Goal: Task Accomplishment & Management: Complete application form

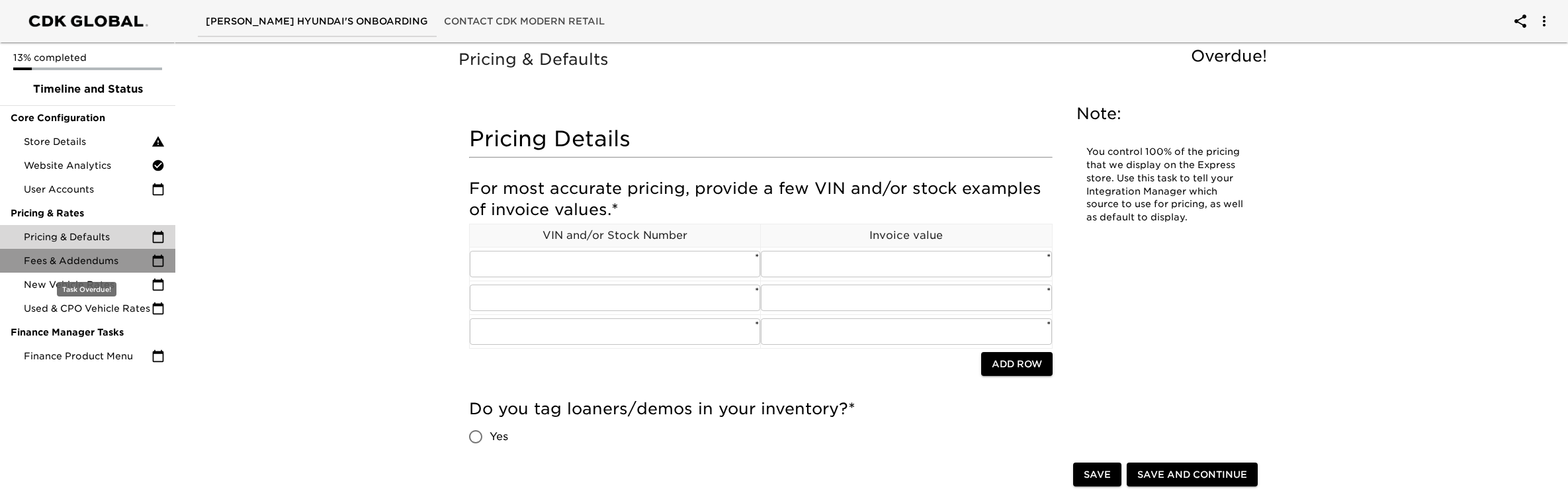
click at [74, 261] on span "Fees & Addendums" at bounding box center [87, 261] width 128 height 13
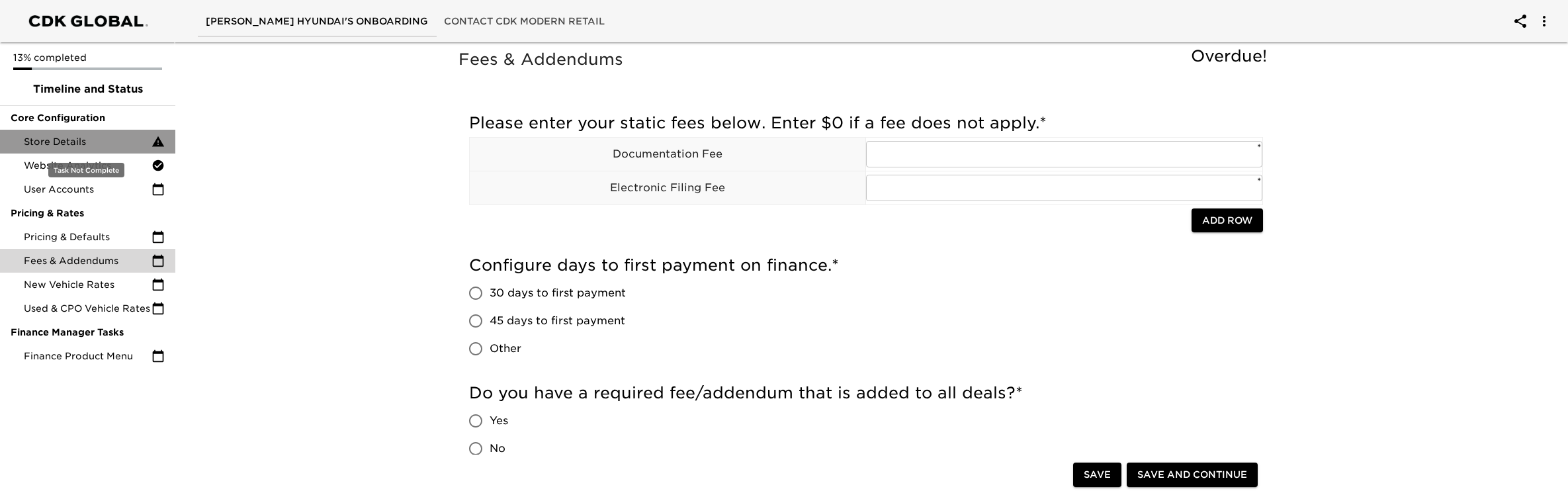
click at [78, 140] on span "Store Details" at bounding box center [87, 142] width 128 height 13
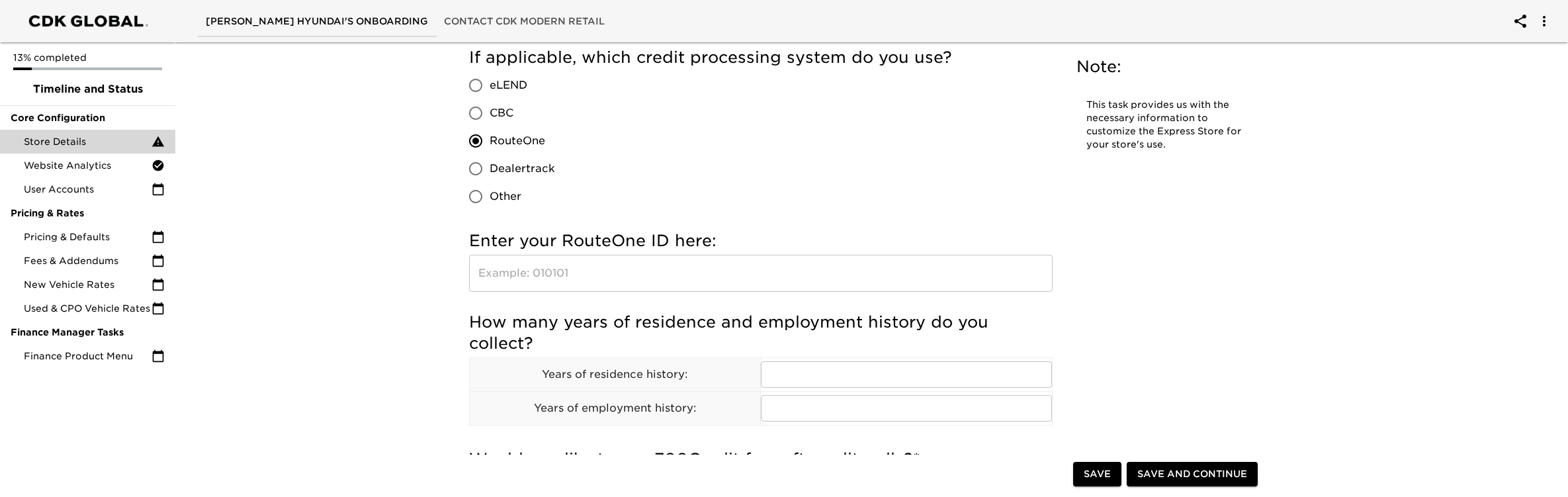
scroll to position [1634, 0]
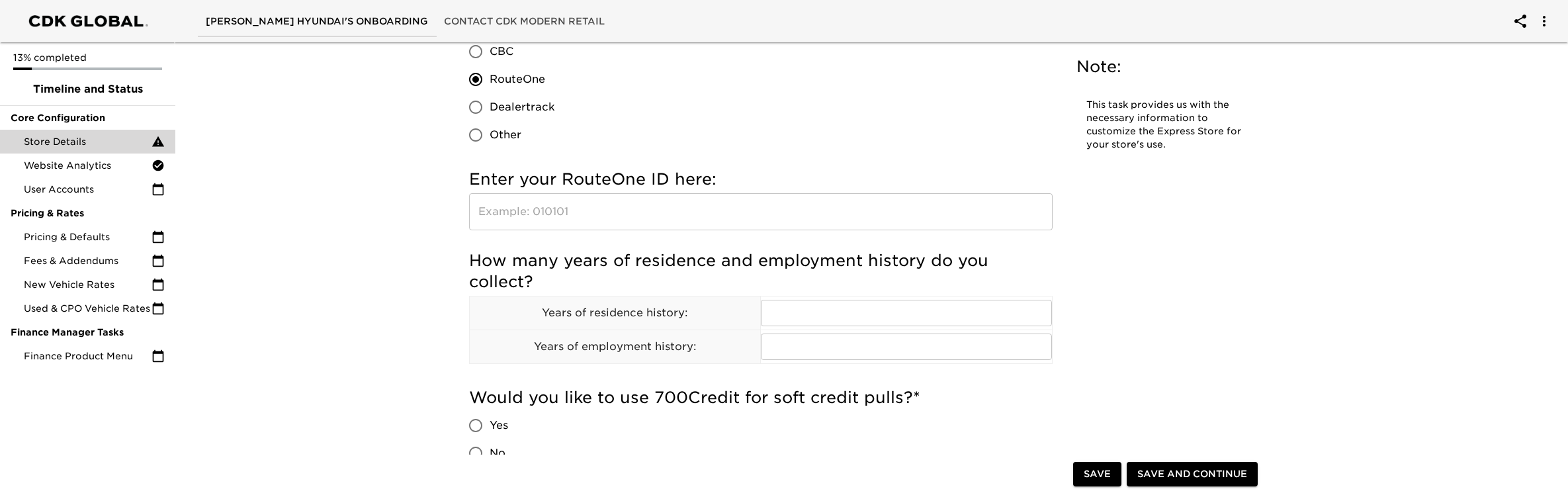
click at [729, 214] on input "text" at bounding box center [761, 211] width 583 height 37
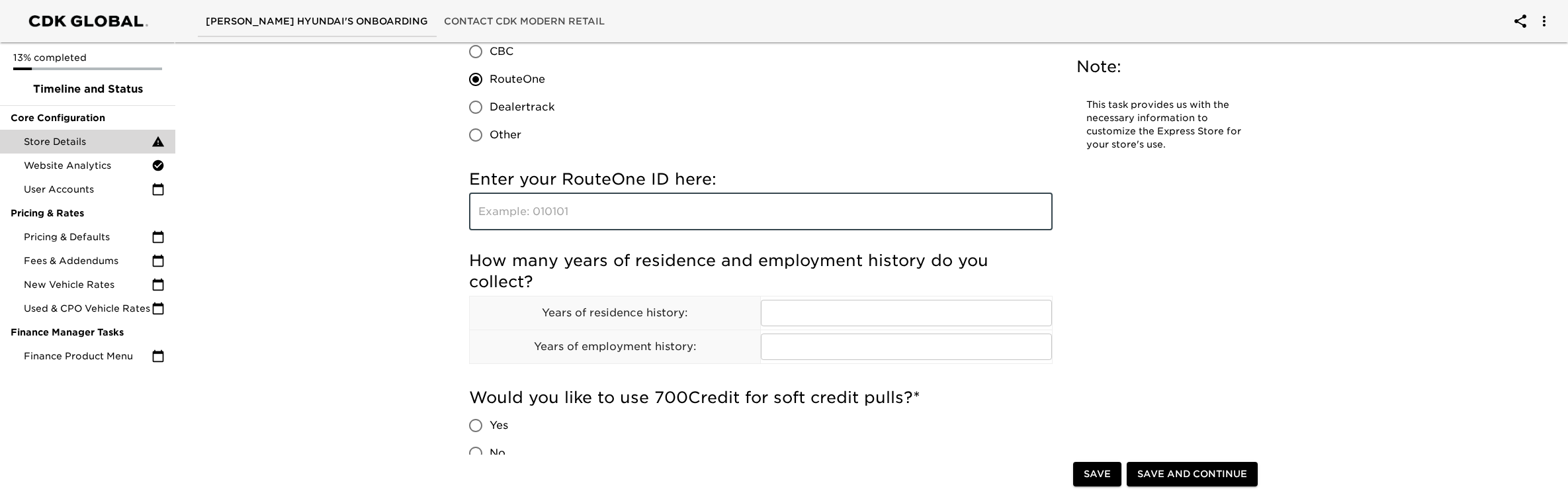
paste input "OW0WY"
type input "OW0WY"
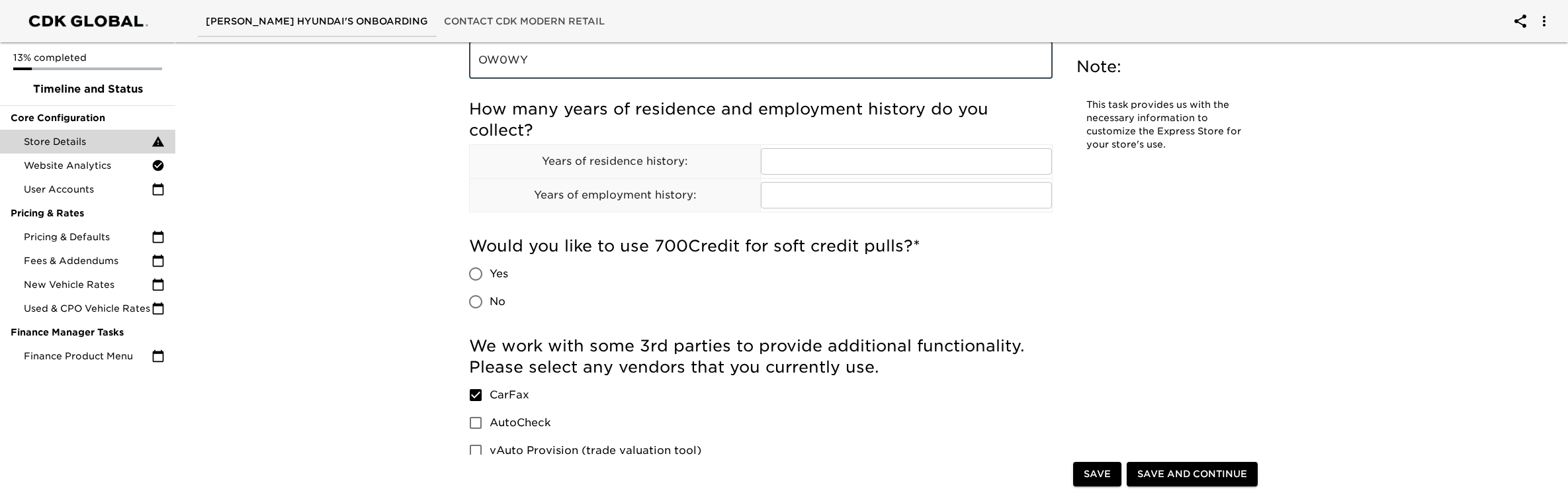
scroll to position [1784, 0]
click at [485, 270] on input "Yes" at bounding box center [475, 275] width 28 height 28
radio input "true"
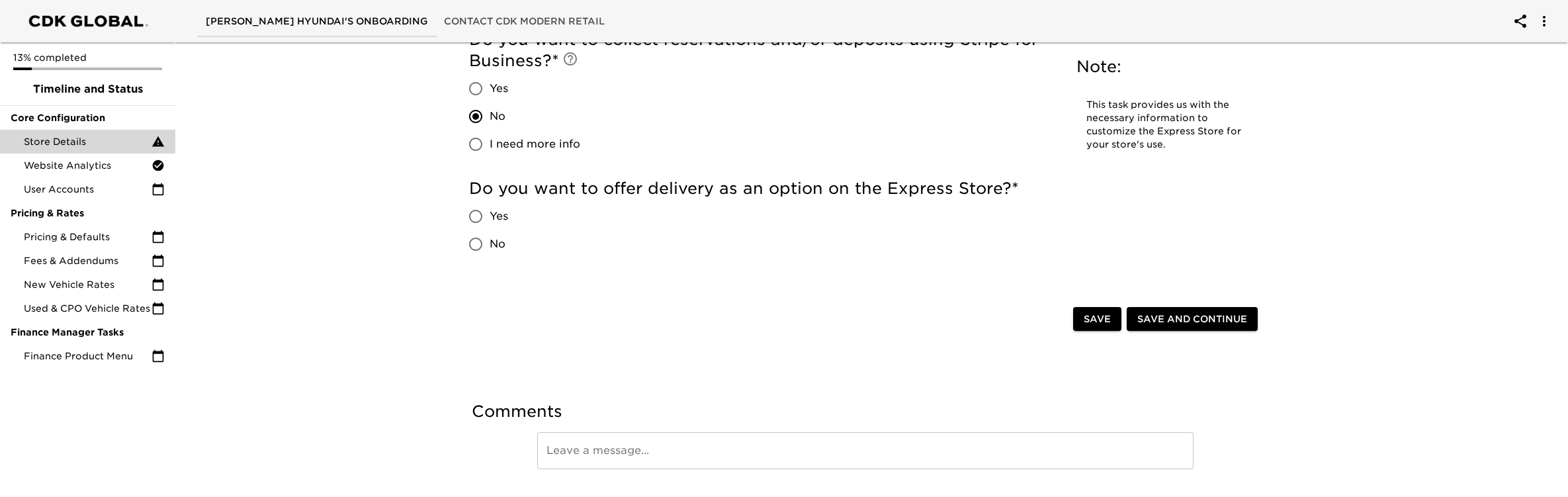
scroll to position [3051, 0]
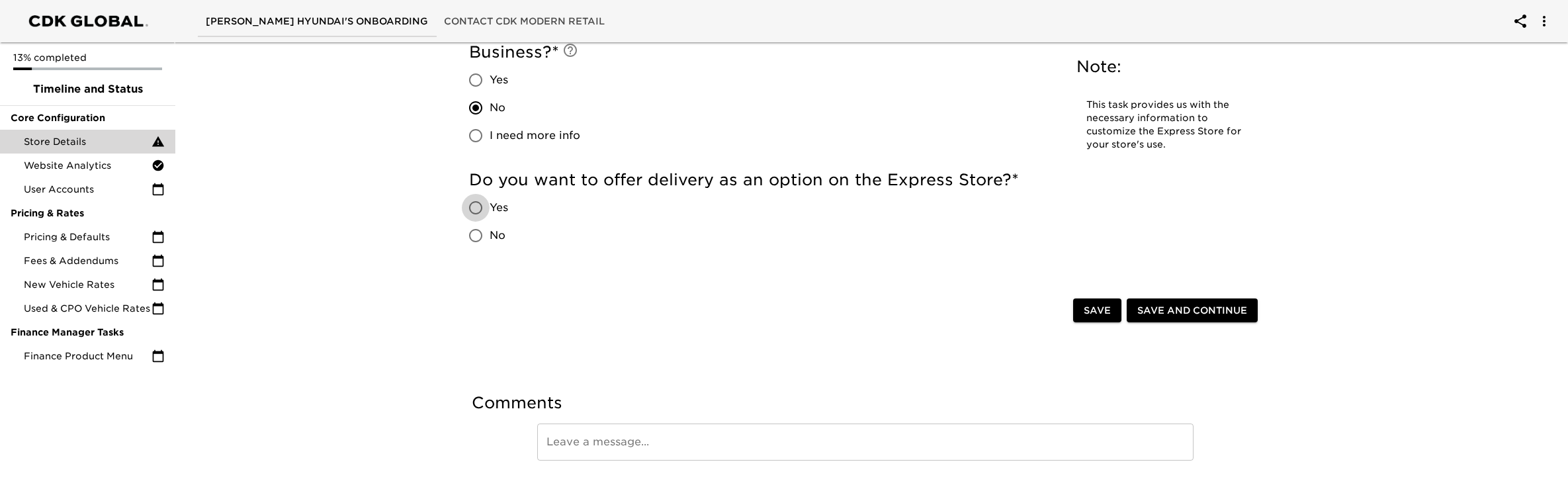
click at [480, 203] on input "Yes" at bounding box center [475, 207] width 28 height 28
radio input "true"
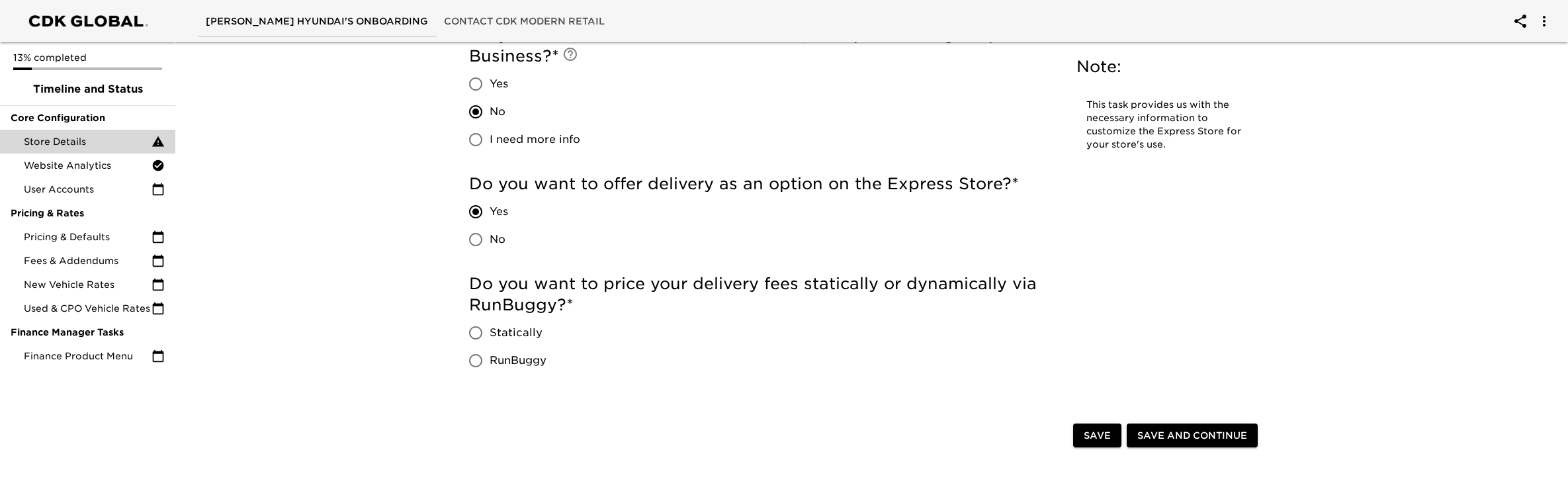
scroll to position [3065, 0]
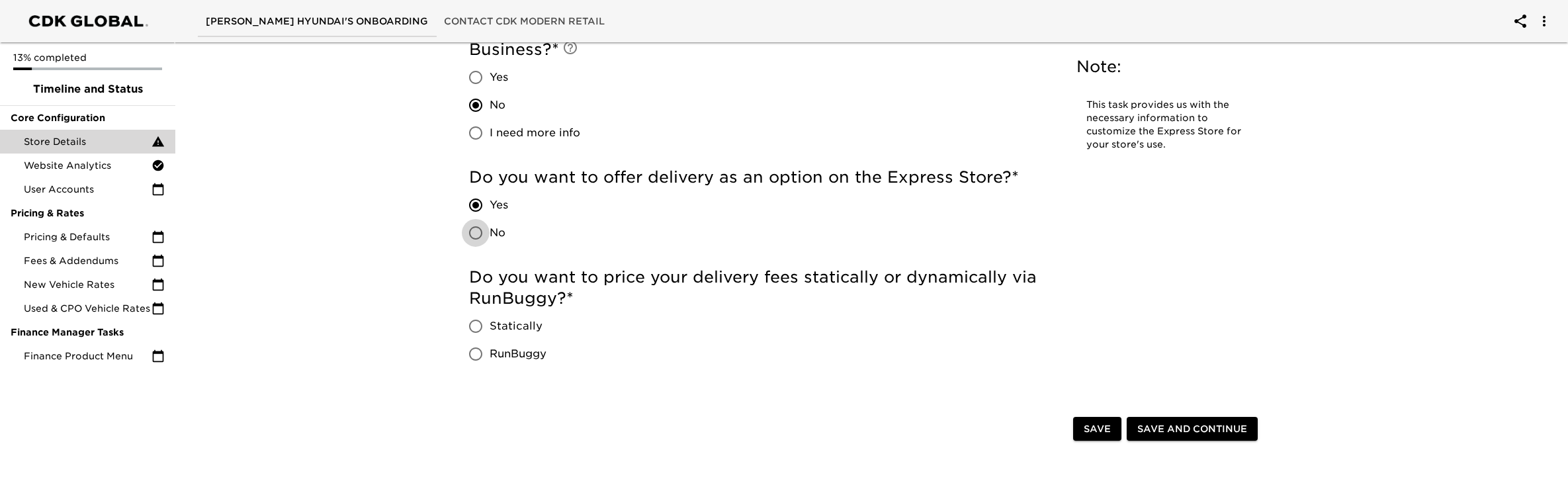
click at [474, 237] on input "No" at bounding box center [475, 232] width 28 height 28
radio input "true"
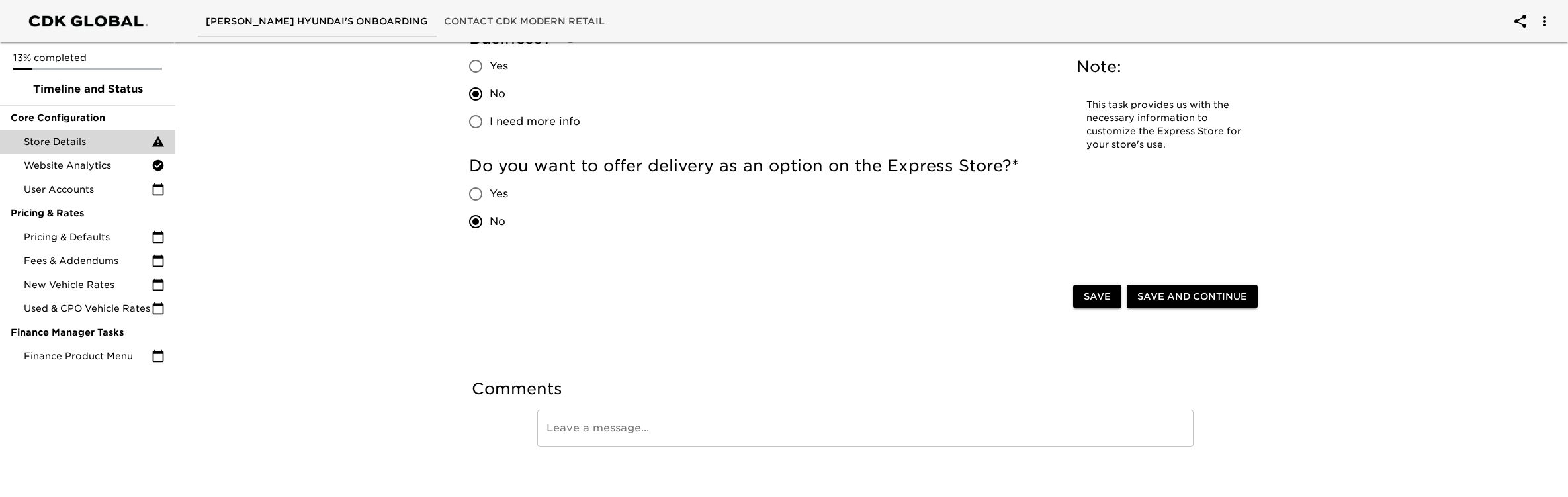
scroll to position [3054, 0]
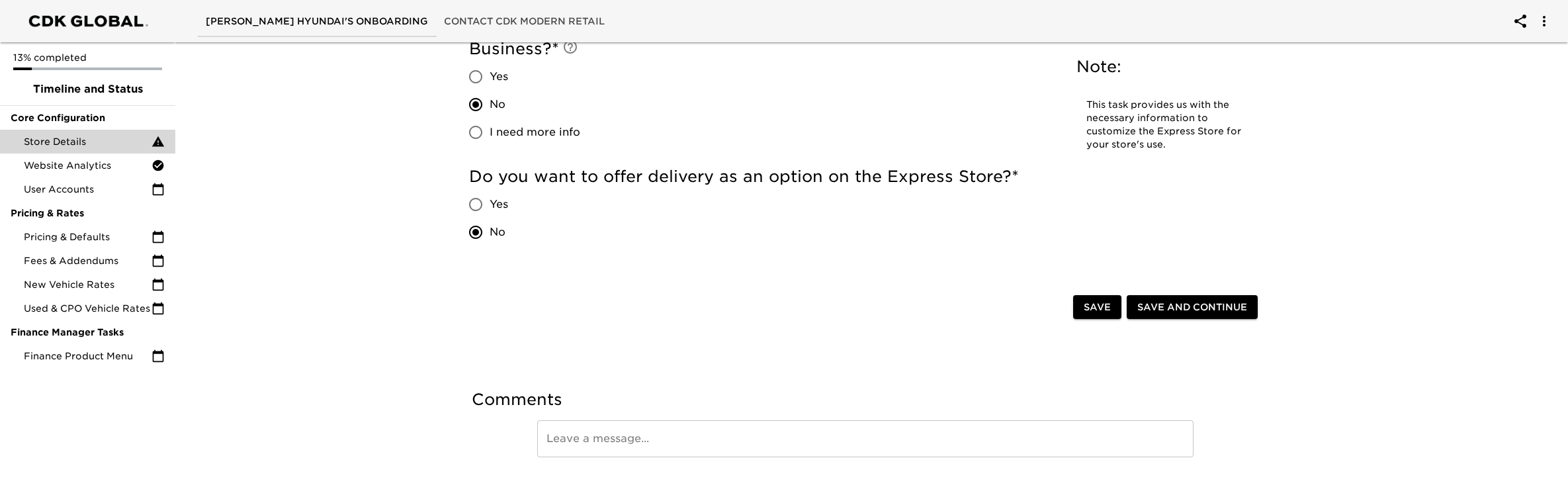
click at [1190, 311] on span "Save and Continue" at bounding box center [1192, 307] width 110 height 16
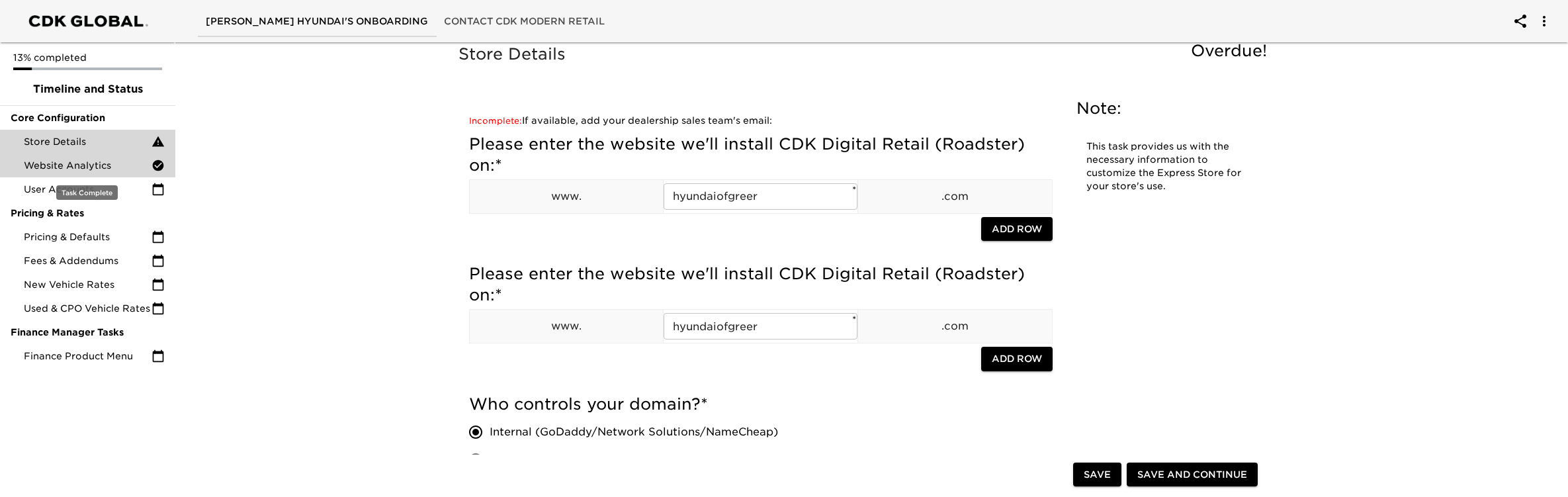
scroll to position [4, 0]
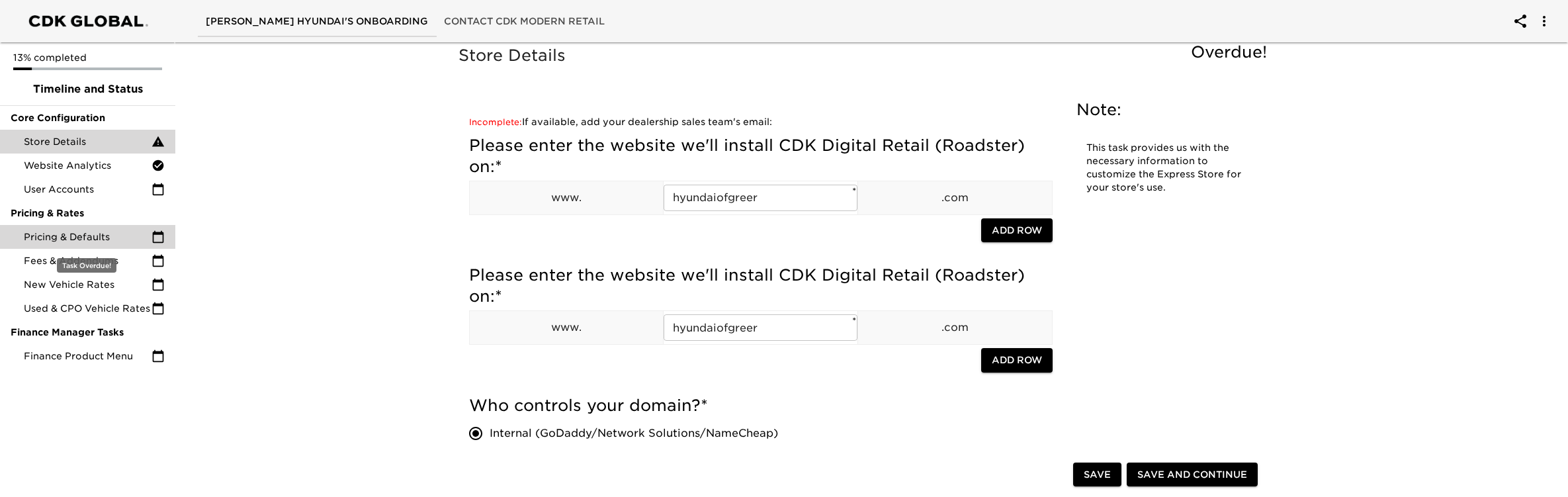
click at [84, 227] on div "Pricing & Defaults" at bounding box center [87, 237] width 176 height 24
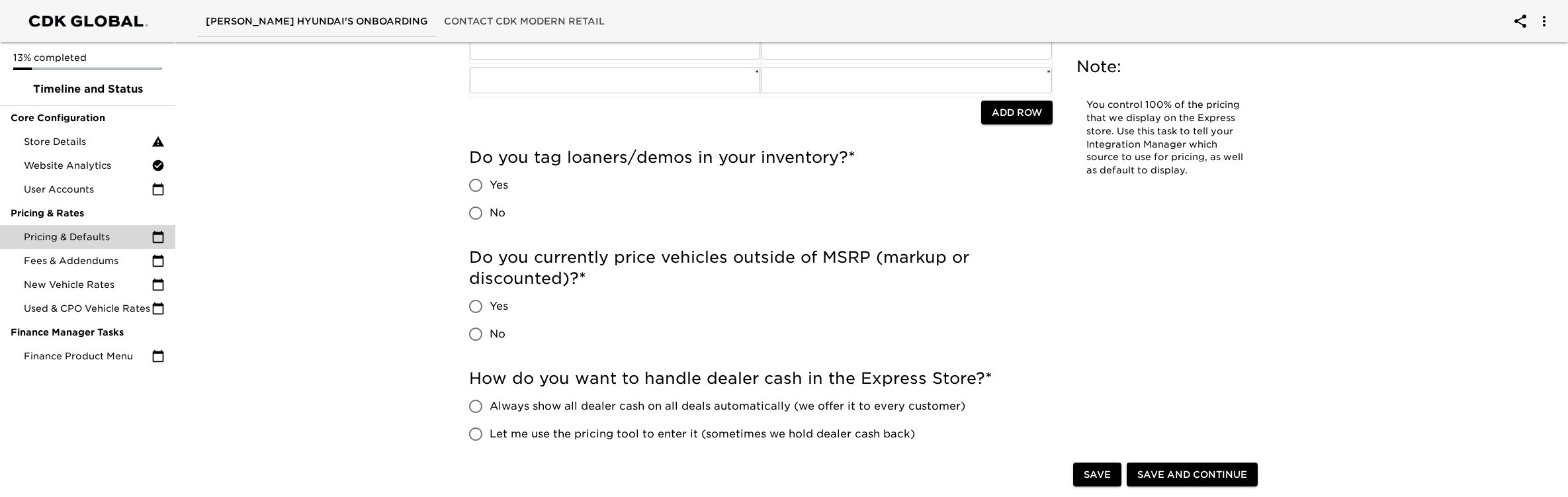
scroll to position [287, 0]
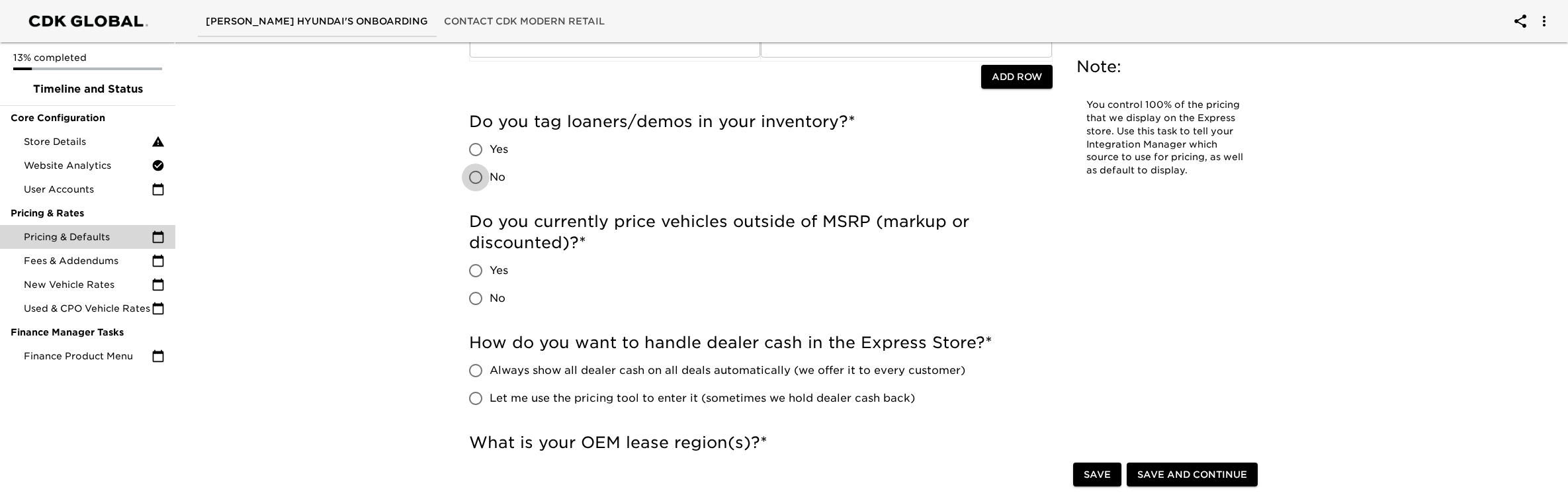
click at [473, 176] on input "No" at bounding box center [475, 177] width 28 height 28
radio input "true"
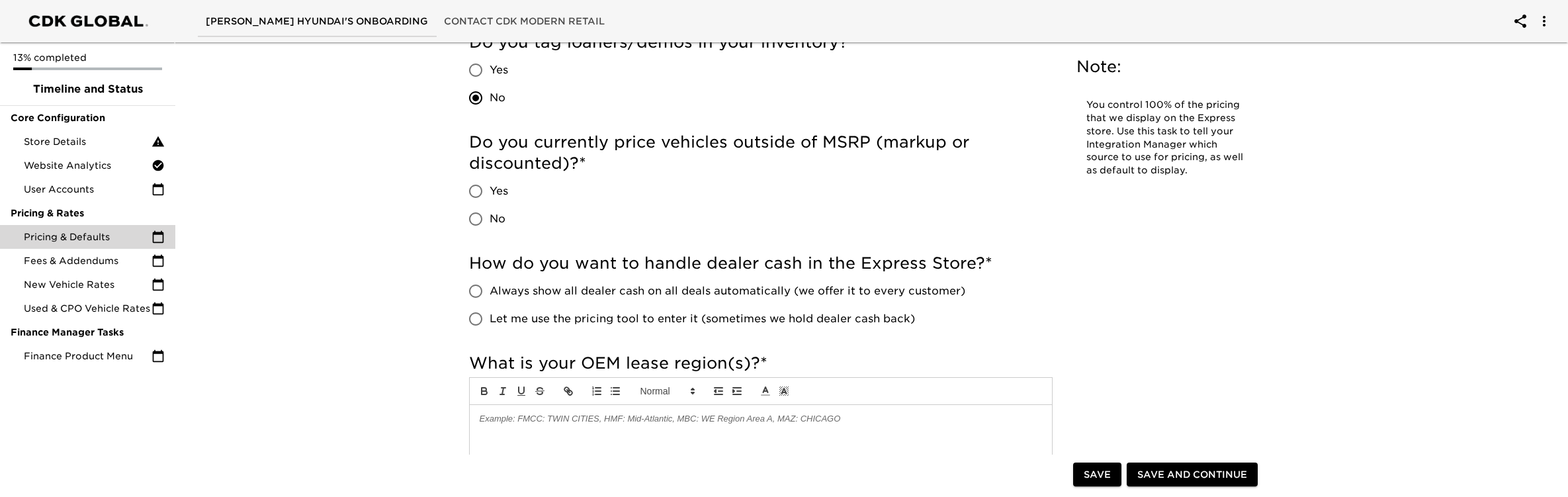
scroll to position [373, 0]
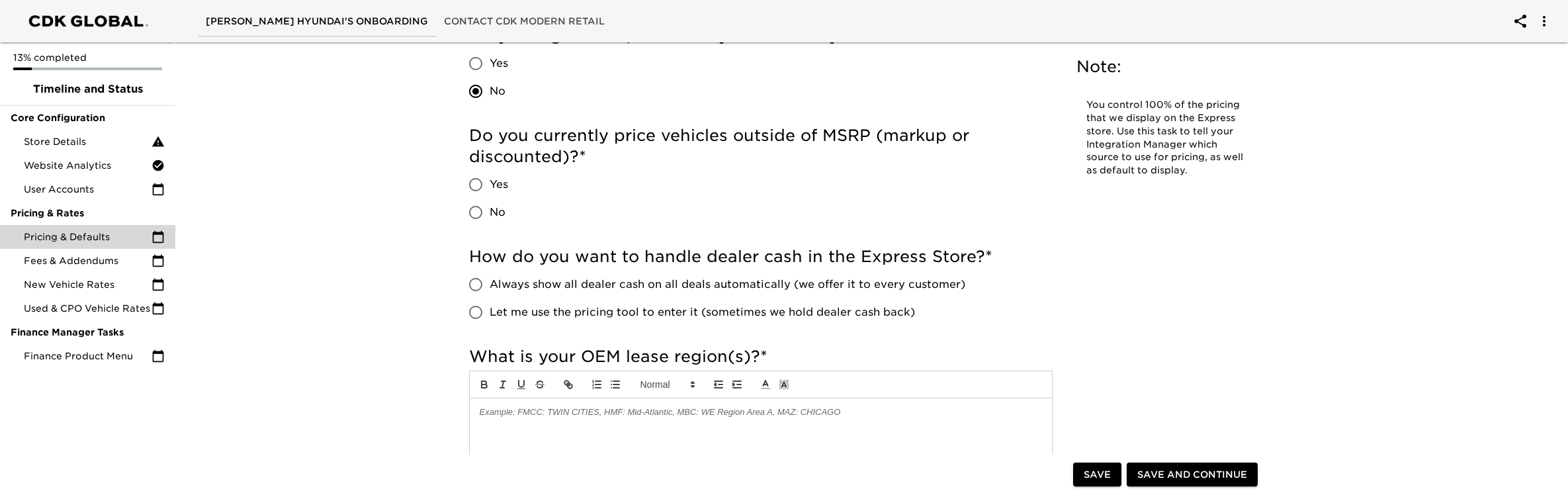
click at [496, 182] on span "Yes" at bounding box center [498, 184] width 18 height 16
click at [489, 182] on input "Yes" at bounding box center [475, 184] width 28 height 28
radio input "true"
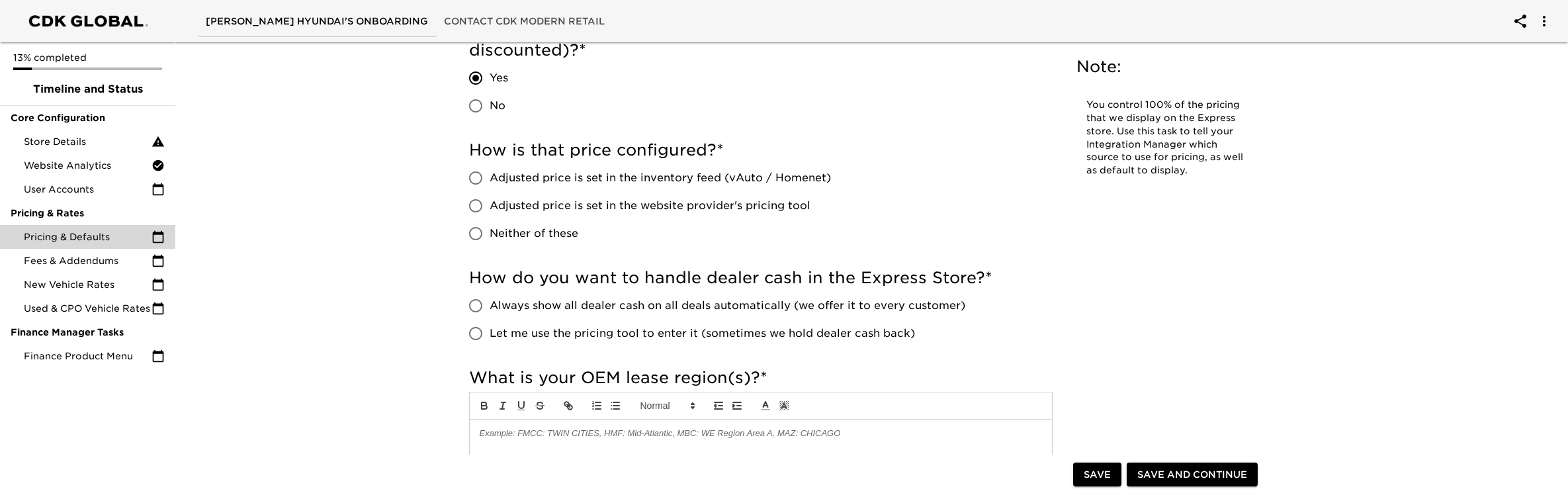
scroll to position [481, 0]
click at [655, 175] on span "Adjusted price is set in the inventory feed (vAuto / Homenet)" at bounding box center [660, 177] width 341 height 16
click at [489, 175] on input "Adjusted price is set in the inventory feed (vAuto / Homenet)" at bounding box center [475, 177] width 28 height 28
radio input "true"
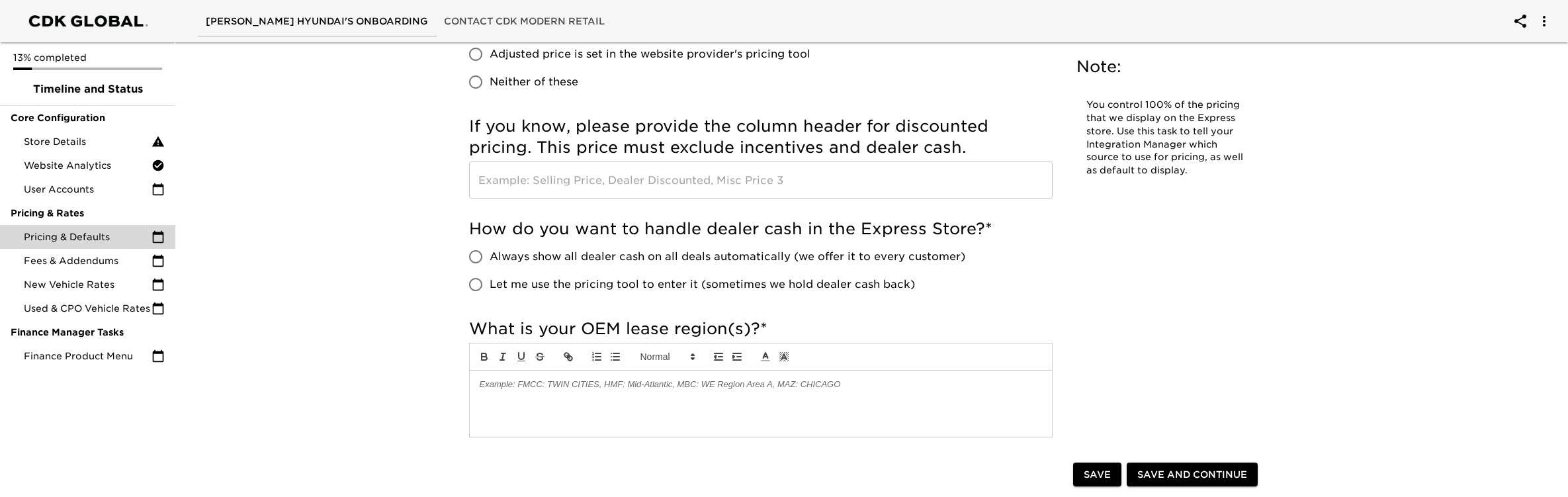
scroll to position [629, 0]
click at [610, 178] on input "text" at bounding box center [761, 181] width 583 height 37
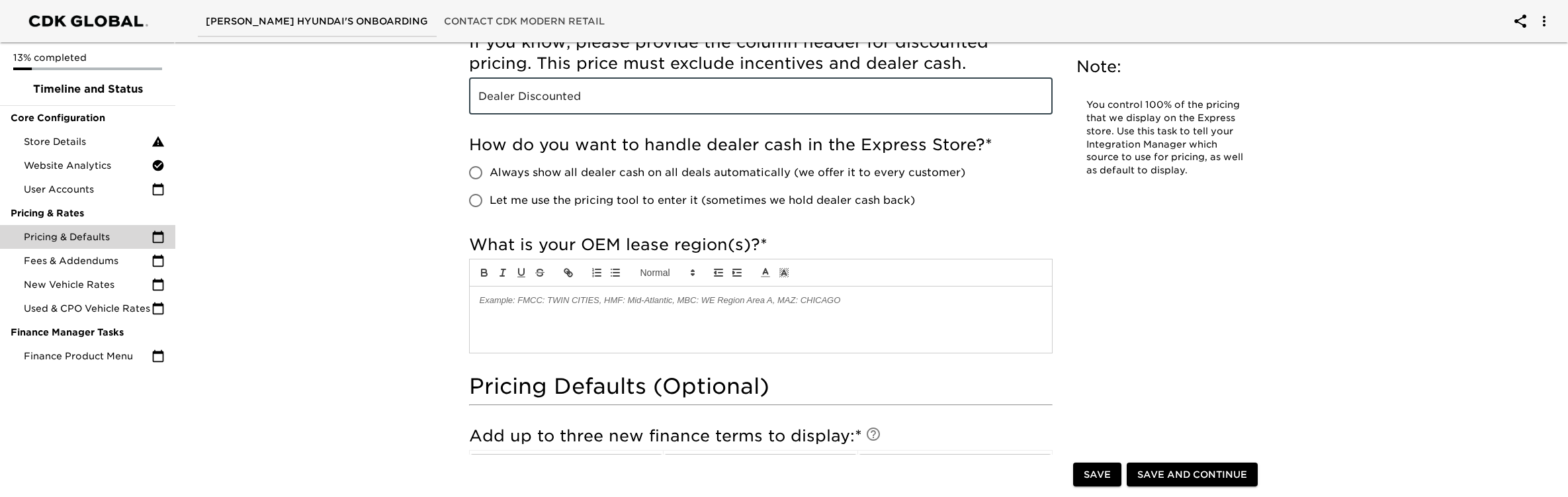
scroll to position [710, 0]
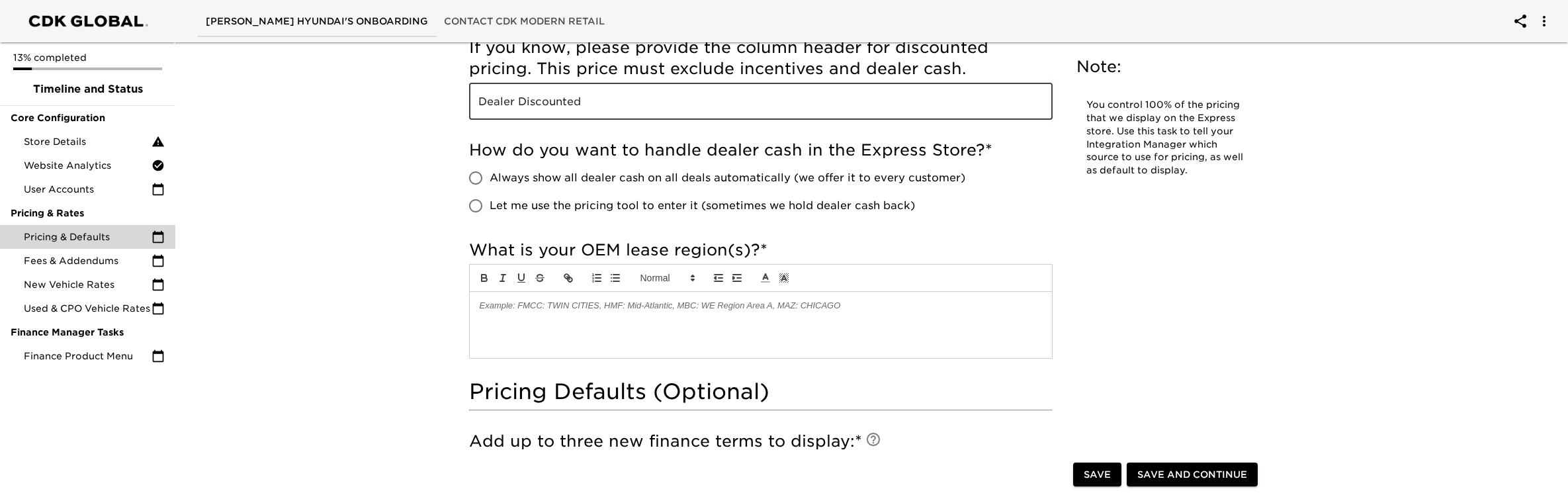
type input "Dealer Discounted"
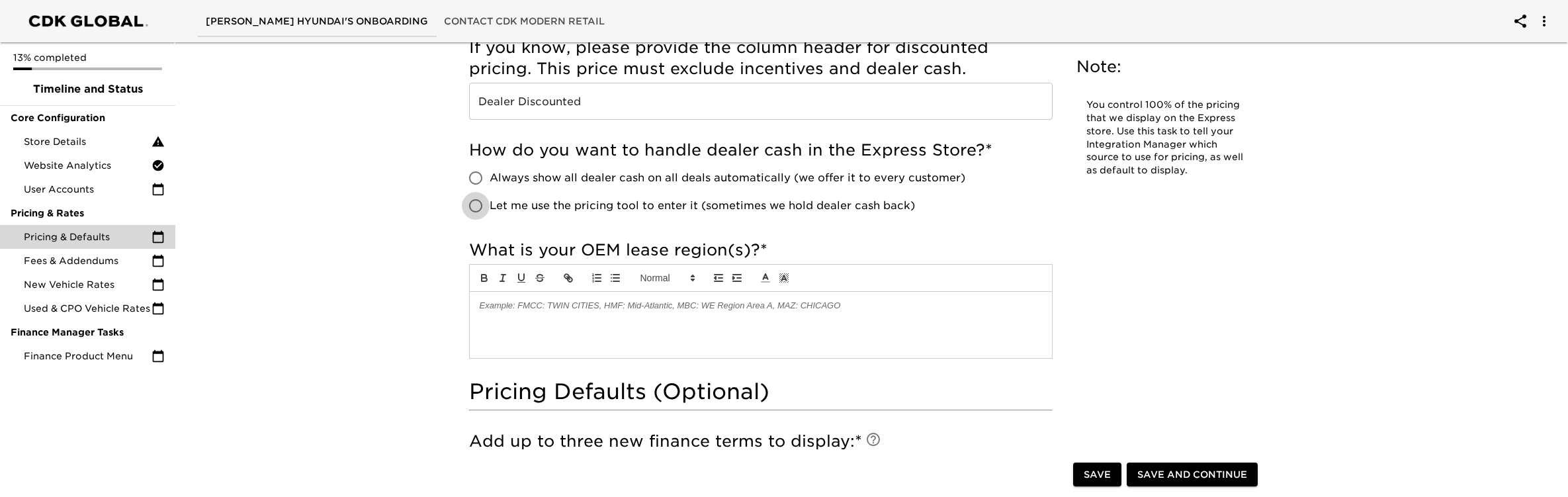
click at [474, 201] on input "Let me use the pricing tool to enter it (sometimes we hold dealer cash back)" at bounding box center [475, 205] width 28 height 28
radio input "true"
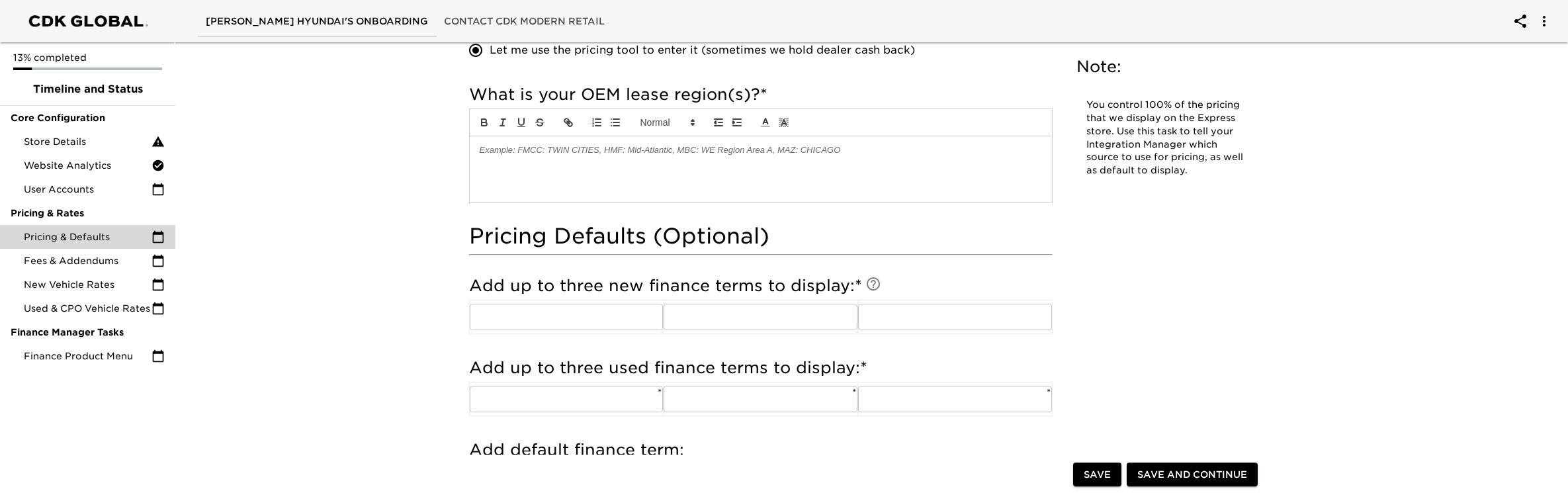
scroll to position [865, 0]
click at [590, 154] on p at bounding box center [761, 151] width 562 height 12
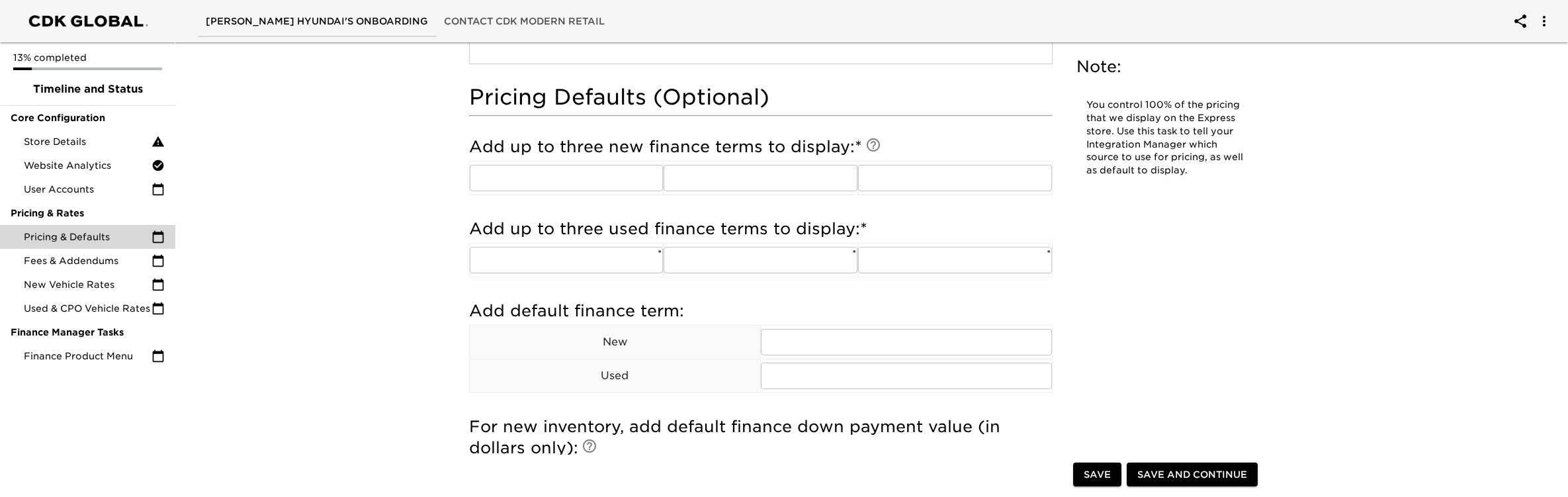
scroll to position [1004, 0]
click at [872, 146] on icon at bounding box center [873, 146] width 16 height 16
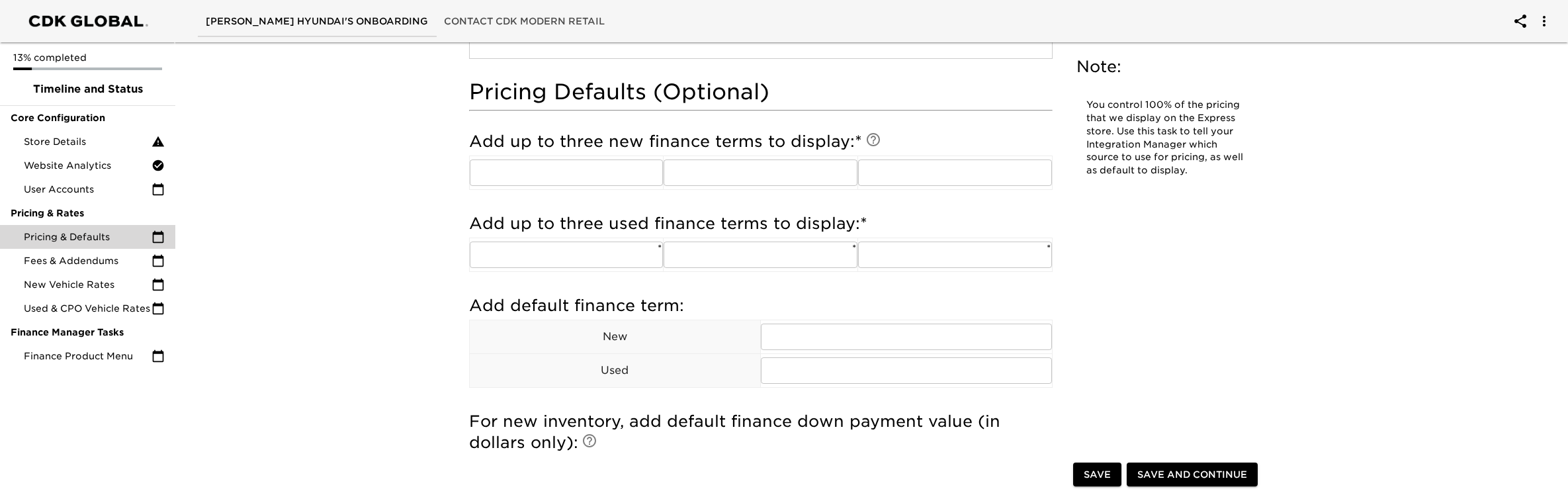
scroll to position [1024, 0]
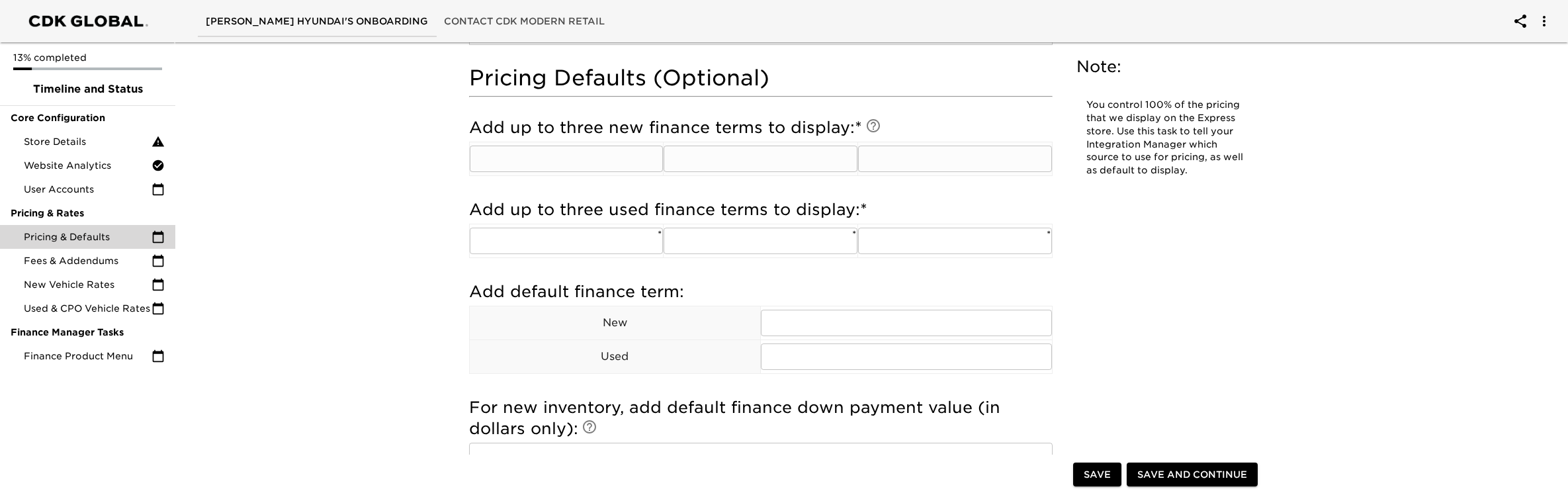
click at [620, 159] on input "text" at bounding box center [567, 159] width 194 height 27
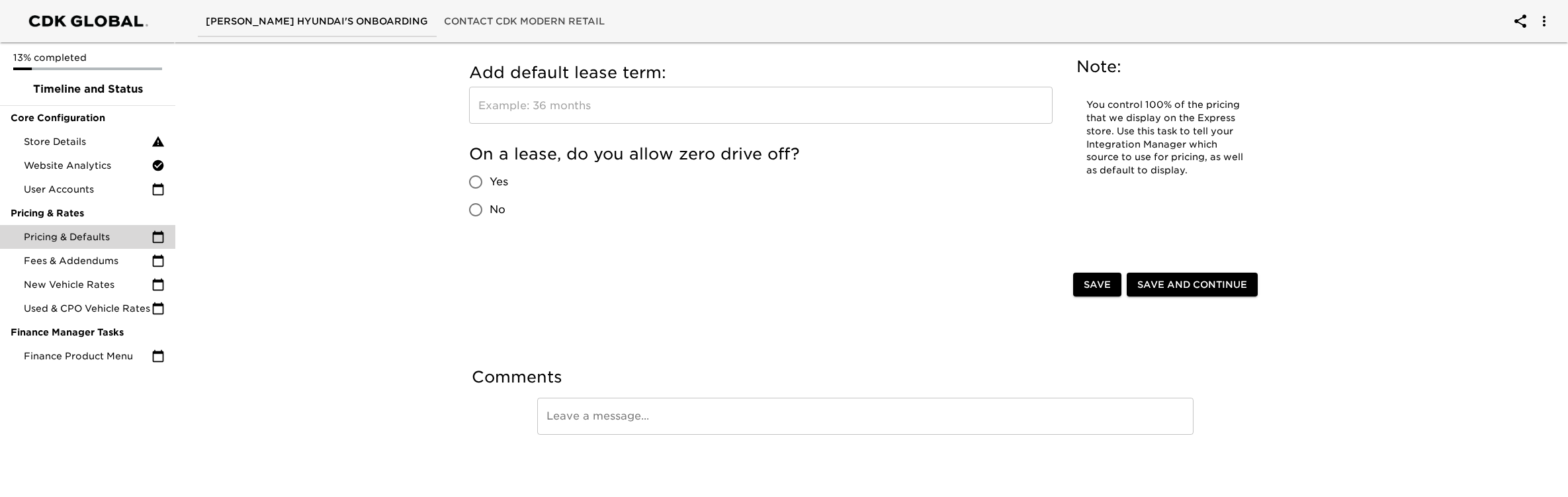
scroll to position [1723, 0]
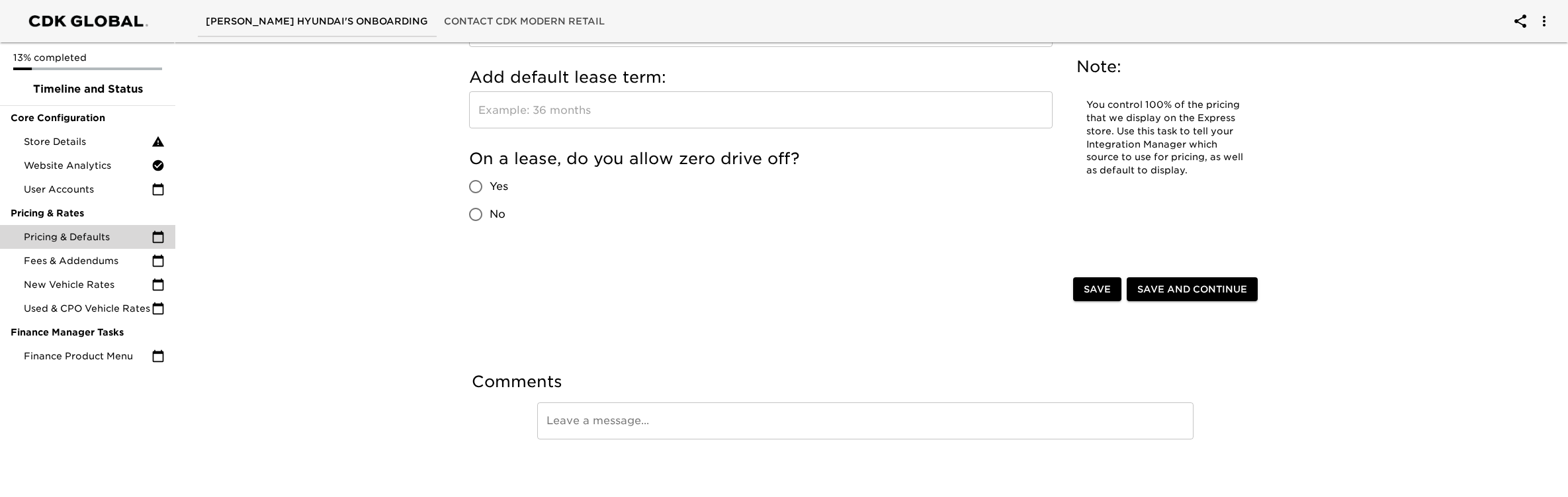
click at [1156, 289] on span "Save and Continue" at bounding box center [1192, 289] width 110 height 16
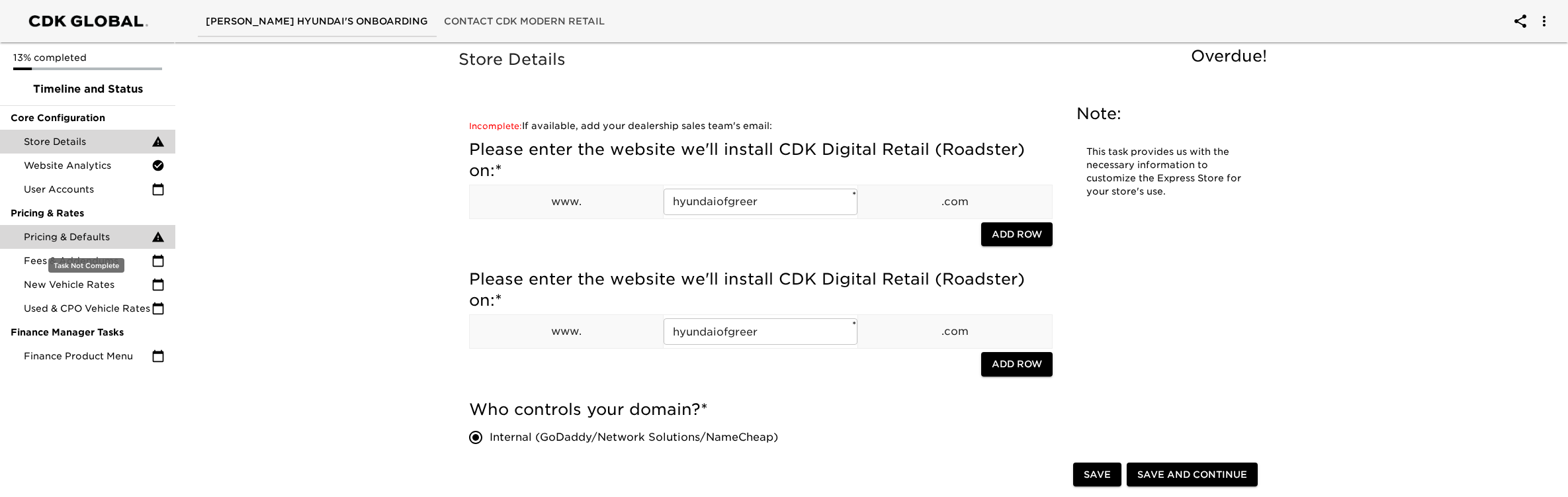
click at [72, 238] on span "Pricing & Defaults" at bounding box center [87, 237] width 128 height 13
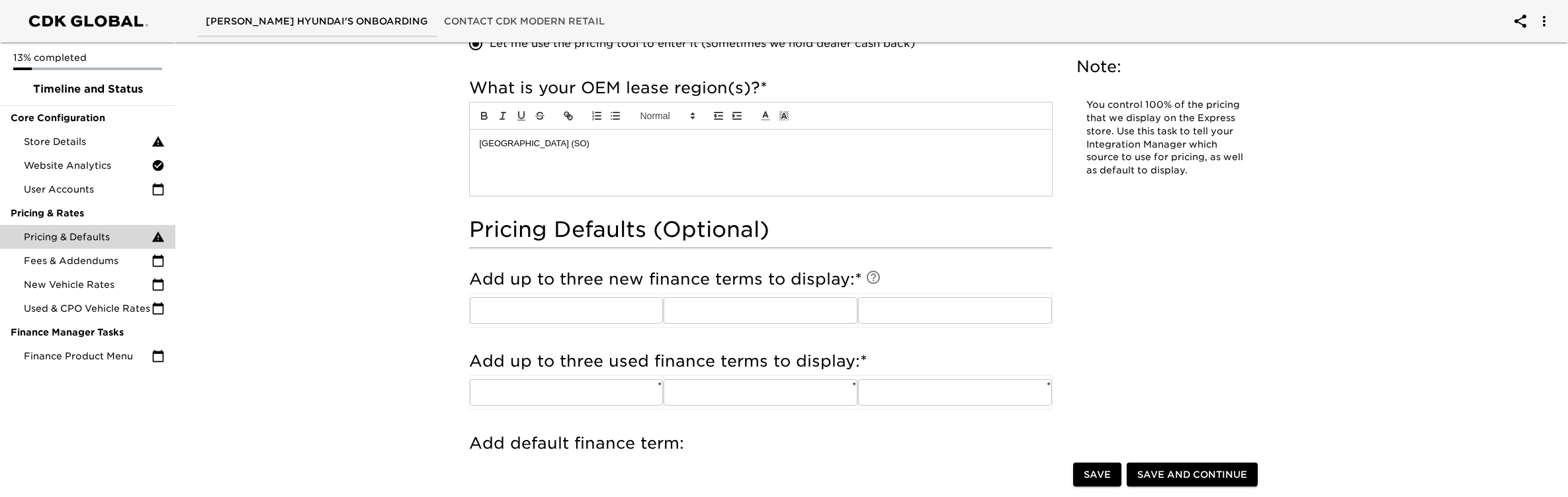
scroll to position [986, 0]
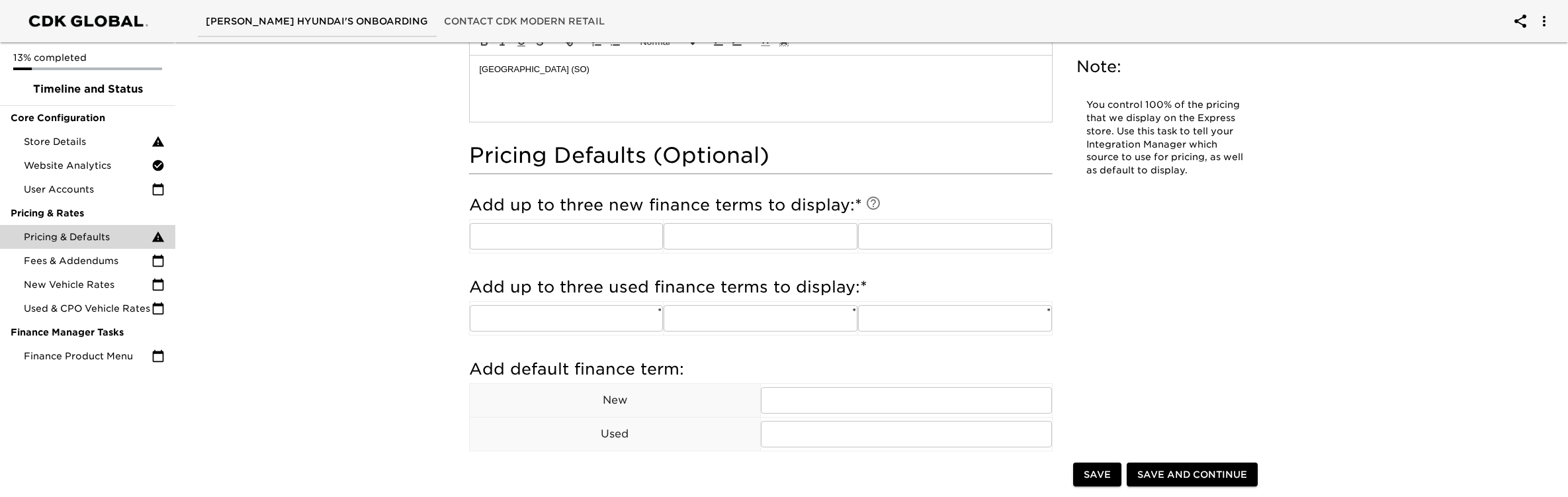
click at [543, 234] on input "text" at bounding box center [567, 236] width 194 height 27
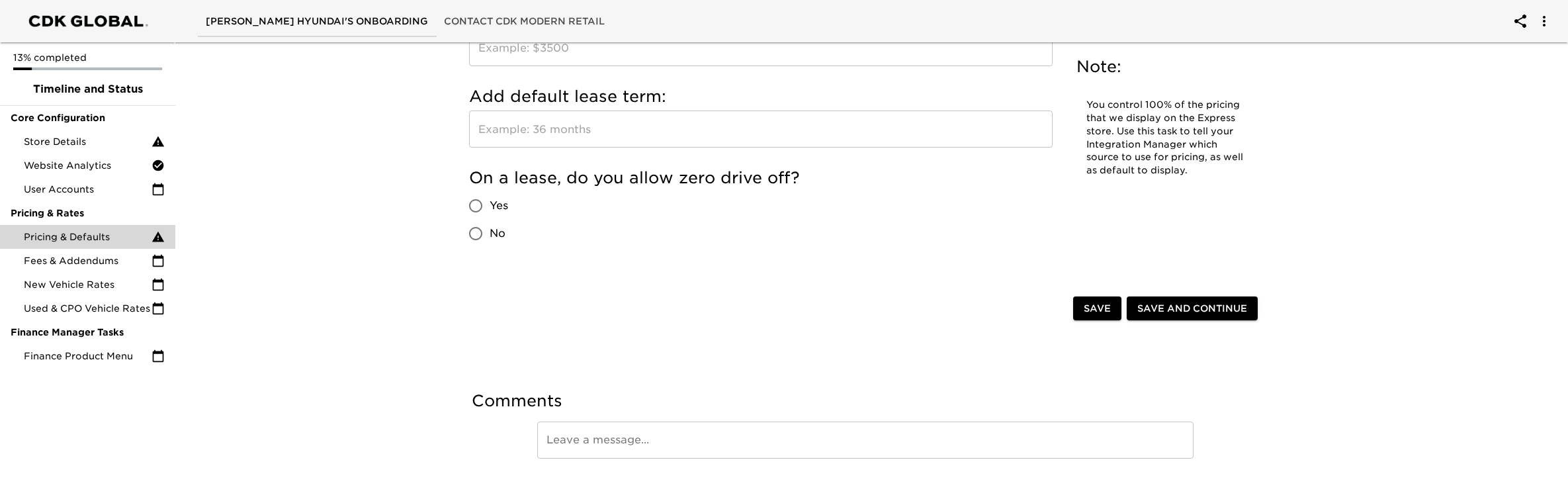
scroll to position [1767, 0]
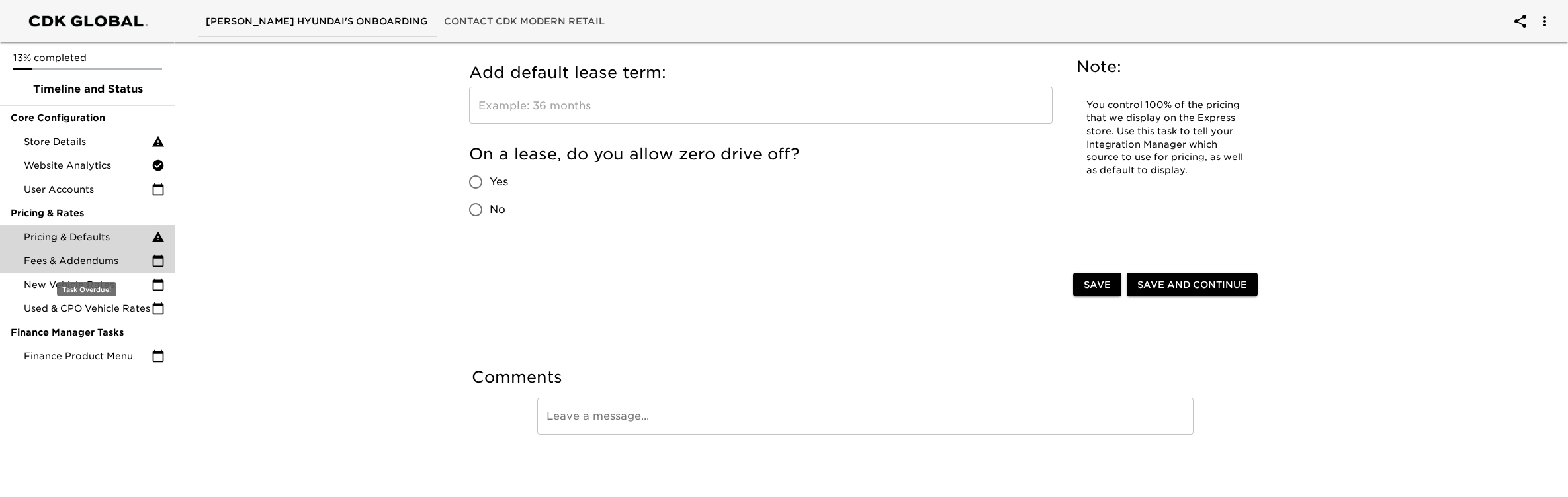
click at [74, 258] on span "Fees & Addendums" at bounding box center [87, 261] width 128 height 13
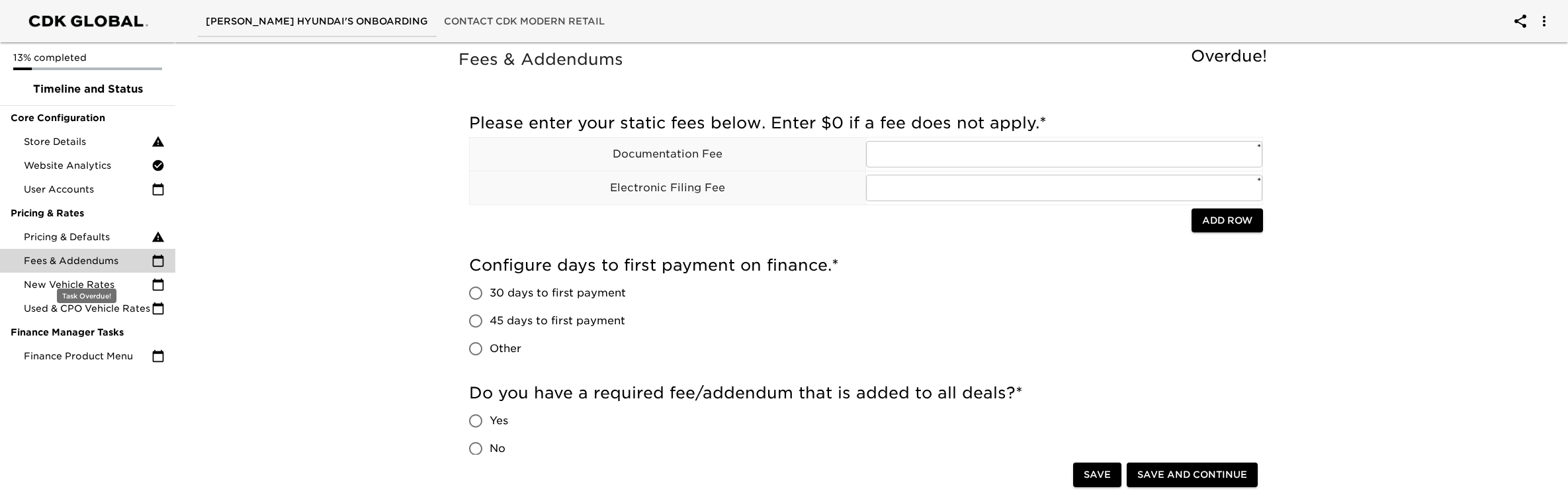
scroll to position [8, 0]
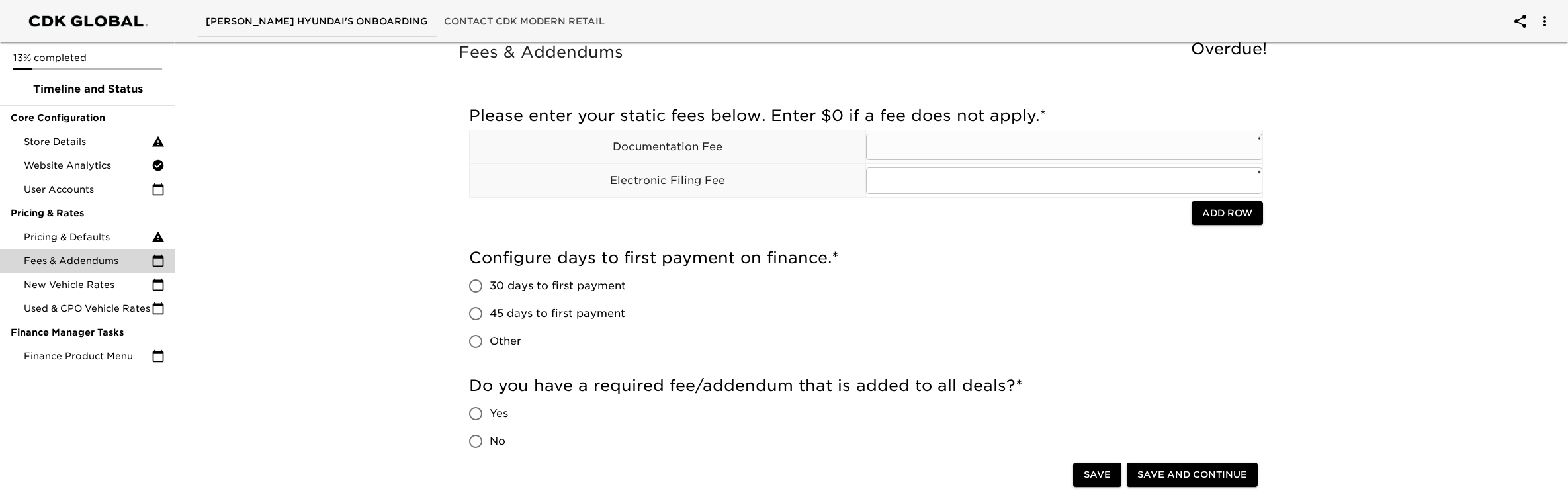
click at [961, 152] on input "text" at bounding box center [1064, 147] width 396 height 27
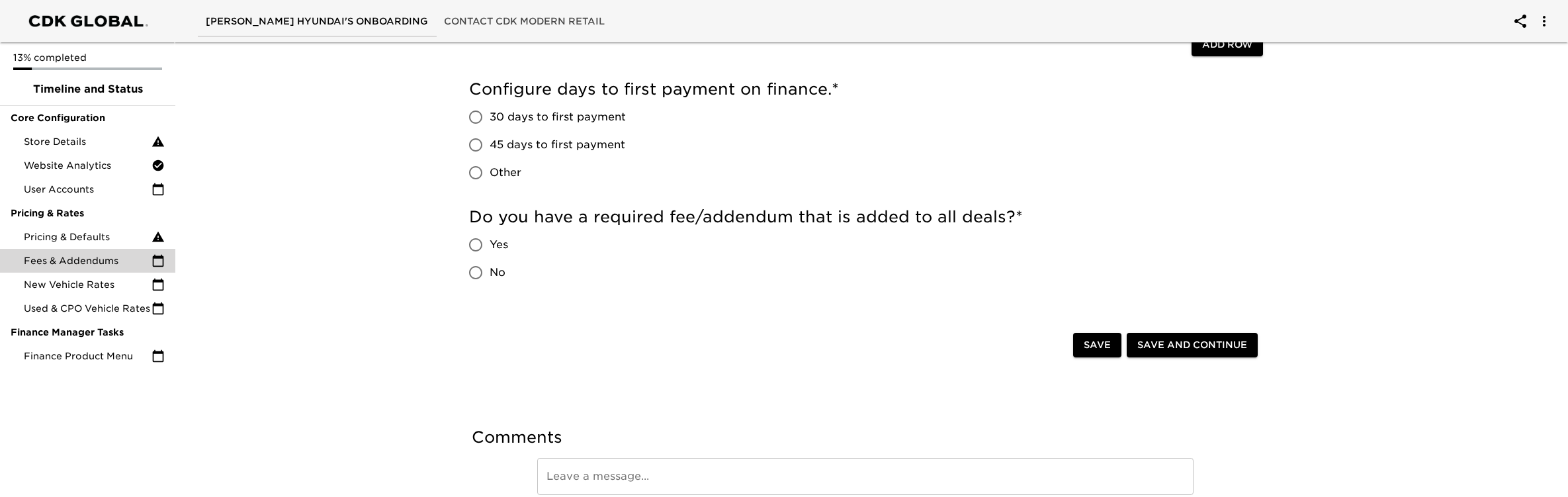
scroll to position [191, 0]
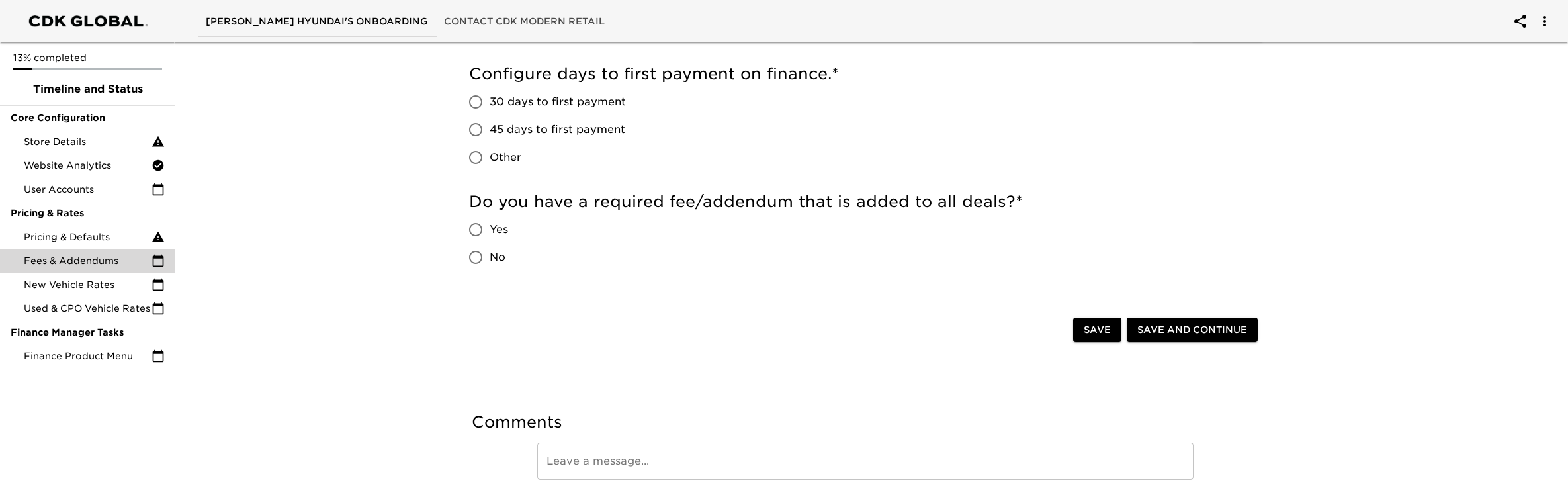
click at [550, 131] on span "45 days to first payment" at bounding box center [556, 130] width 135 height 16
click at [489, 131] on input "45 days to first payment" at bounding box center [475, 130] width 28 height 28
radio input "true"
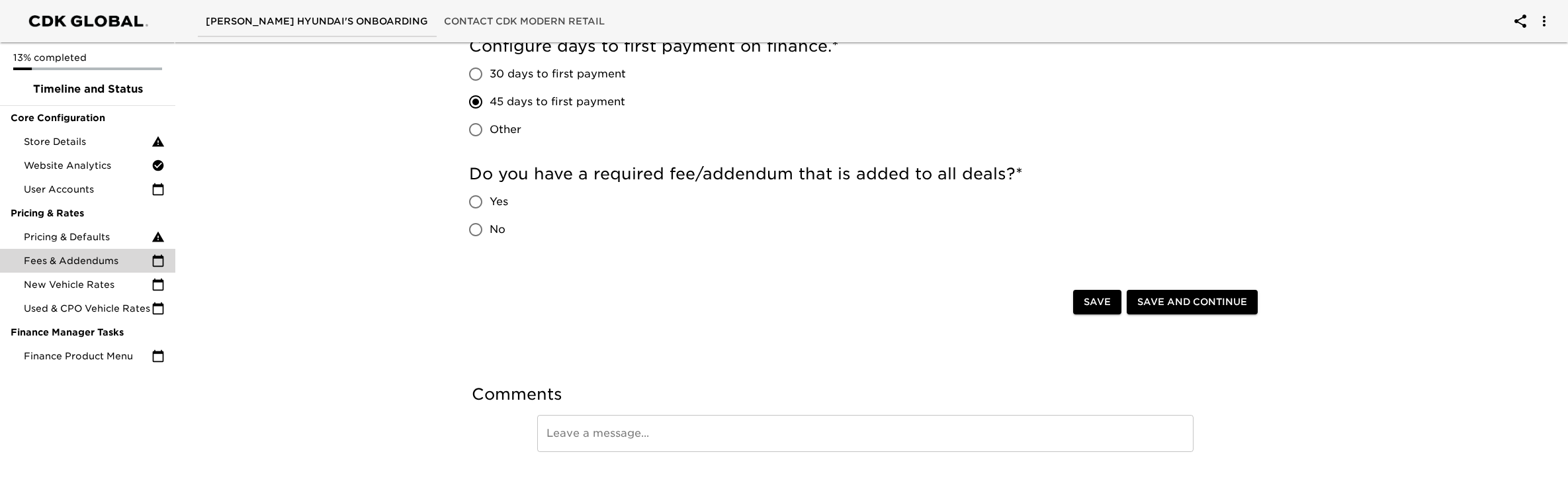
scroll to position [236, 0]
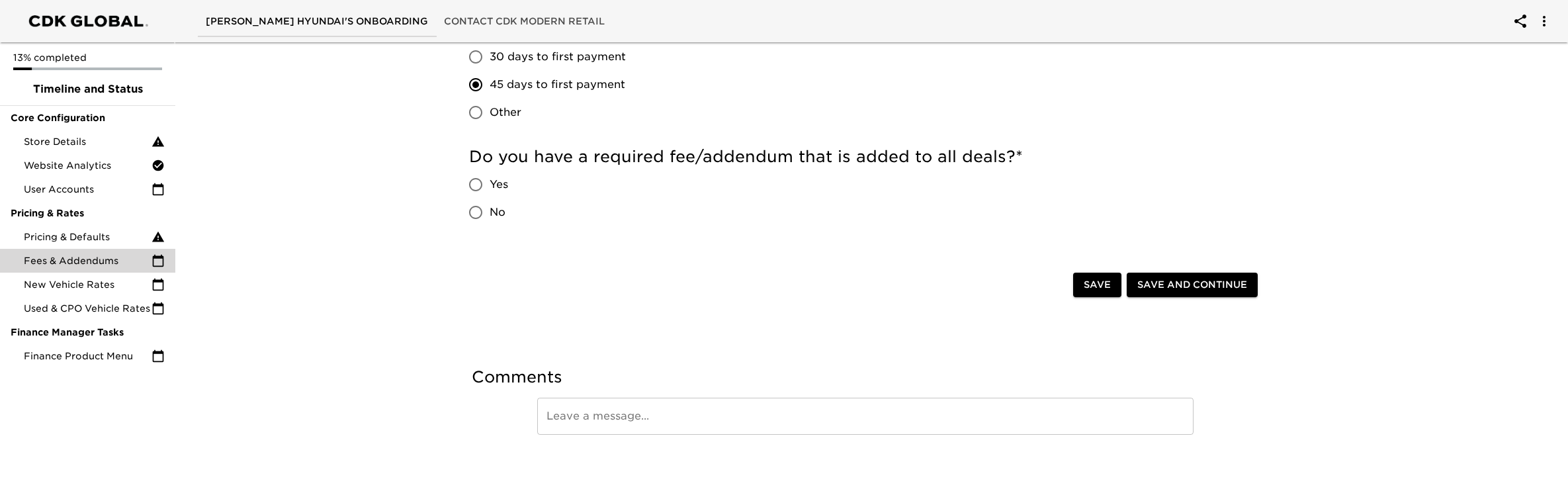
click at [493, 183] on span "Yes" at bounding box center [498, 184] width 18 height 16
click at [489, 183] on input "Yes" at bounding box center [475, 184] width 28 height 28
radio input "true"
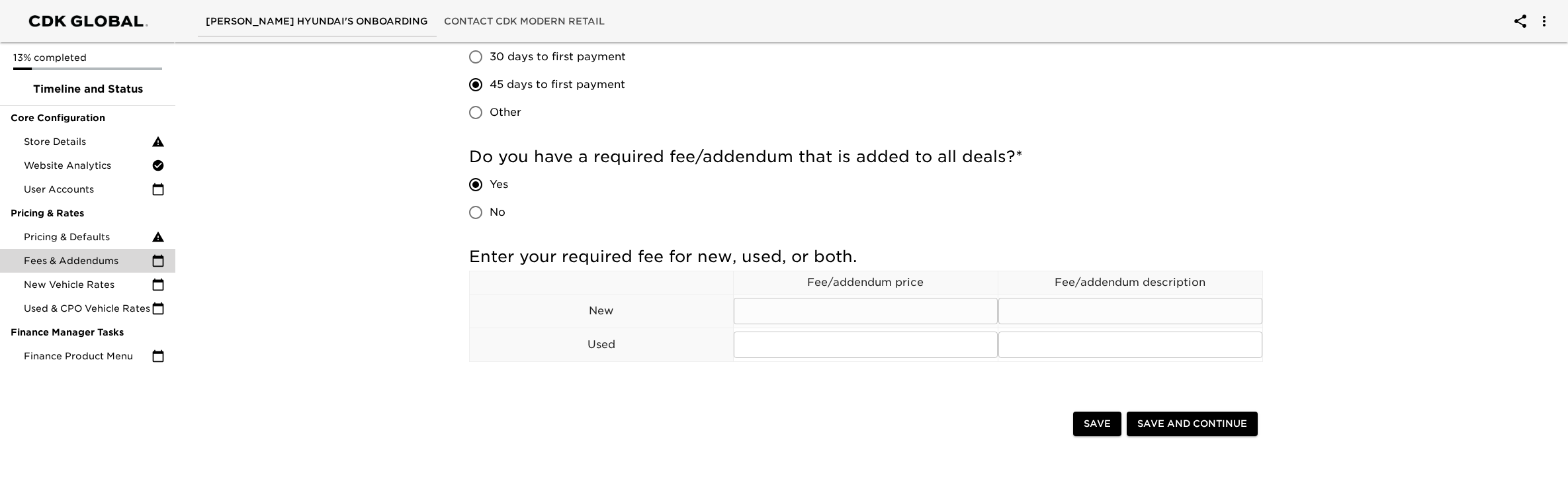
click at [856, 310] on input "text" at bounding box center [865, 311] width 264 height 27
type input "$995"
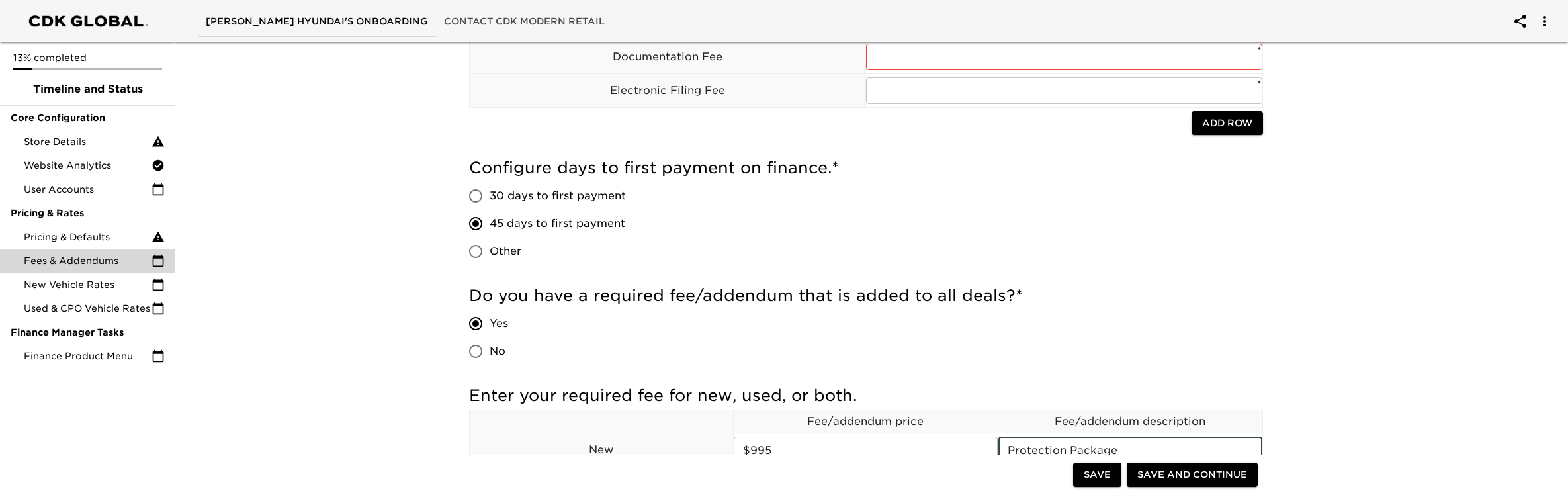
scroll to position [0, 0]
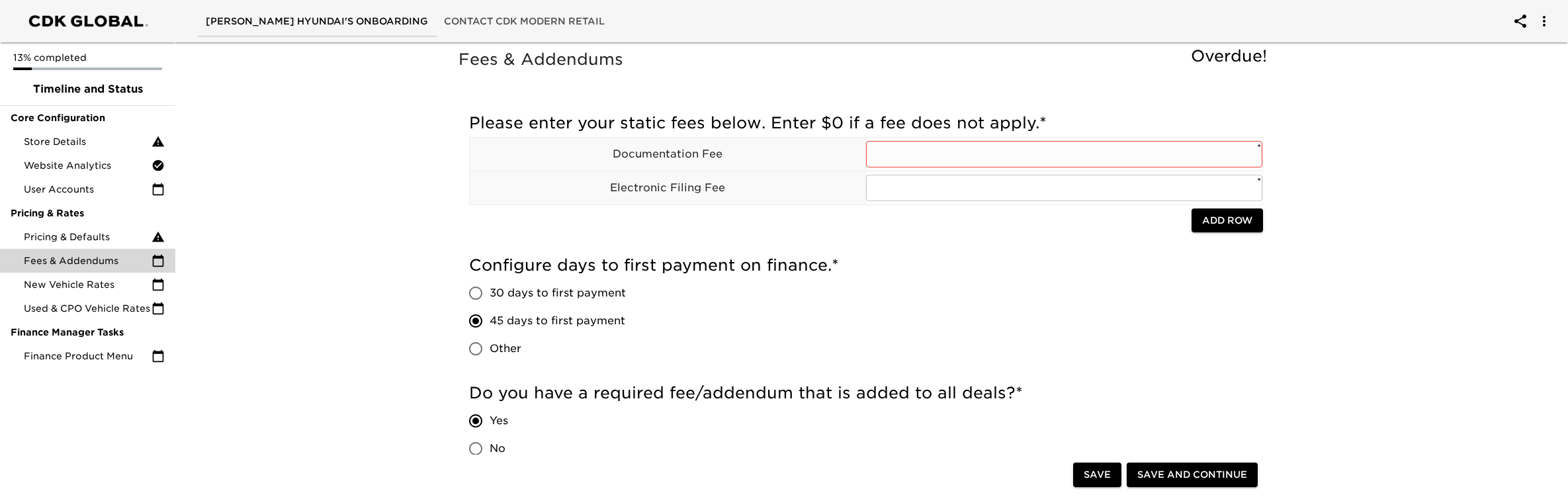
type input "Protection Package"
click at [925, 154] on input "text" at bounding box center [1064, 154] width 396 height 27
click at [1238, 224] on span "Add Row" at bounding box center [1227, 220] width 50 height 16
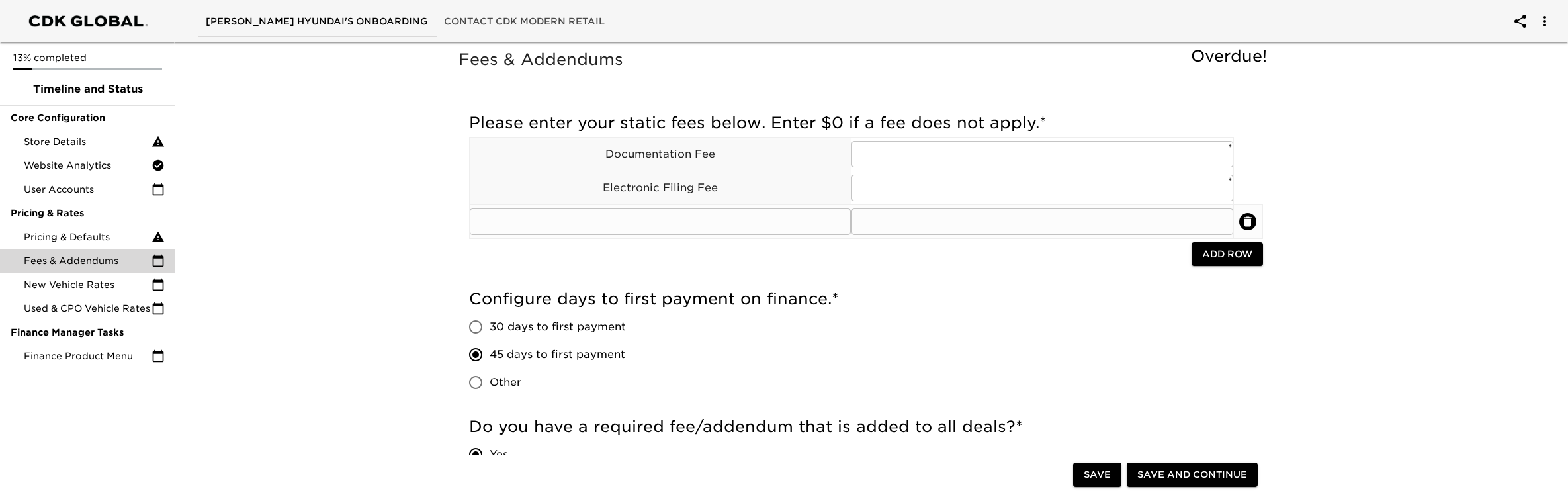
click at [720, 221] on input "text" at bounding box center [661, 222] width 382 height 27
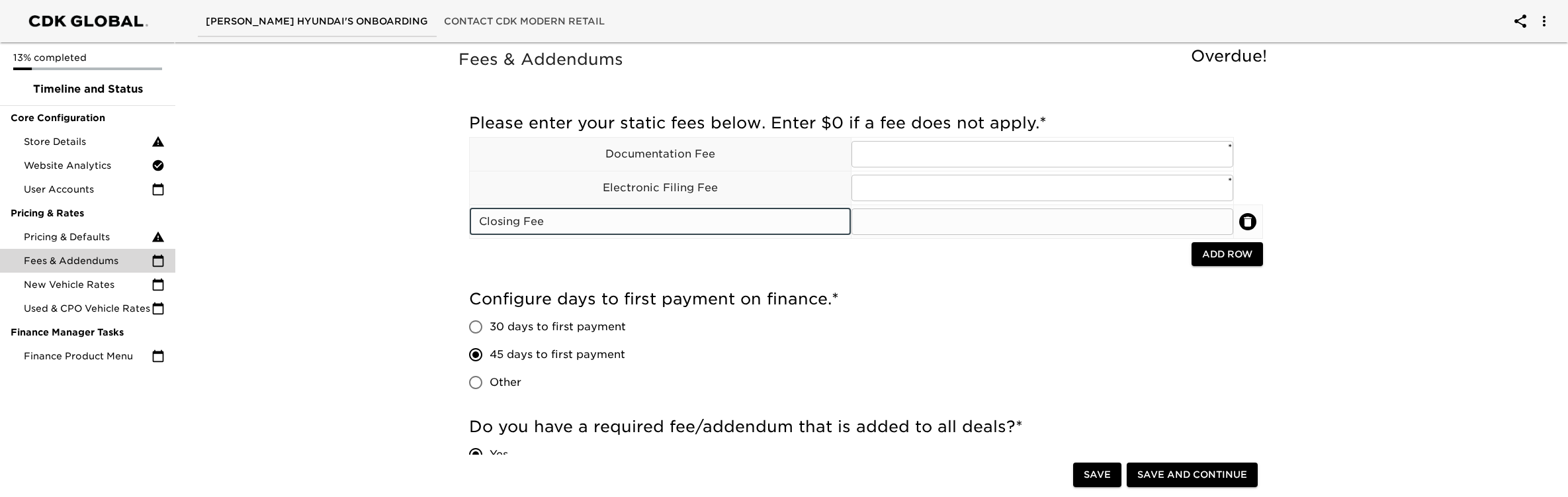
type input "Closing Fee"
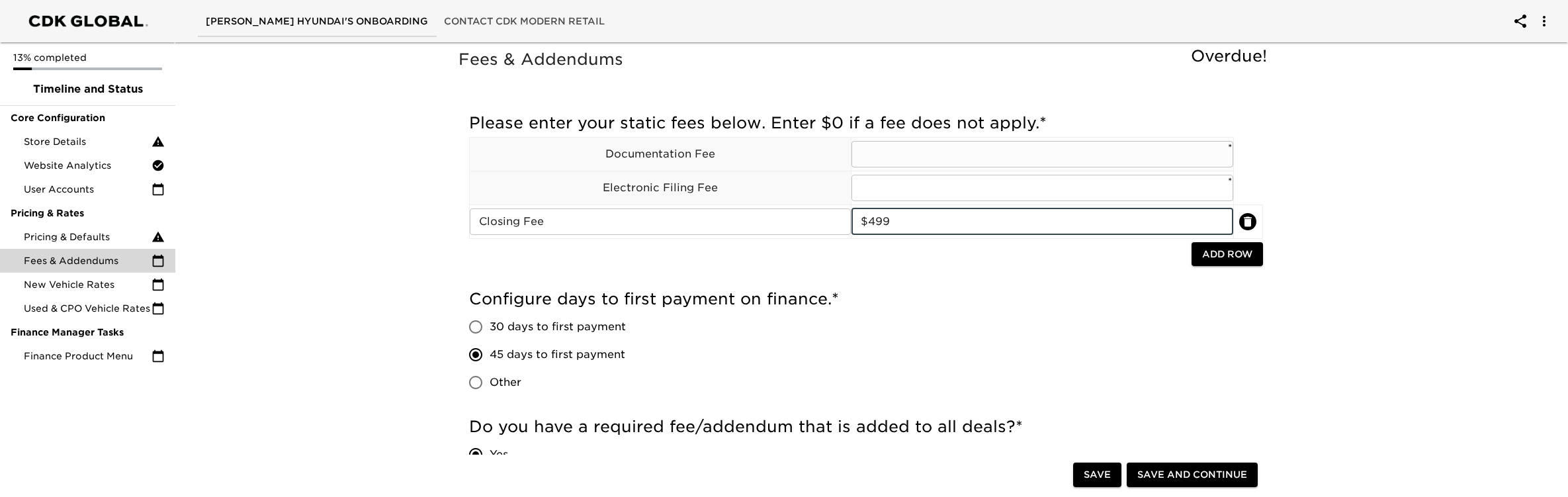
type input "$499"
click at [889, 152] on input "text" at bounding box center [1042, 154] width 382 height 27
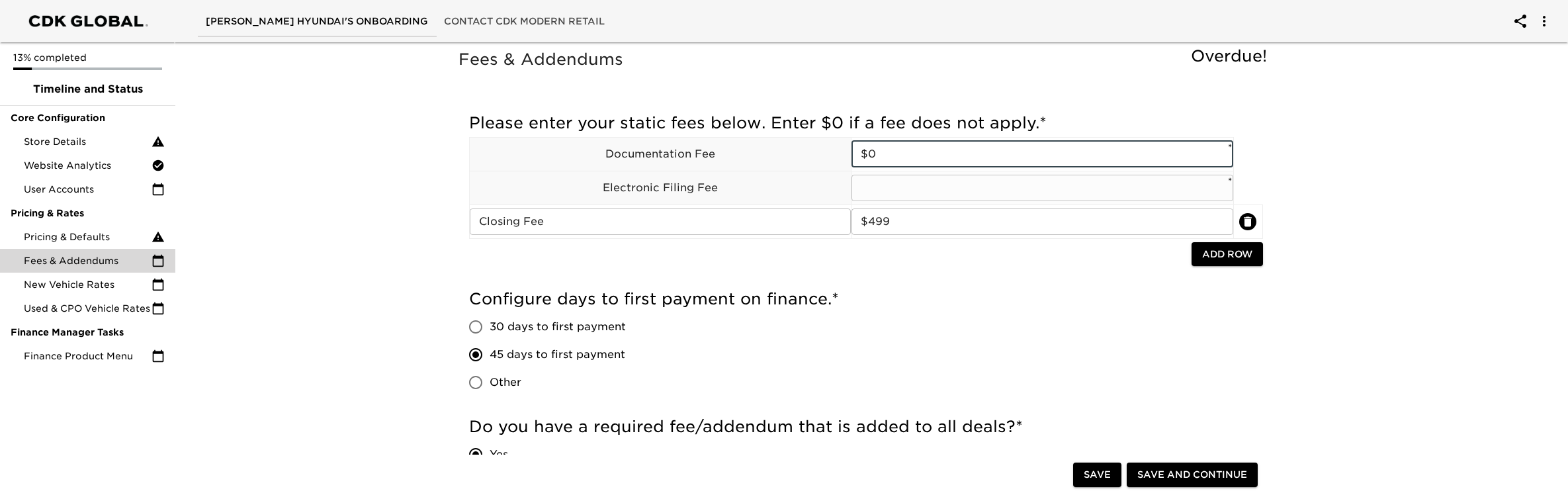
type input "$0"
click at [881, 189] on input "text" at bounding box center [1042, 188] width 382 height 27
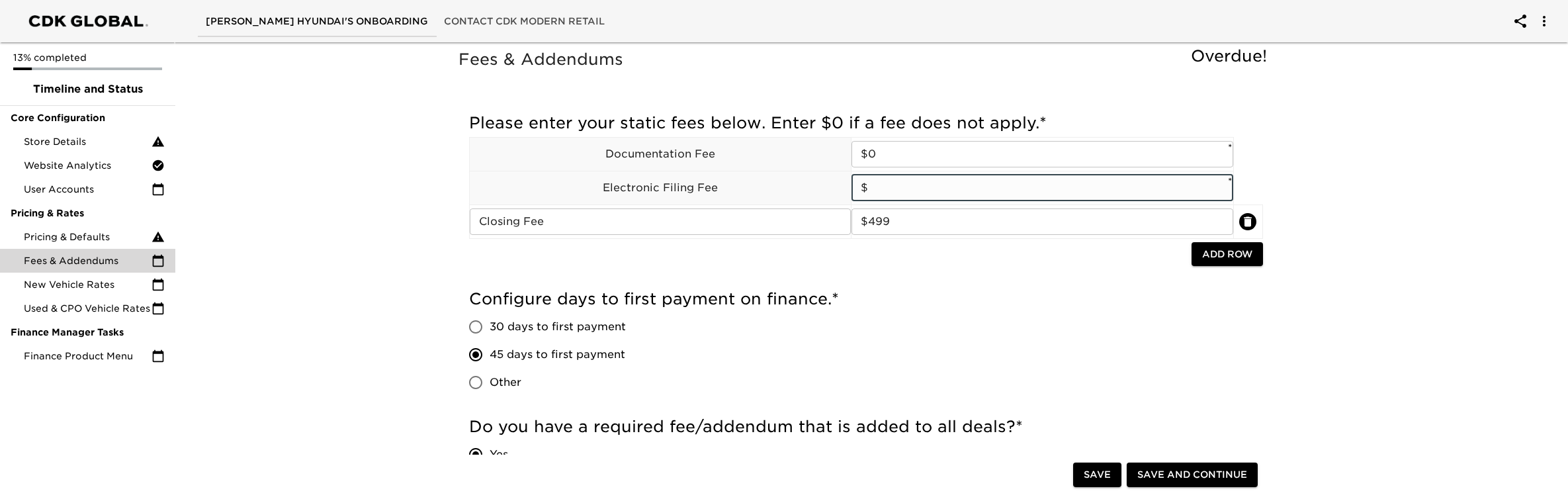
type input "$0"
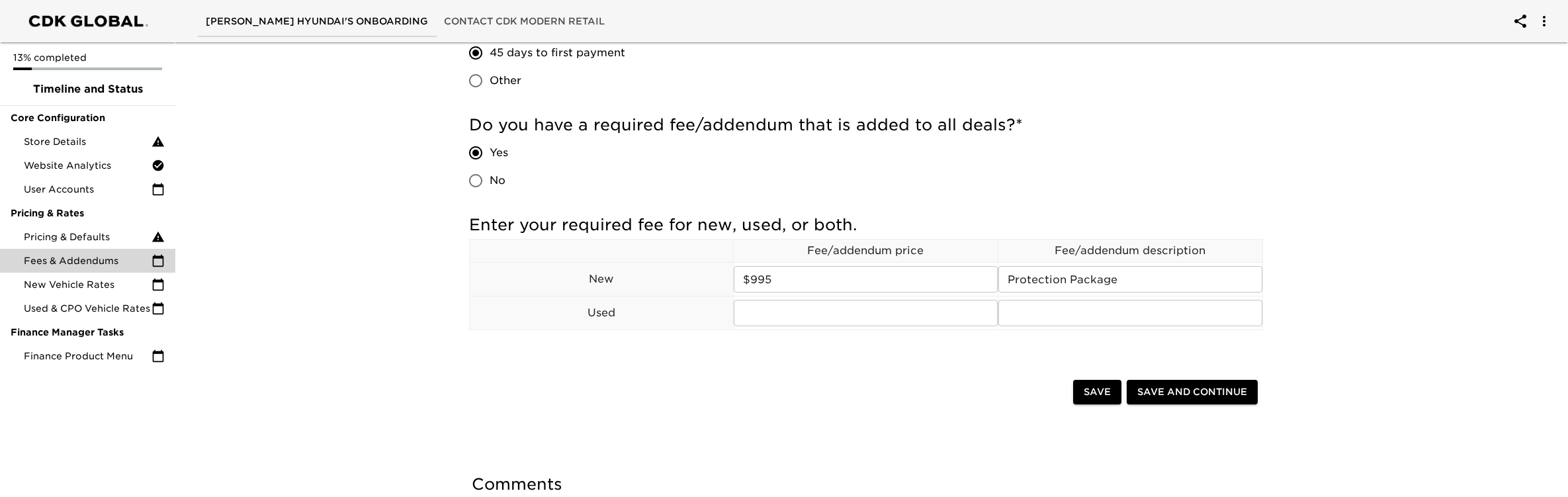
scroll to position [343, 0]
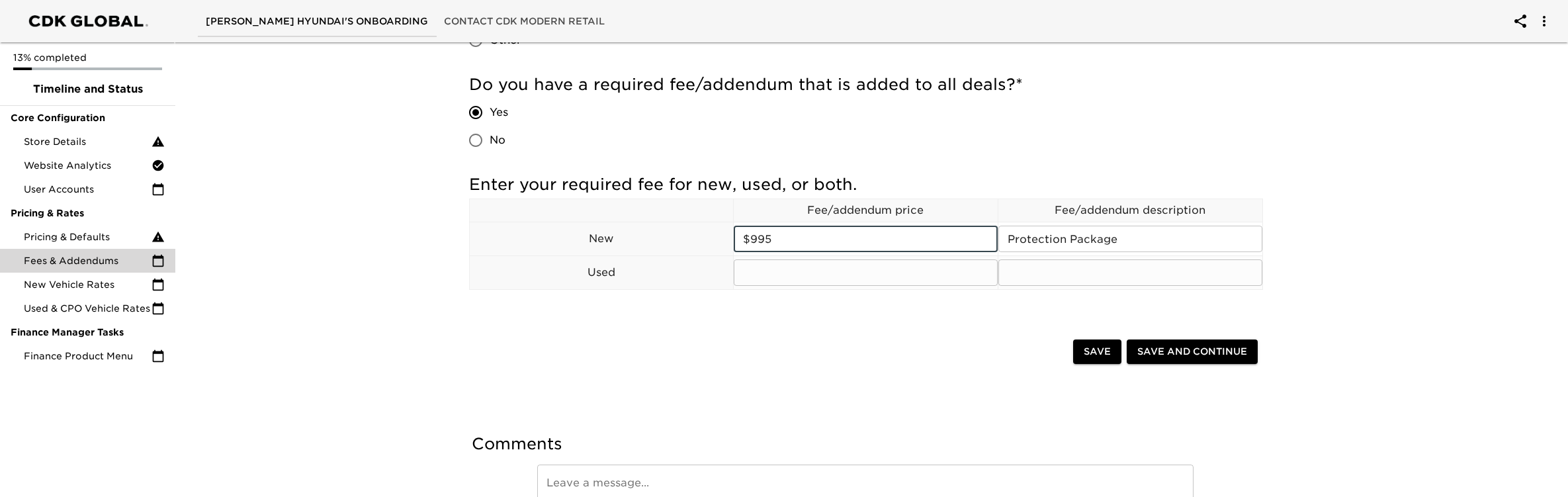
drag, startPoint x: 761, startPoint y: 240, endPoint x: 746, endPoint y: 266, distance: 30.0
click at [732, 240] on div "Enter your required fee for new, used, or both. Fee/addendum price Fee/addendum…" at bounding box center [866, 233] width 794 height 119
click at [749, 269] on input "text" at bounding box center [865, 272] width 264 height 27
paste input "$995"
drag, startPoint x: 749, startPoint y: 271, endPoint x: 811, endPoint y: 266, distance: 62.2
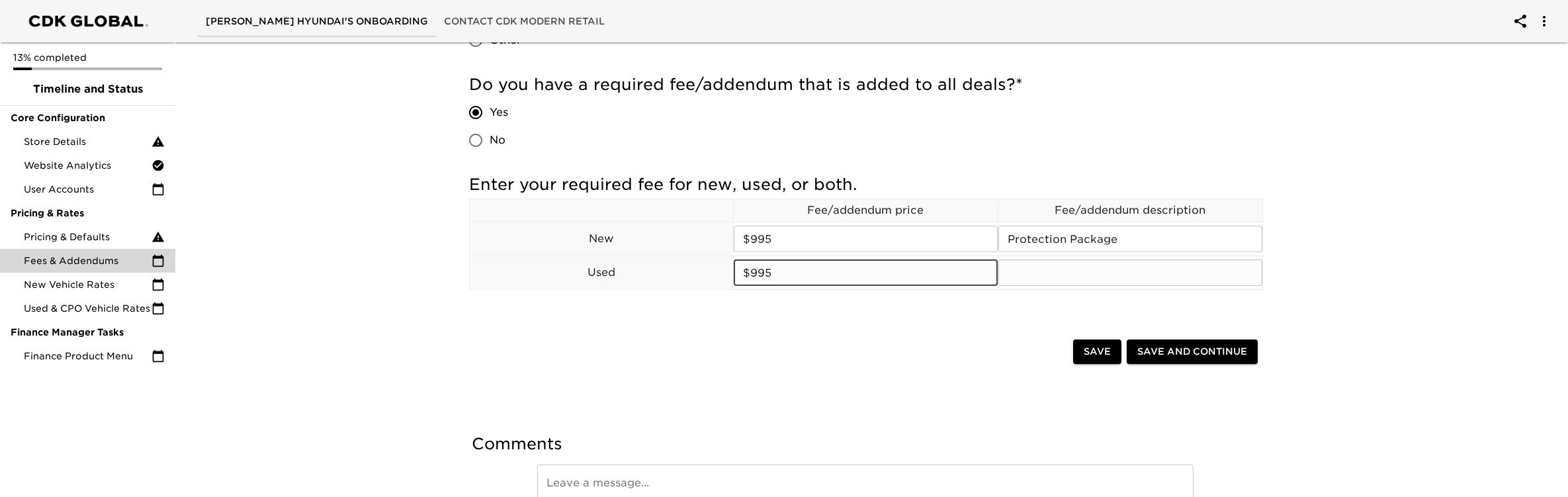
click at [749, 271] on input "$995" at bounding box center [865, 272] width 264 height 27
type input "$1995"
drag, startPoint x: 1008, startPoint y: 240, endPoint x: 1116, endPoint y: 270, distance: 112.1
click at [1148, 246] on input "Protection Package" at bounding box center [1130, 239] width 264 height 27
click at [1095, 280] on input "text" at bounding box center [1130, 272] width 264 height 27
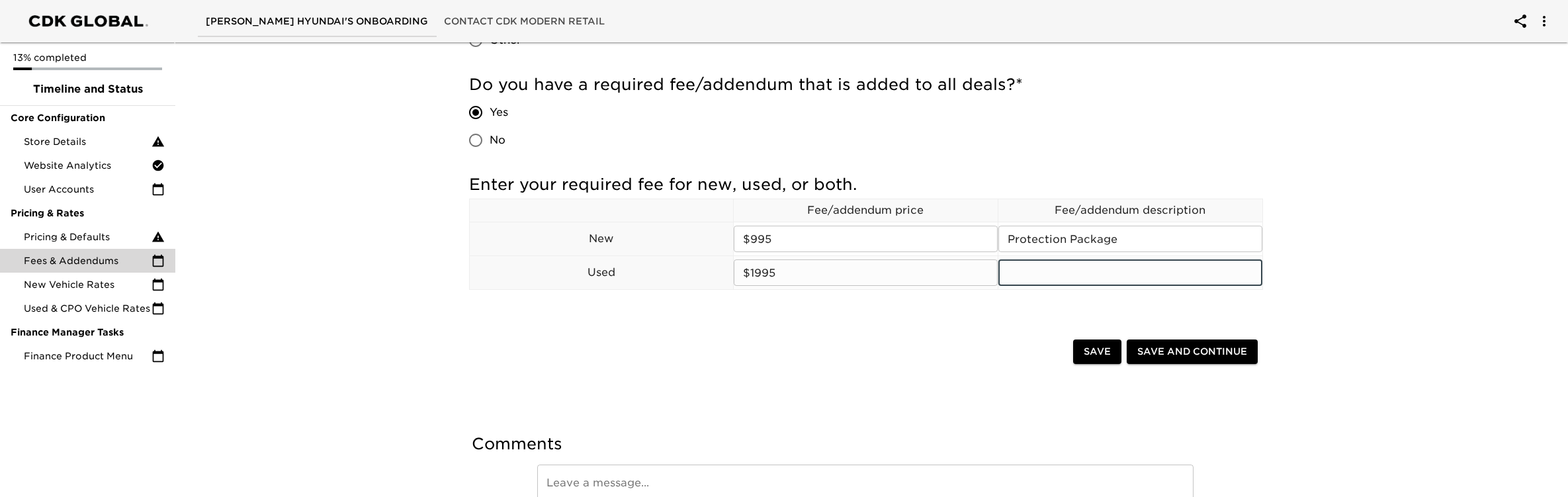
paste input "Protection Package"
type input "Protection Package"
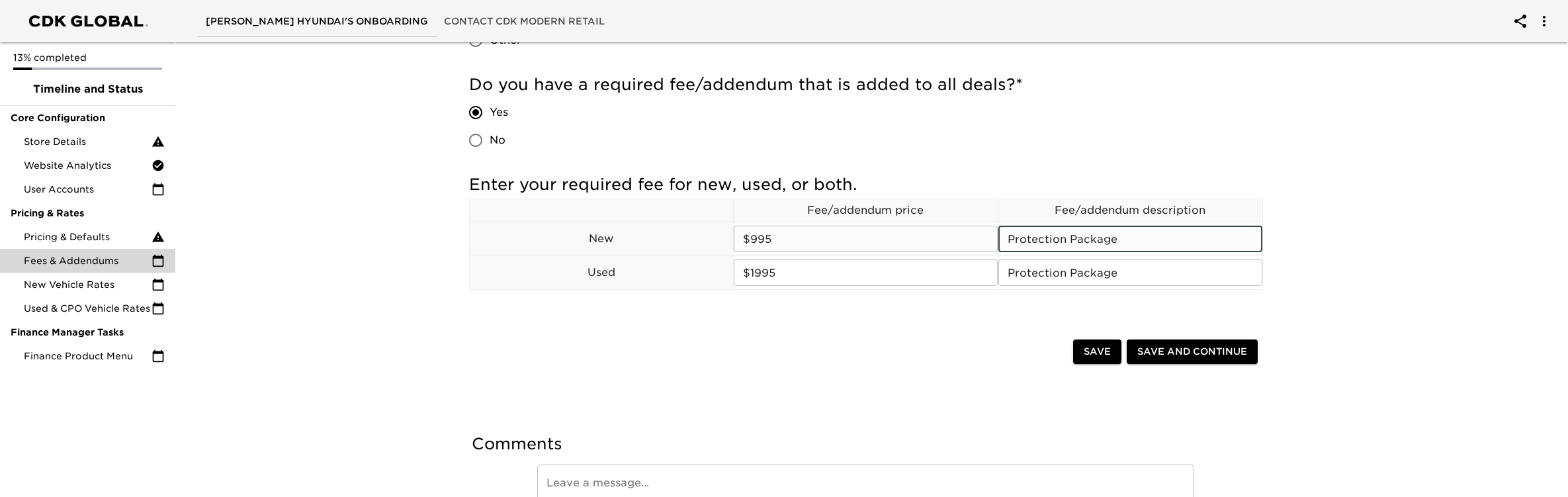
click at [1007, 240] on input "Protection Package" at bounding box center [1130, 239] width 264 height 27
click at [1054, 238] on input "[PERSON_NAME] Protection Package" at bounding box center [1130, 239] width 264 height 27
drag, startPoint x: 1054, startPoint y: 238, endPoint x: 1057, endPoint y: 271, distance: 33.1
click at [1055, 239] on input "[PERSON_NAME] Protection Package" at bounding box center [1130, 239] width 264 height 27
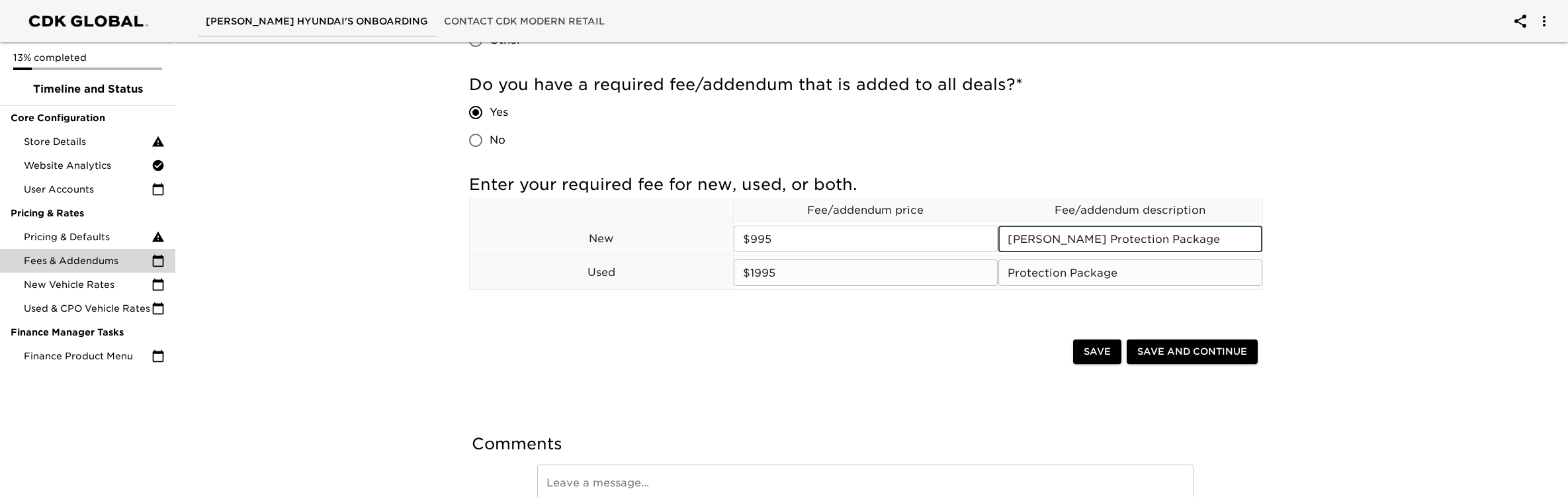
type input "[PERSON_NAME] Protection Package"
click at [1057, 272] on input "Protection Package" at bounding box center [1130, 272] width 264 height 27
click at [1057, 271] on input "Protection Package" at bounding box center [1130, 272] width 264 height 27
paste input "[PERSON_NAME]"
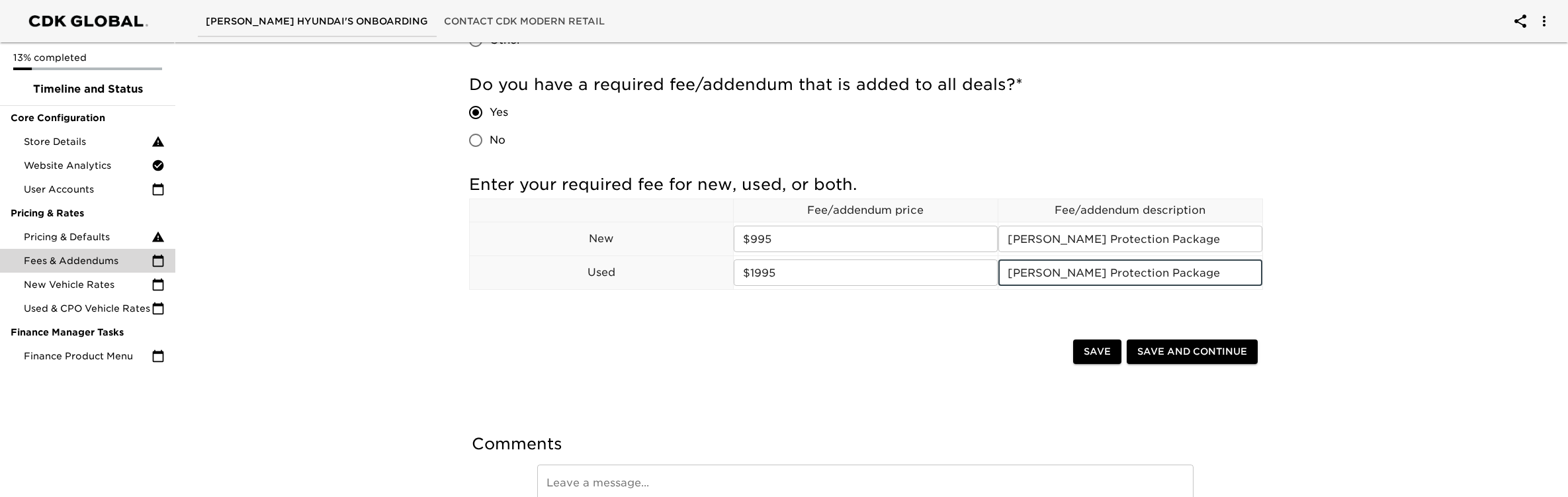
type input "[PERSON_NAME] Protection Package"
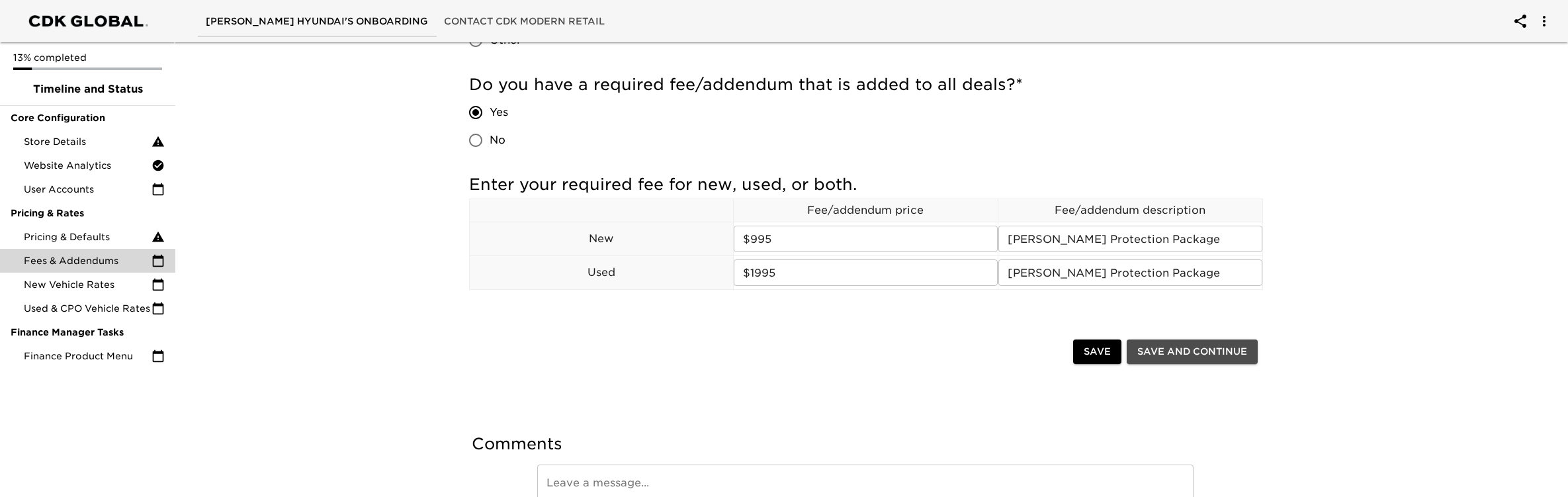
click at [1214, 355] on span "Save and Continue" at bounding box center [1192, 351] width 110 height 16
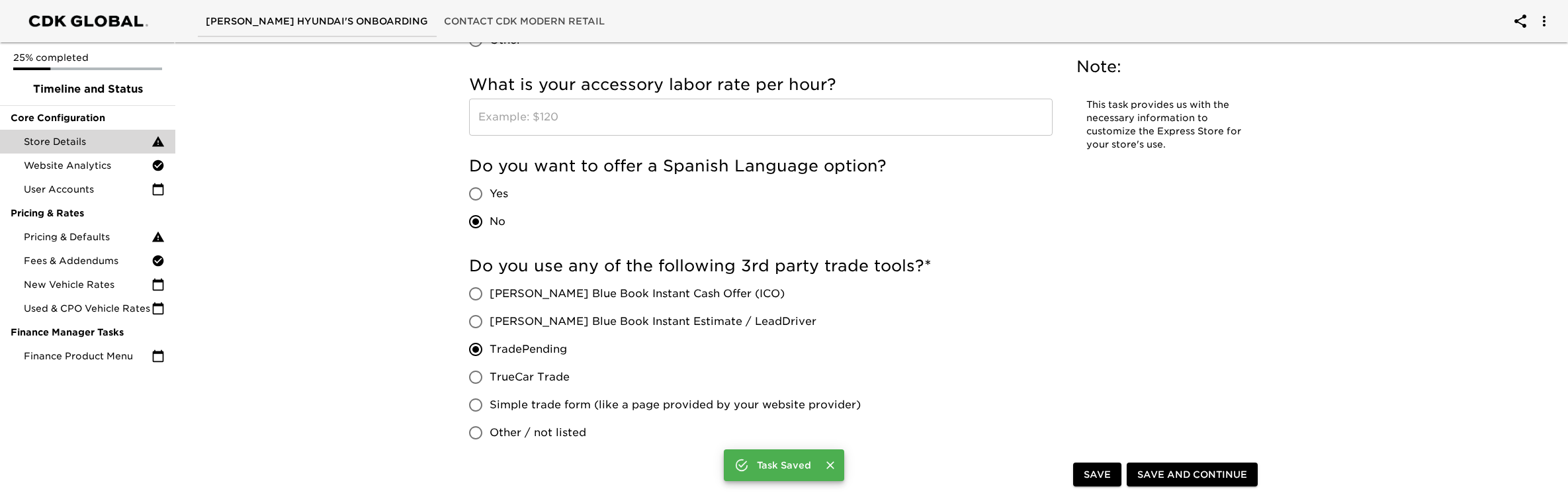
scroll to position [2505, 0]
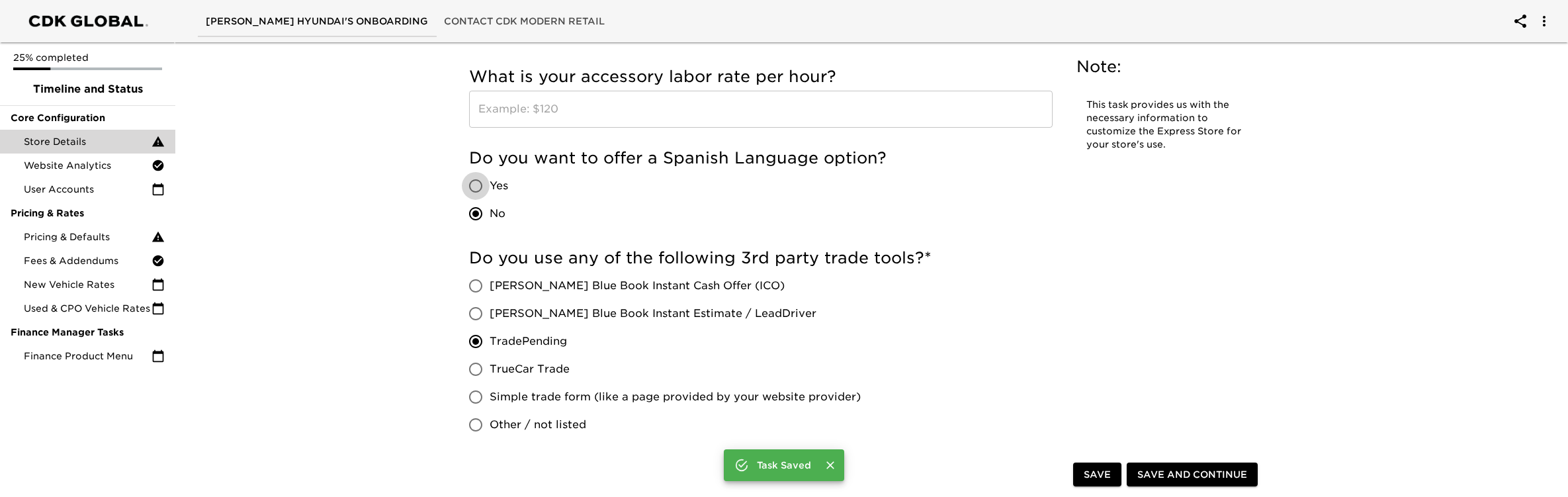
click at [476, 185] on input "Yes" at bounding box center [475, 185] width 28 height 28
radio input "true"
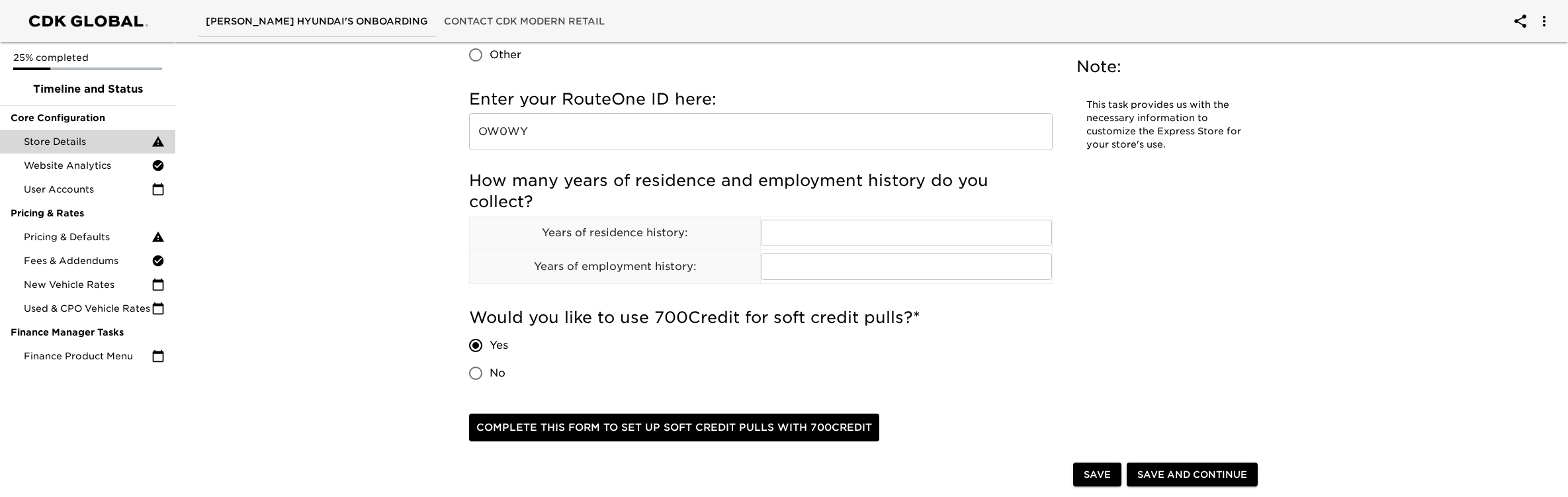
scroll to position [1690, 0]
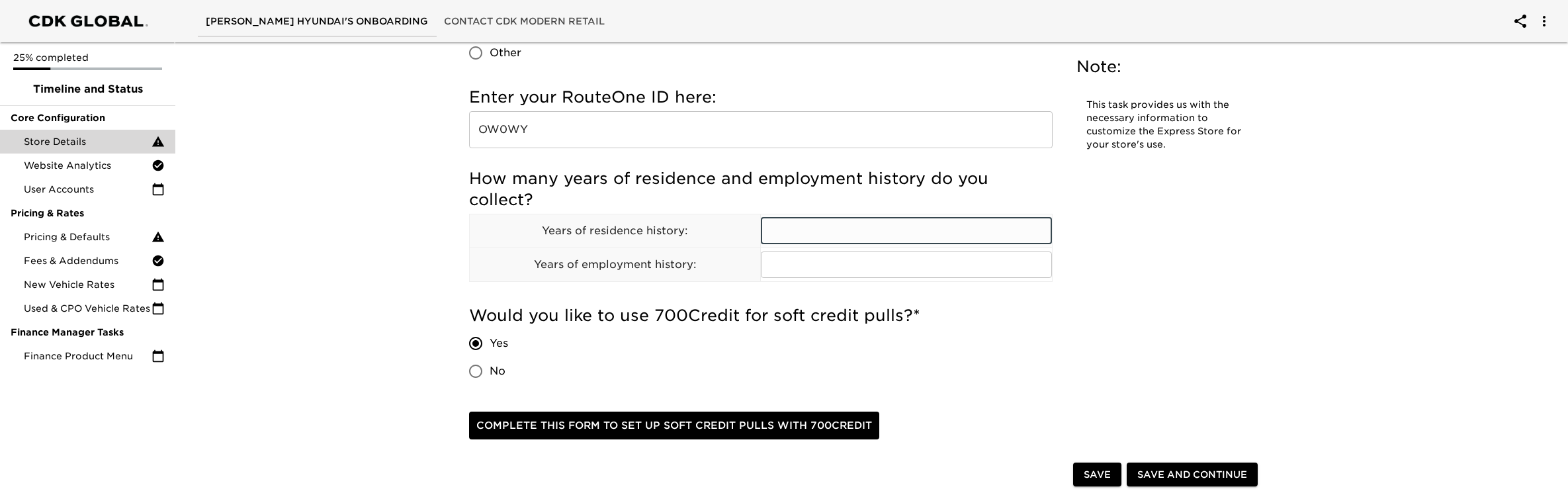
click at [831, 224] on input "text" at bounding box center [906, 231] width 292 height 27
type input "3"
click at [818, 258] on input "text" at bounding box center [906, 265] width 292 height 27
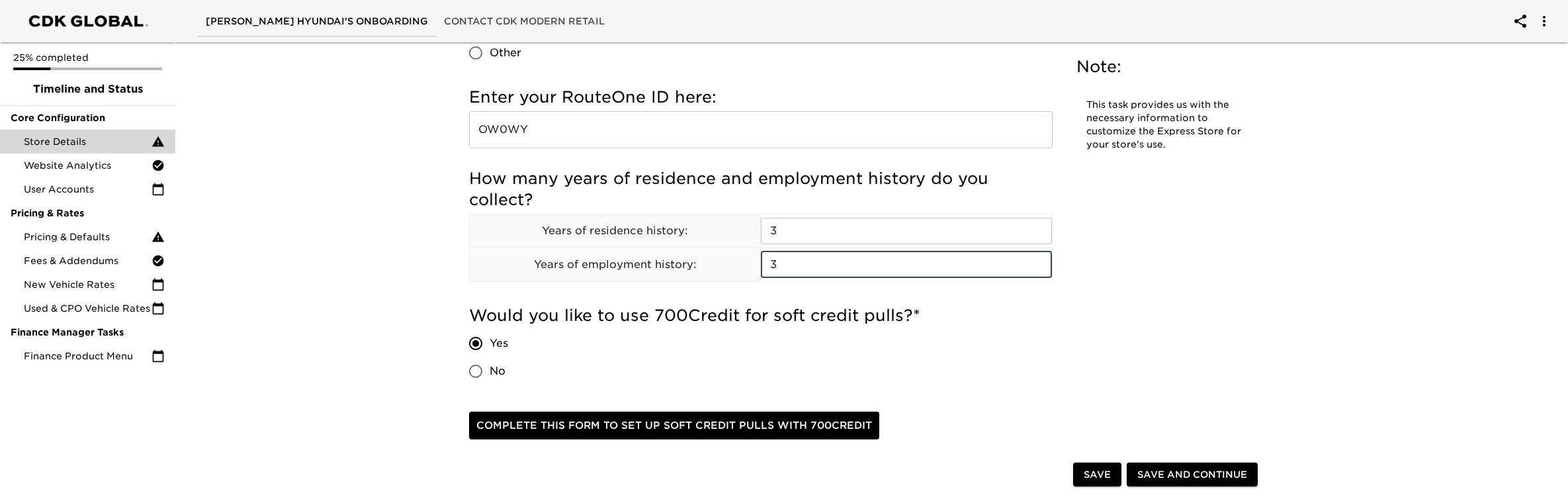
type input "3"
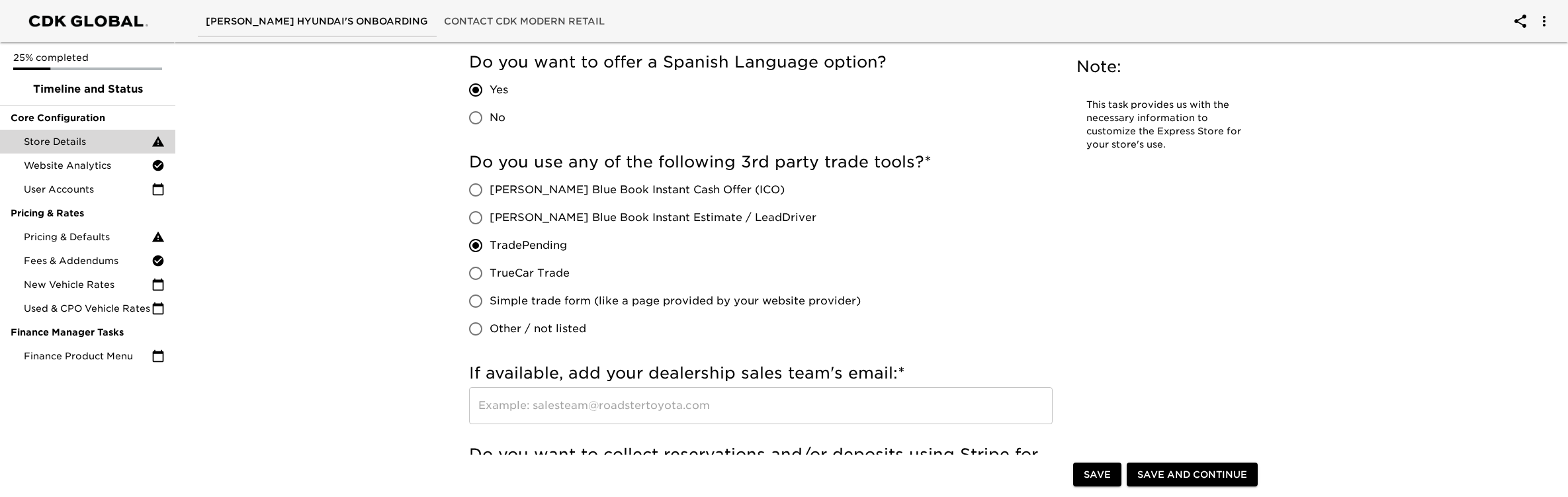
scroll to position [3050, 0]
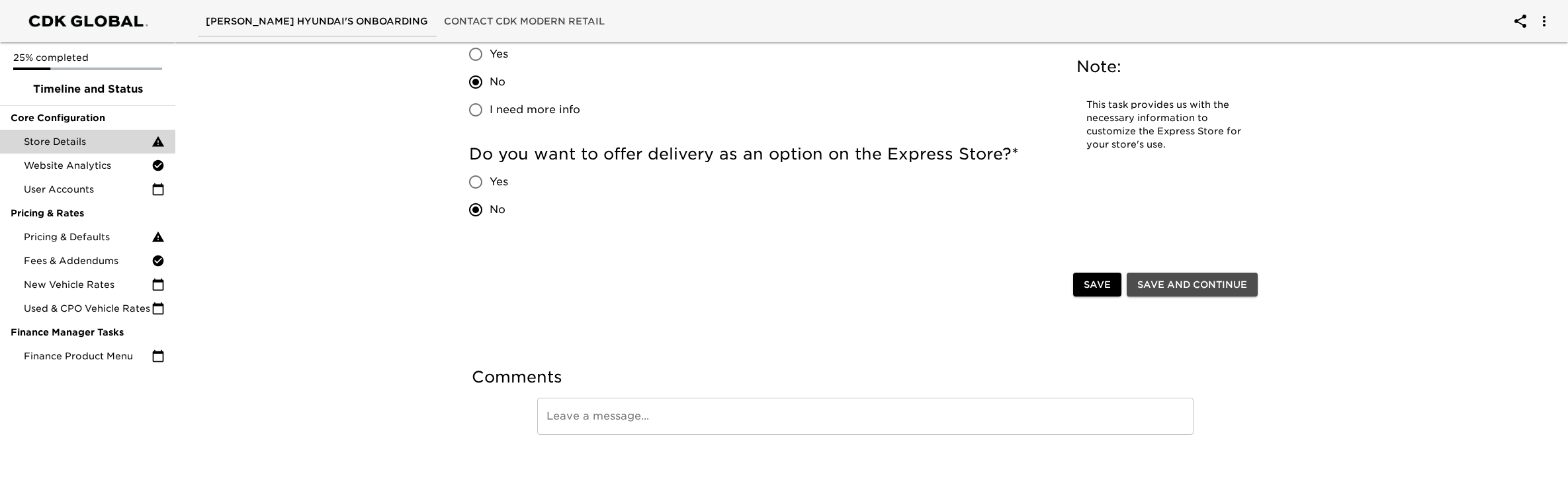
click at [1176, 280] on span "Save and Continue" at bounding box center [1192, 284] width 110 height 16
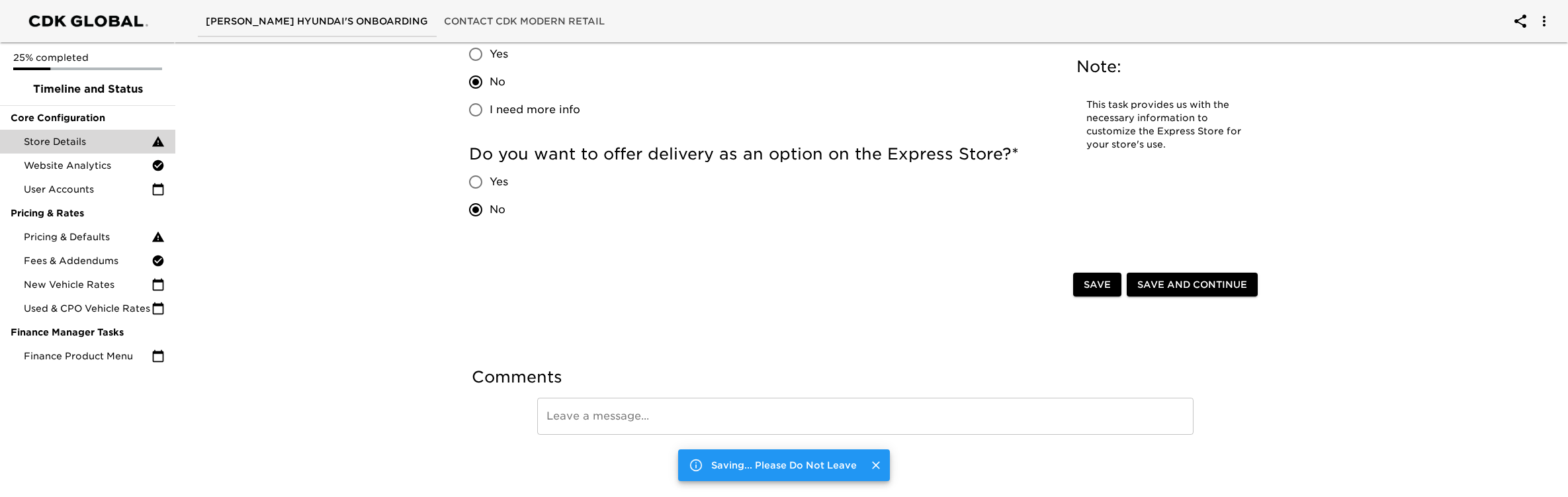
scroll to position [0, 0]
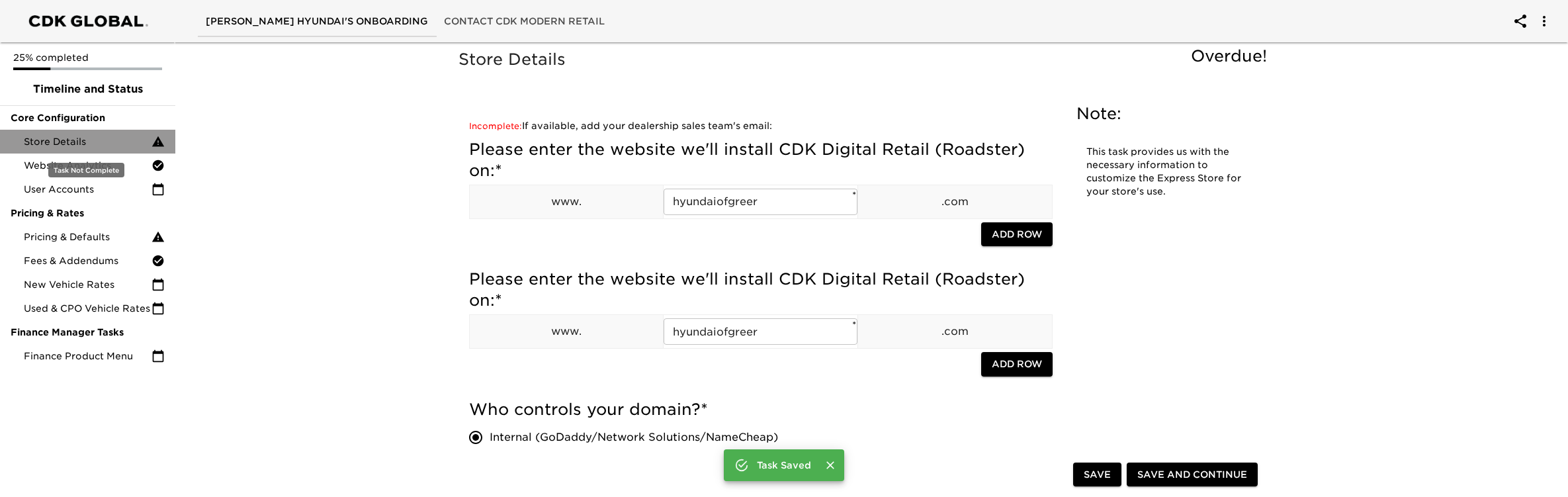
click at [124, 144] on span "Store Details" at bounding box center [87, 142] width 128 height 13
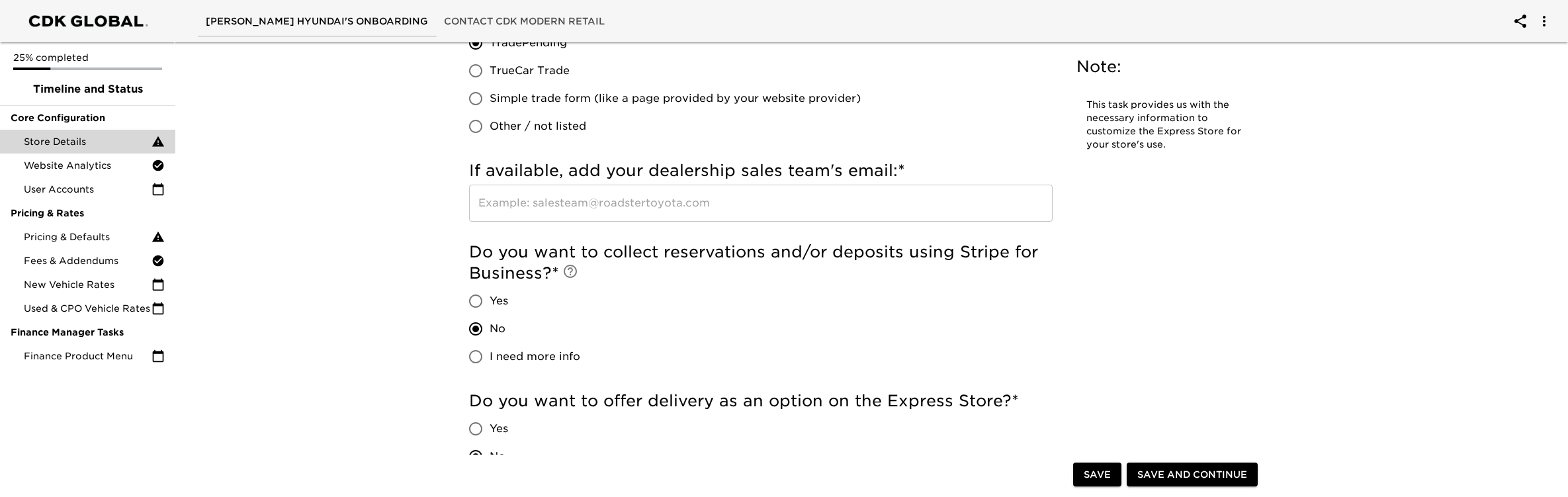
scroll to position [2843, 0]
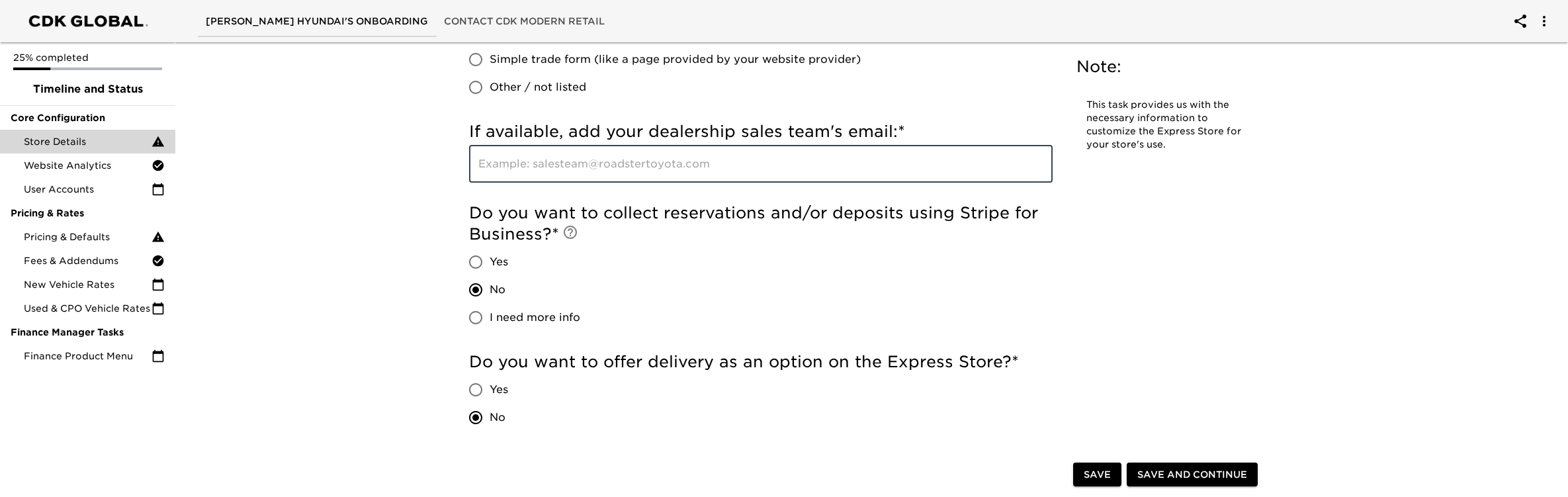
click at [616, 163] on input "text" at bounding box center [761, 164] width 583 height 37
type input "N/A"
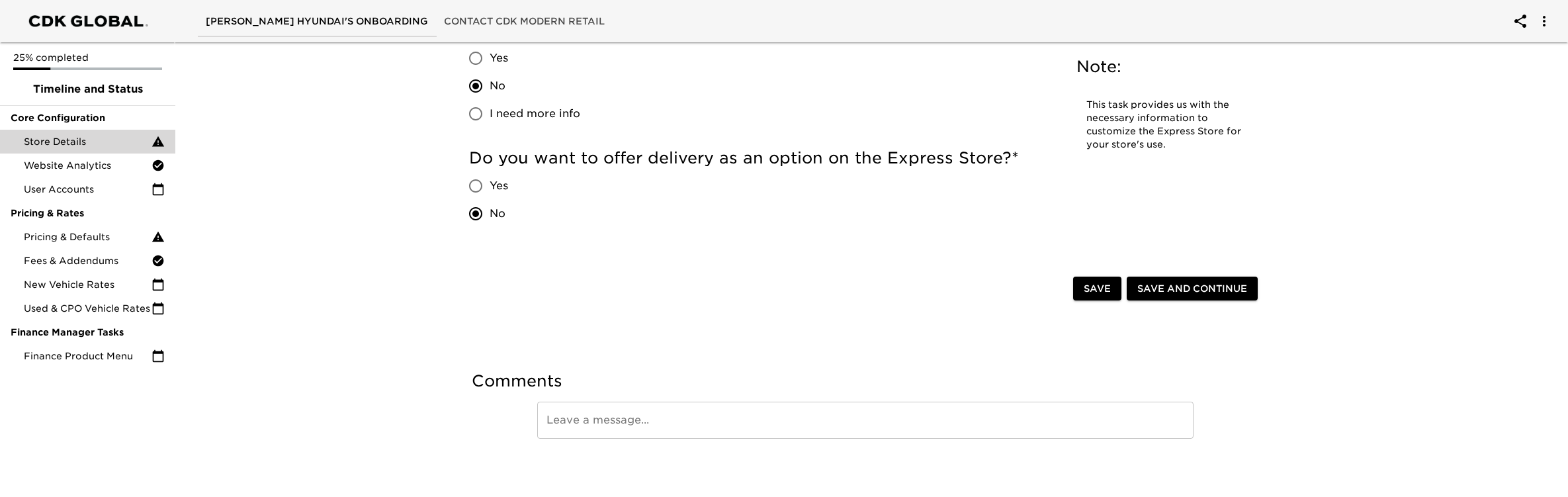
scroll to position [3050, 0]
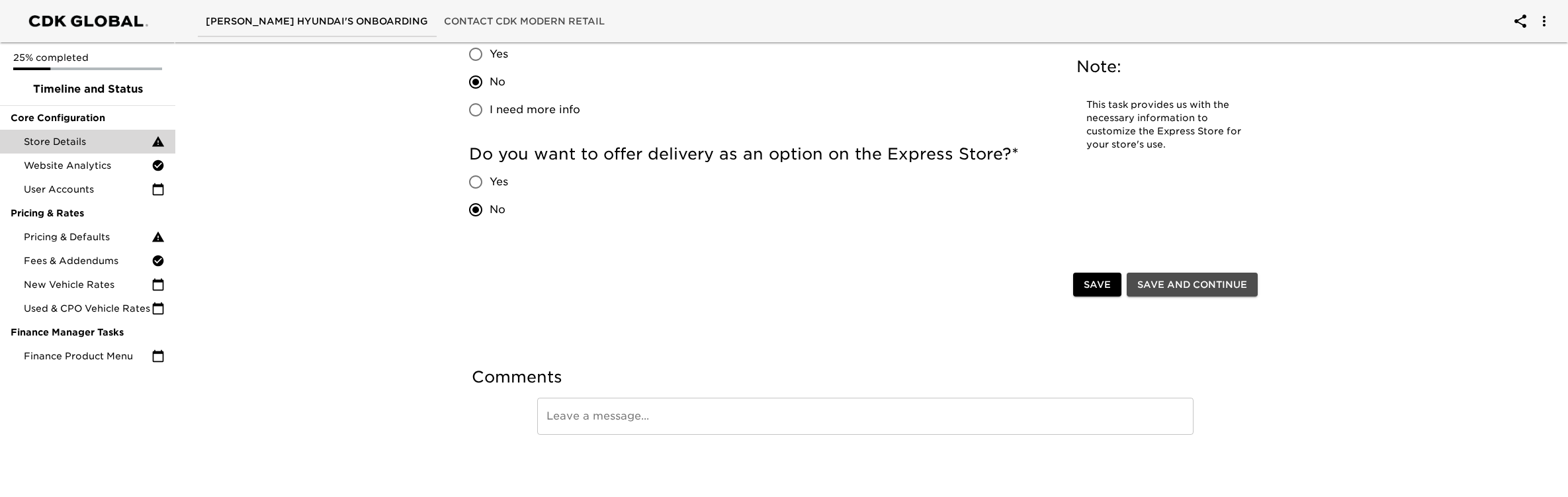
click at [1243, 285] on span "Save and Continue" at bounding box center [1192, 284] width 110 height 16
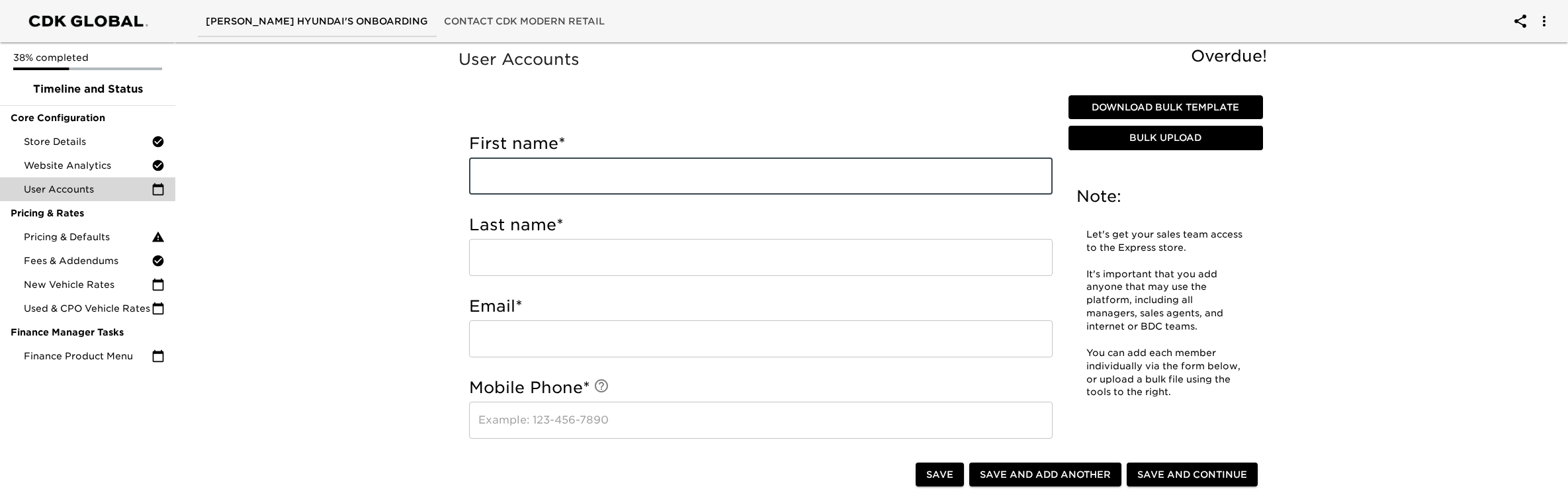
click at [617, 170] on input "text" at bounding box center [761, 176] width 583 height 37
click at [81, 241] on span "Pricing & Defaults" at bounding box center [87, 237] width 128 height 13
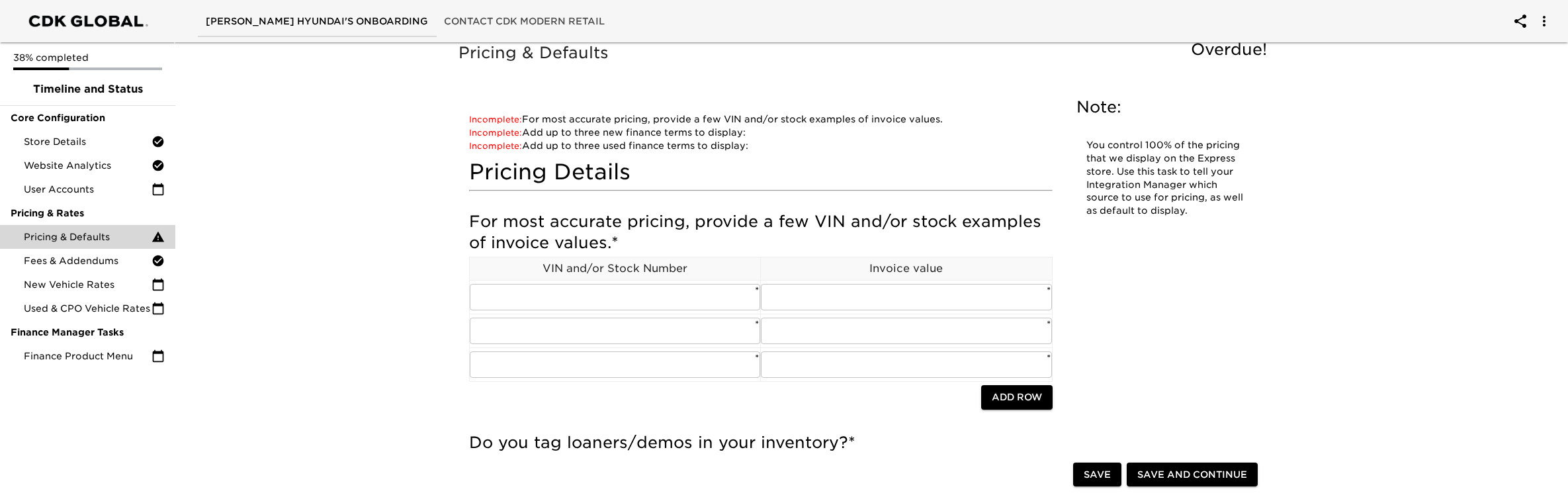
scroll to position [8, 0]
drag, startPoint x: 631, startPoint y: 299, endPoint x: 639, endPoint y: 299, distance: 8.0
click at [632, 299] on input "text" at bounding box center [616, 296] width 292 height 27
paste input "[US_VEHICLE_IDENTIFICATION_NUMBER]"
type input "[US_VEHICLE_IDENTIFICATION_NUMBER]"
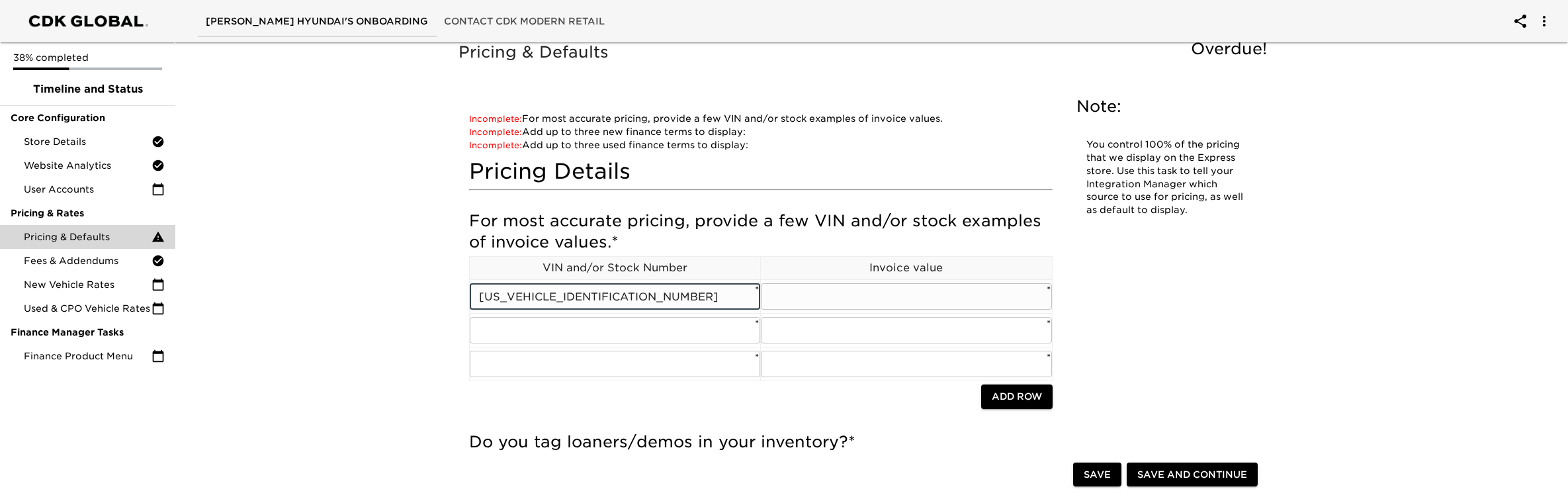
click at [854, 296] on input "text" at bounding box center [906, 296] width 292 height 27
click at [857, 308] on input "text" at bounding box center [906, 296] width 292 height 27
click at [856, 300] on input "text" at bounding box center [906, 296] width 292 height 27
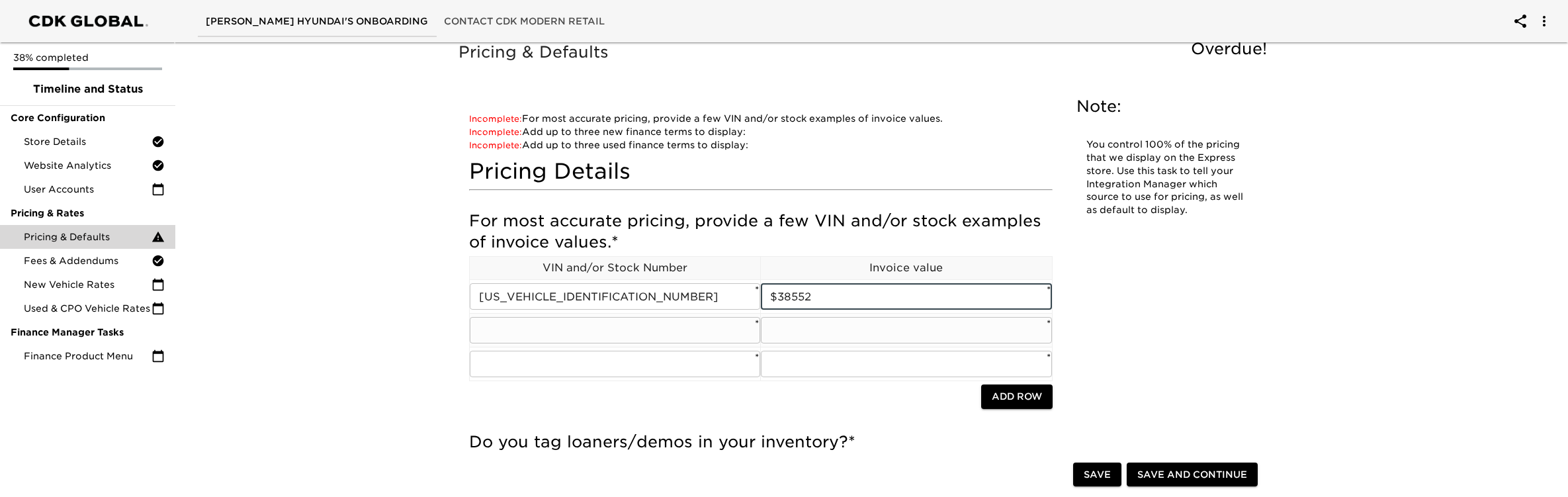
type input "$38552"
click at [693, 338] on input "text" at bounding box center [616, 330] width 292 height 27
click at [557, 335] on input "text" at bounding box center [616, 330] width 292 height 27
paste input "[US_VEHICLE_IDENTIFICATION_NUMBER]"
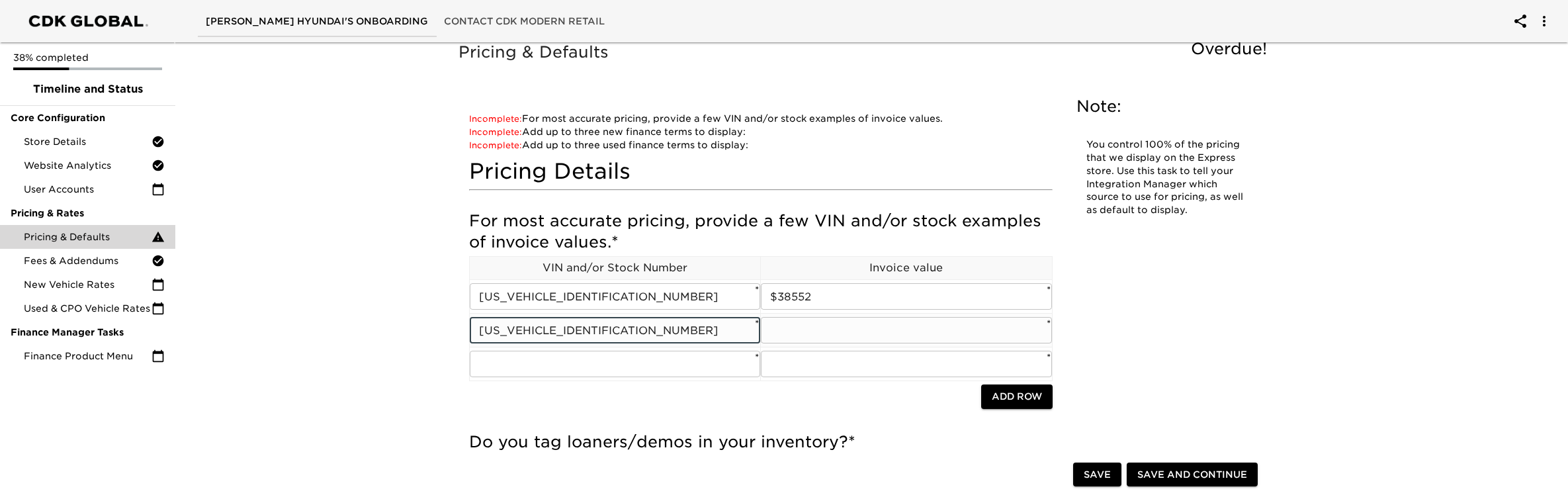
type input "[US_VEHICLE_IDENTIFICATION_NUMBER]"
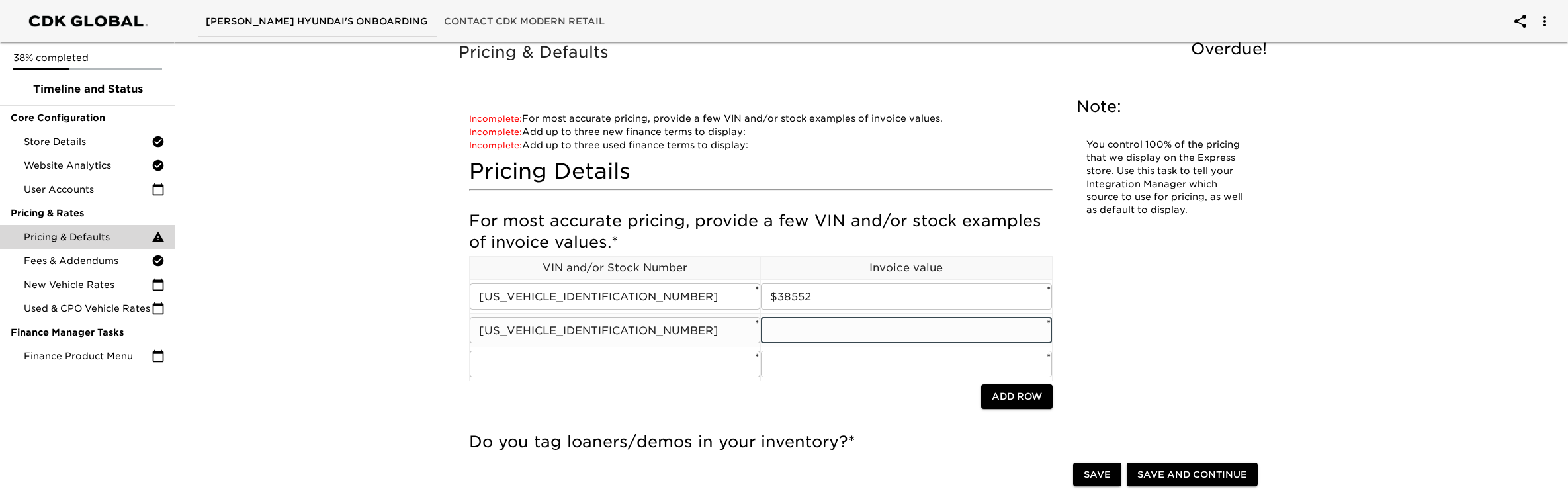
drag, startPoint x: 837, startPoint y: 331, endPoint x: 831, endPoint y: 333, distance: 6.3
click at [837, 331] on input "text" at bounding box center [906, 330] width 292 height 27
type input "$43557"
click at [588, 366] on input "text" at bounding box center [616, 365] width 292 height 27
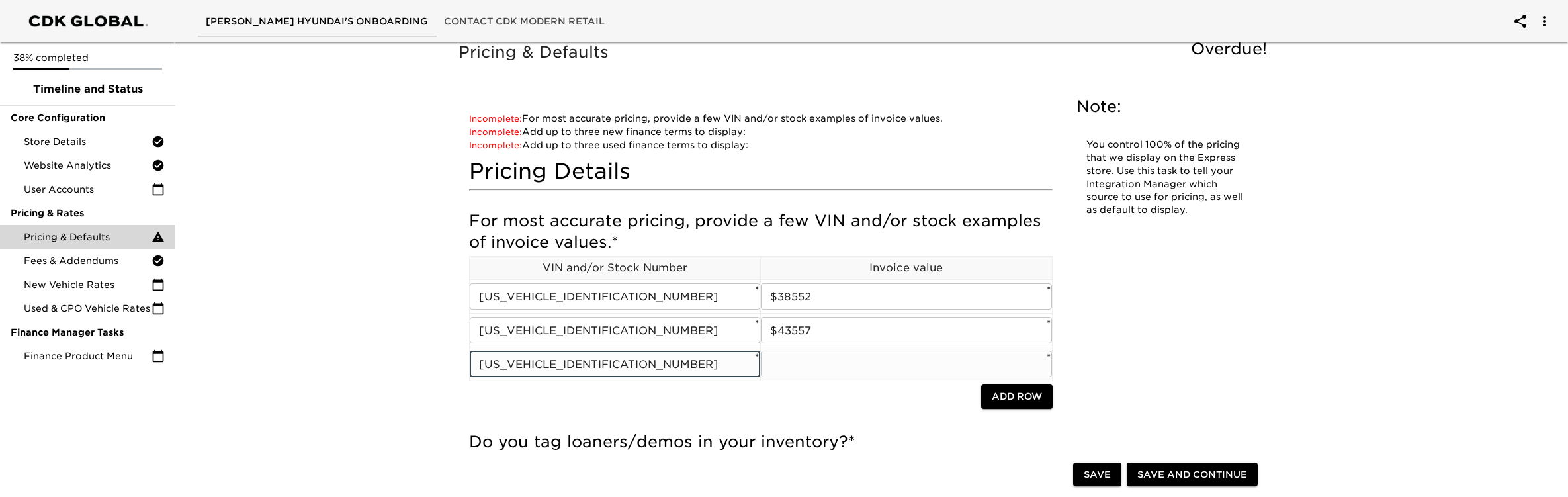
type input "[US_VEHICLE_IDENTIFICATION_NUMBER]"
click at [826, 364] on input "text" at bounding box center [906, 365] width 292 height 27
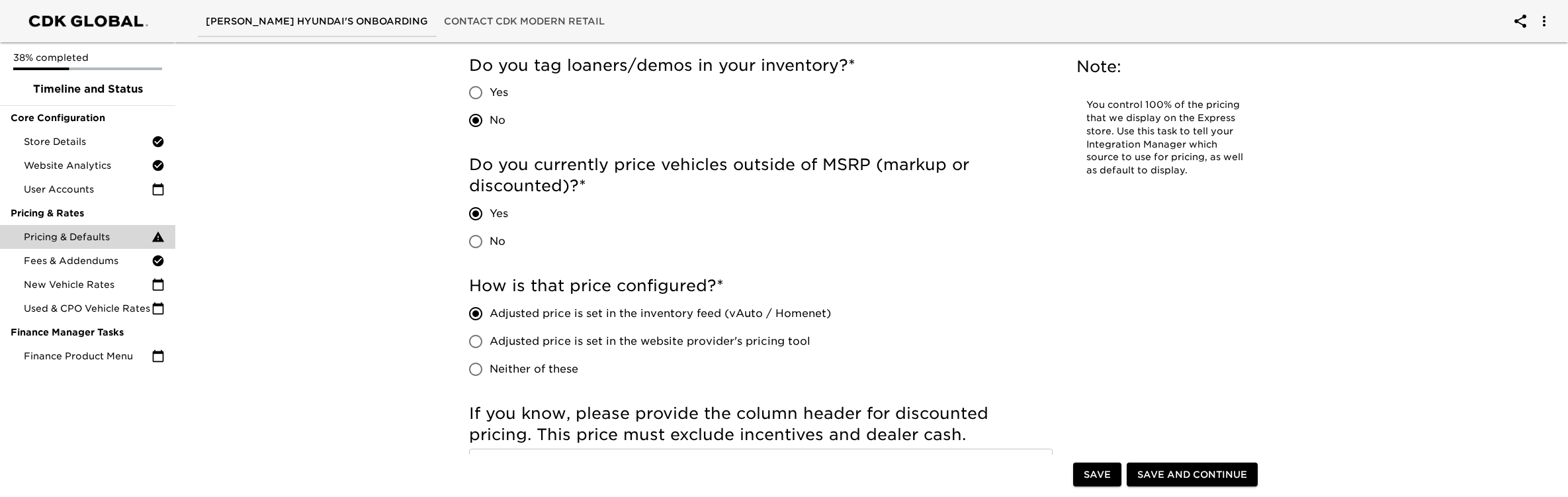
scroll to position [387, 0]
type input "$27654"
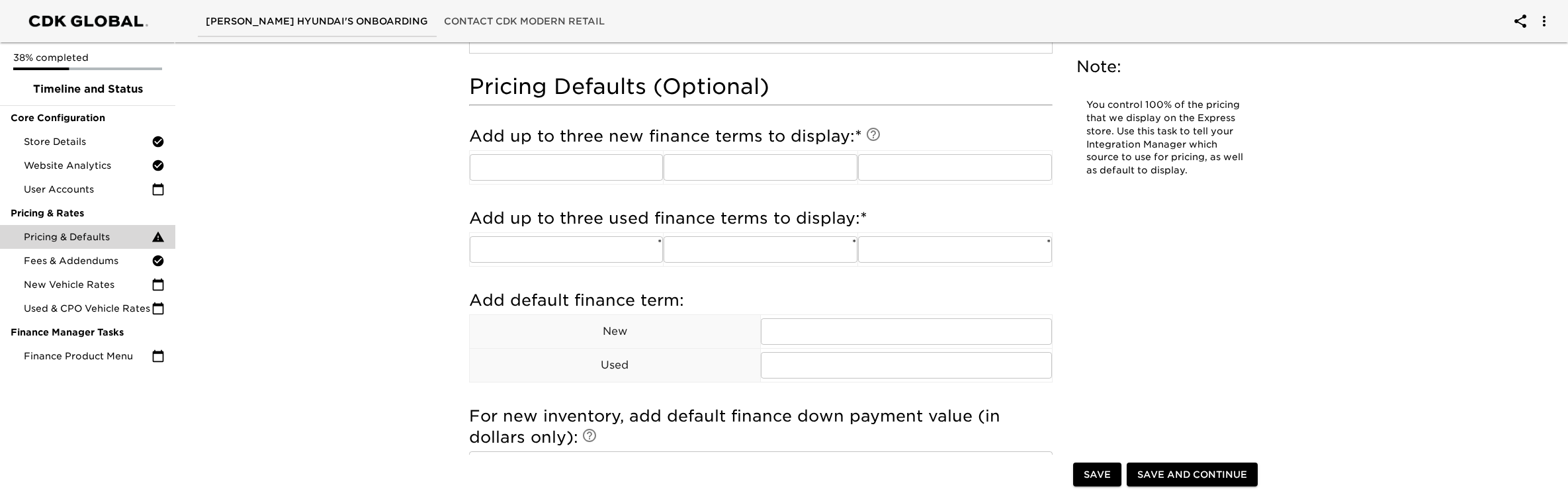
scroll to position [1065, 0]
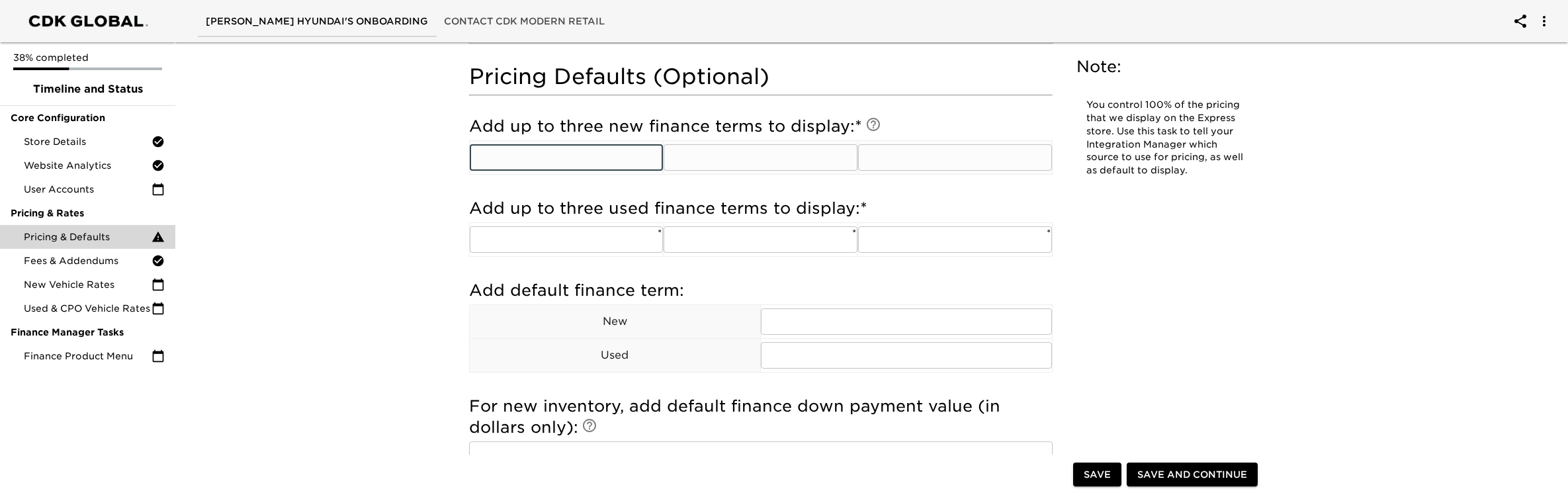
click at [550, 157] on input "text" at bounding box center [567, 157] width 194 height 27
click at [901, 156] on input "text" at bounding box center [955, 157] width 194 height 27
click at [597, 154] on input "text" at bounding box center [567, 157] width 194 height 27
type input "n/a"
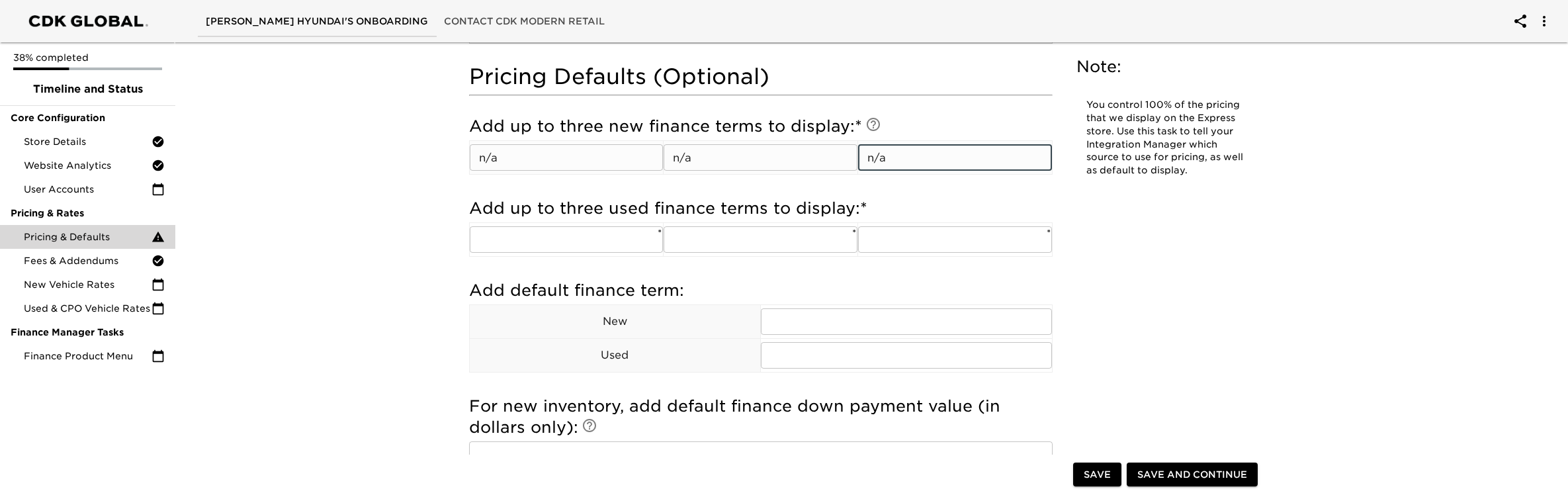
type input "n/a"
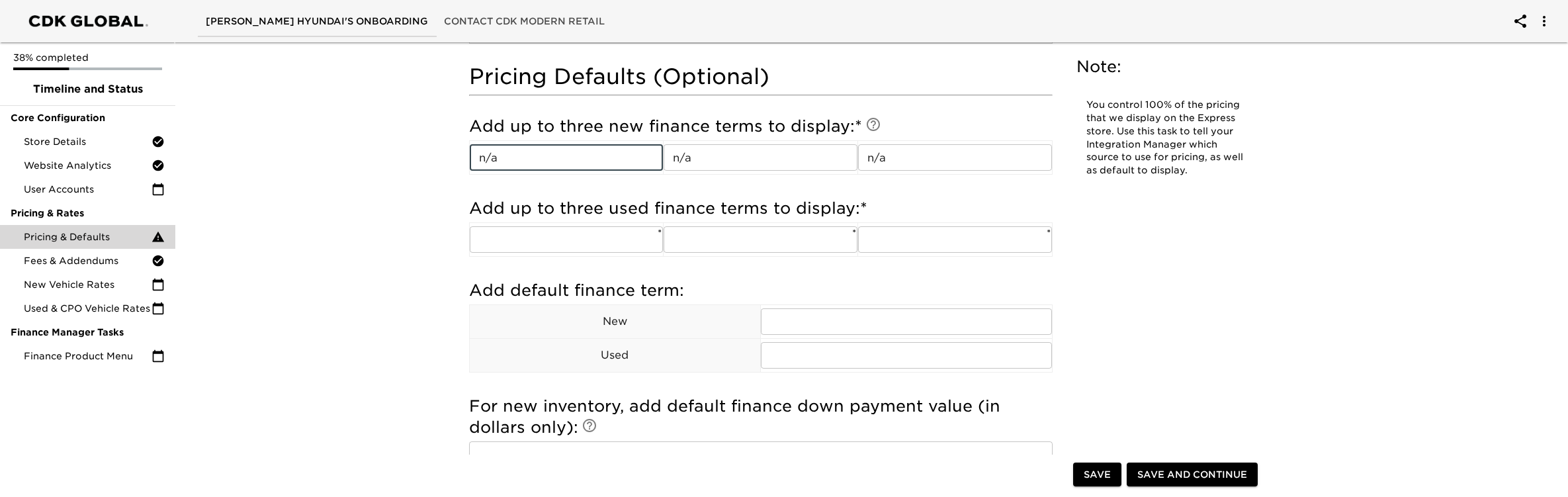
drag, startPoint x: 494, startPoint y: 154, endPoint x: 463, endPoint y: 153, distance: 31.0
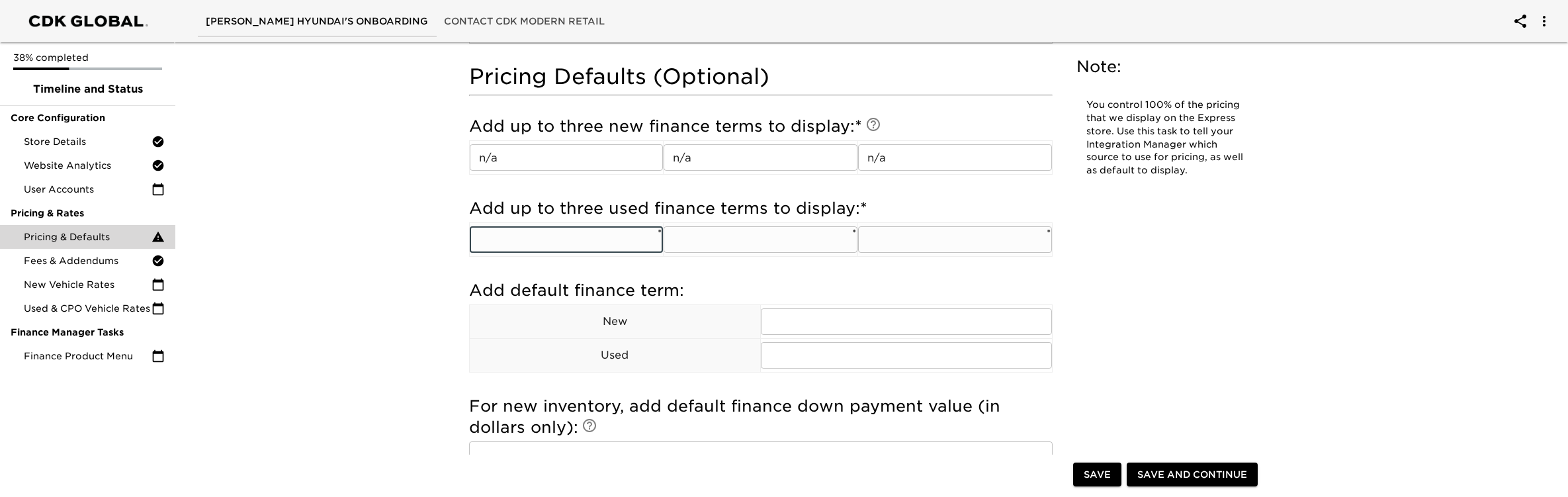
drag, startPoint x: 558, startPoint y: 232, endPoint x: 618, endPoint y: 232, distance: 60.0
click at [558, 232] on input "text" at bounding box center [567, 240] width 194 height 27
paste input "n/a"
type input "n/a"
drag, startPoint x: 718, startPoint y: 236, endPoint x: 895, endPoint y: 236, distance: 177.0
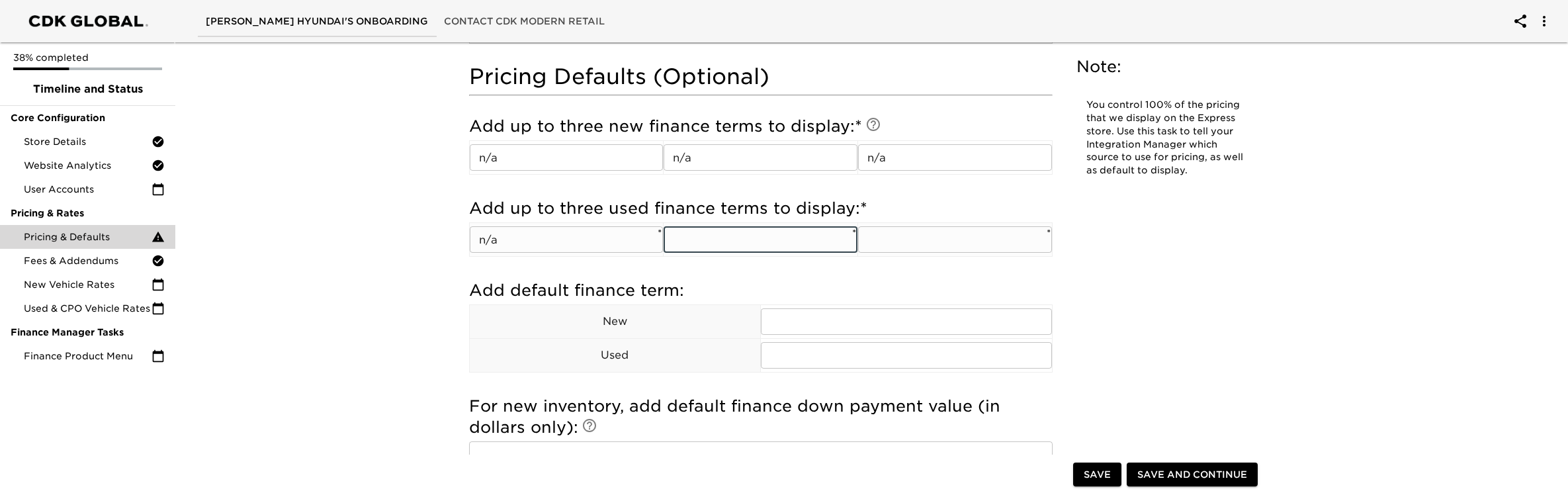
click at [718, 236] on input "text" at bounding box center [761, 240] width 194 height 27
paste input "n/a"
type input "n/a"
click at [929, 236] on input "text" at bounding box center [955, 240] width 194 height 27
paste input "n/a"
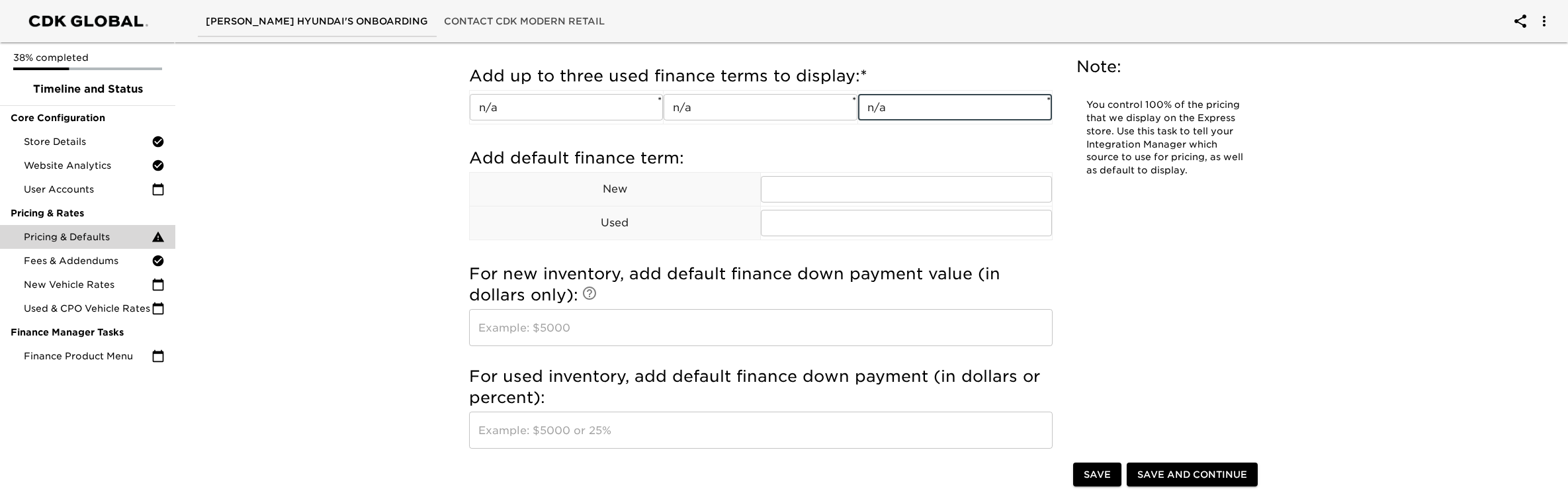
scroll to position [1200, 0]
type input "n/a"
click at [867, 189] on input "text" at bounding box center [906, 187] width 292 height 27
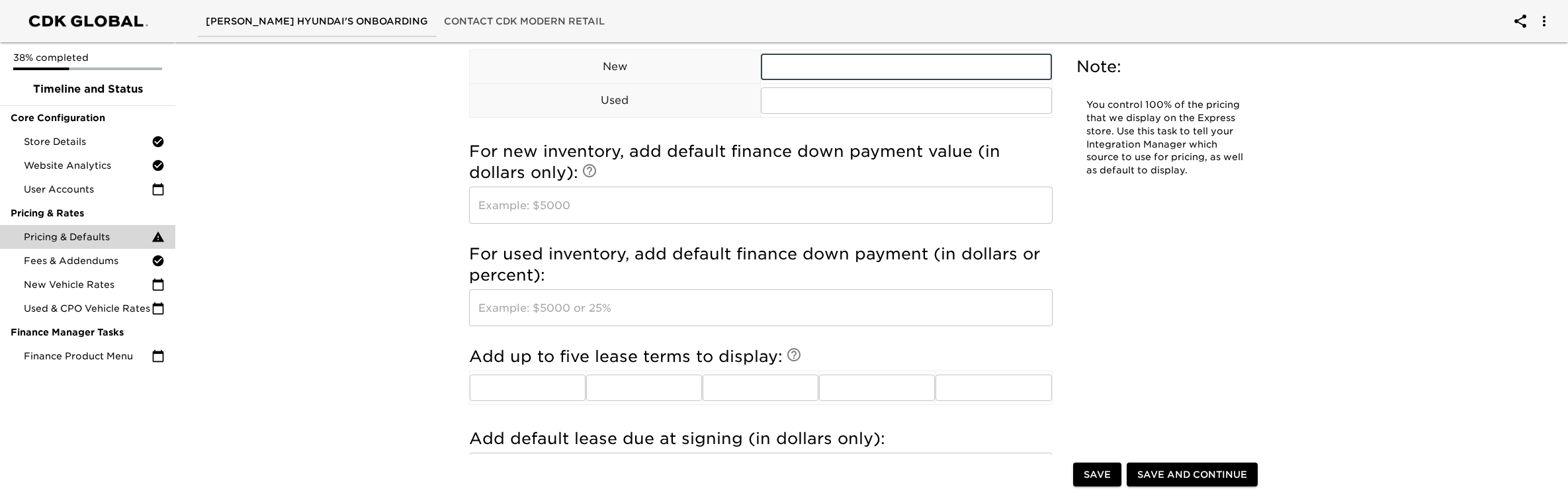
scroll to position [1320, 0]
click at [594, 200] on input "text" at bounding box center [761, 204] width 583 height 37
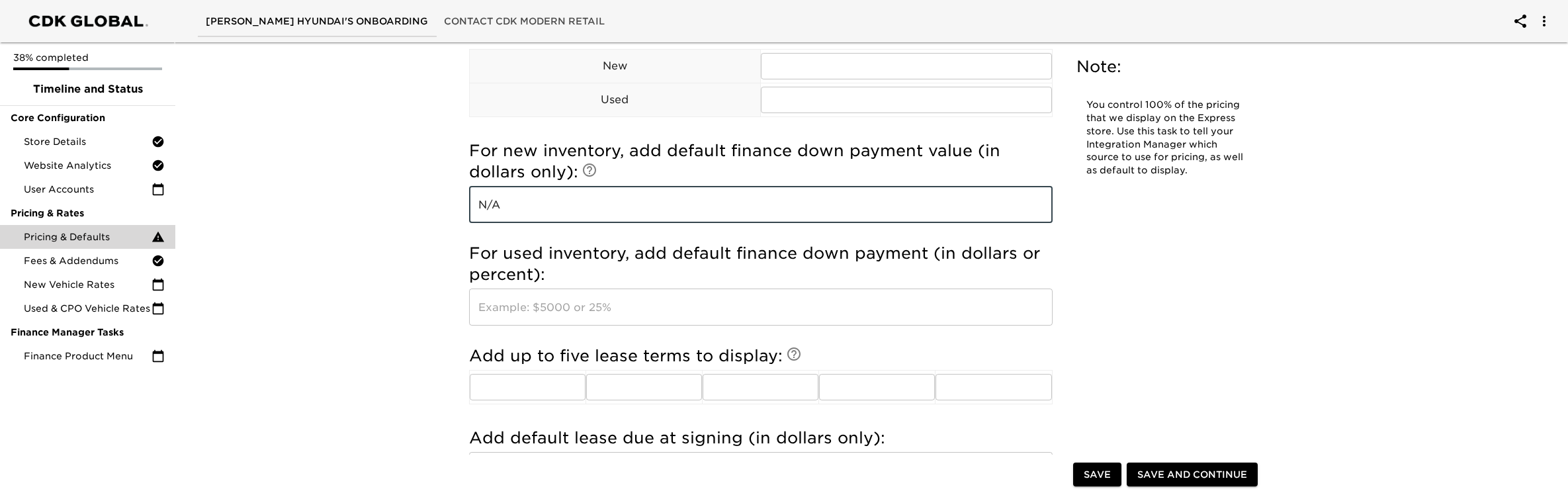
type input "N/A"
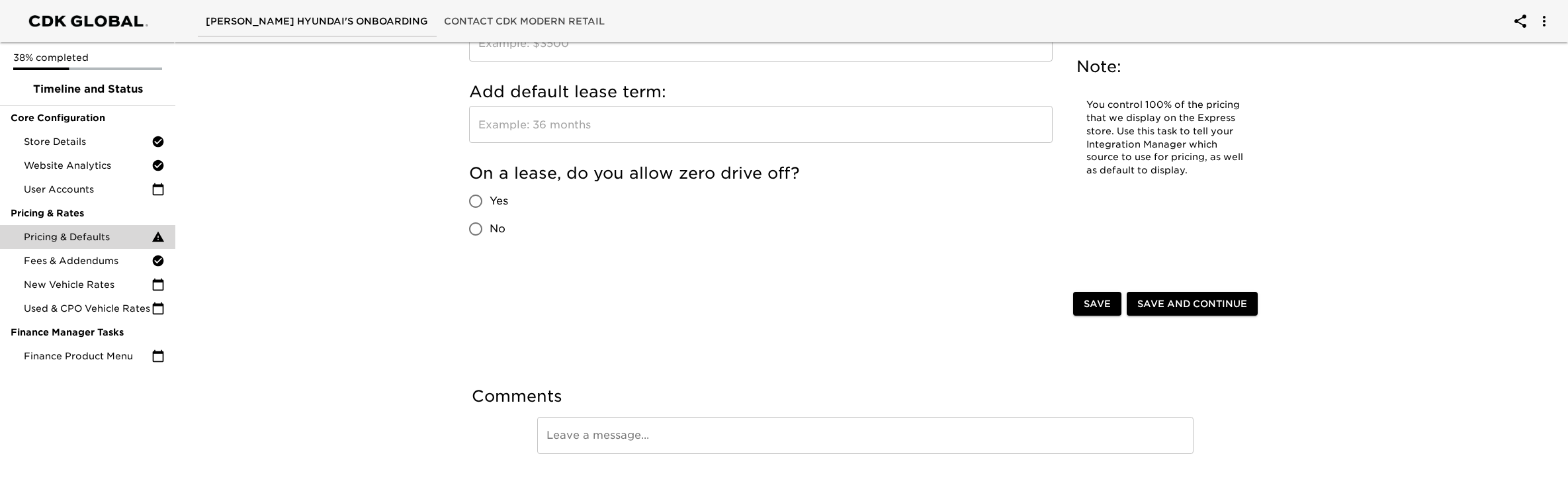
scroll to position [1767, 0]
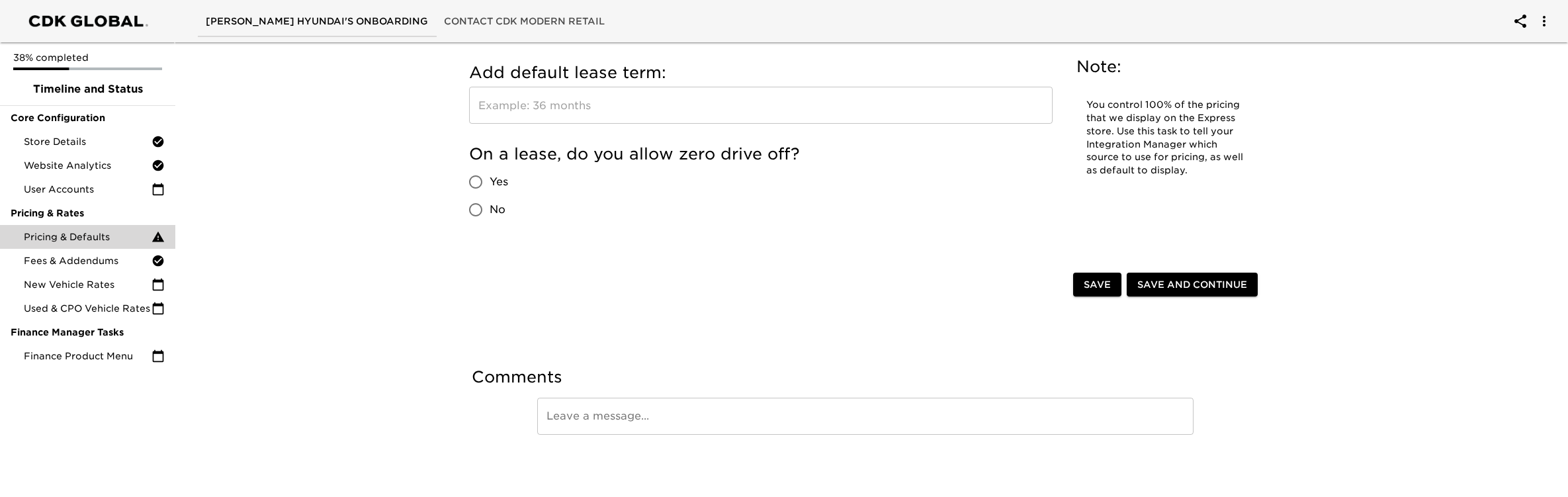
type input "NA"
click at [1215, 283] on span "Save and Continue" at bounding box center [1192, 284] width 110 height 16
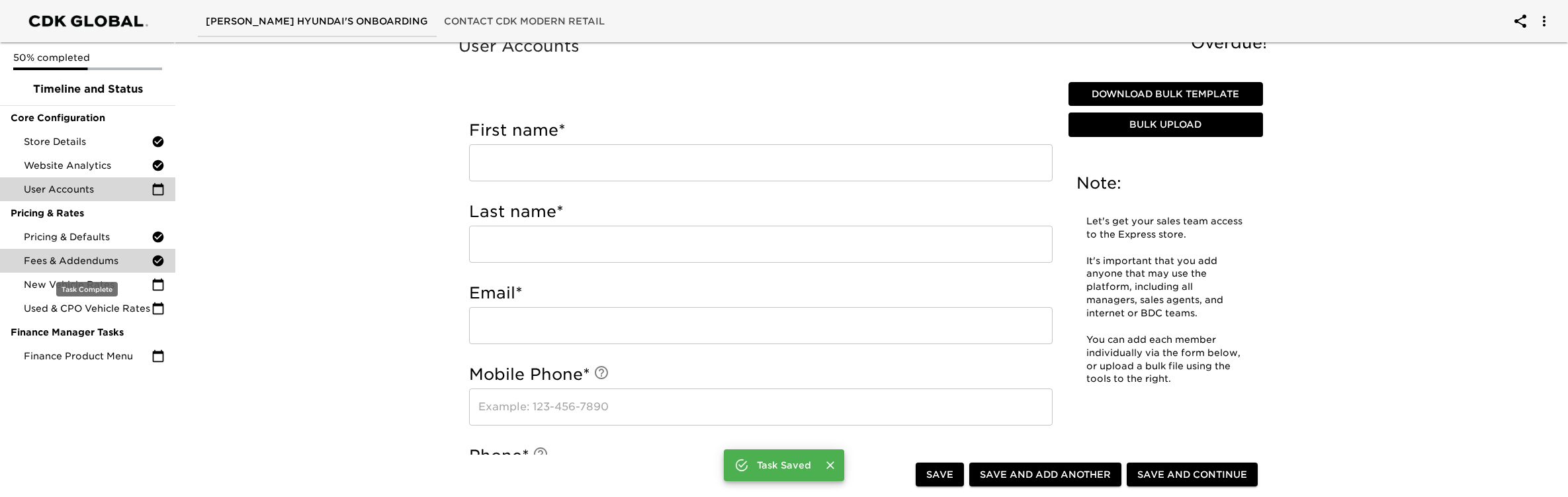
scroll to position [11, 0]
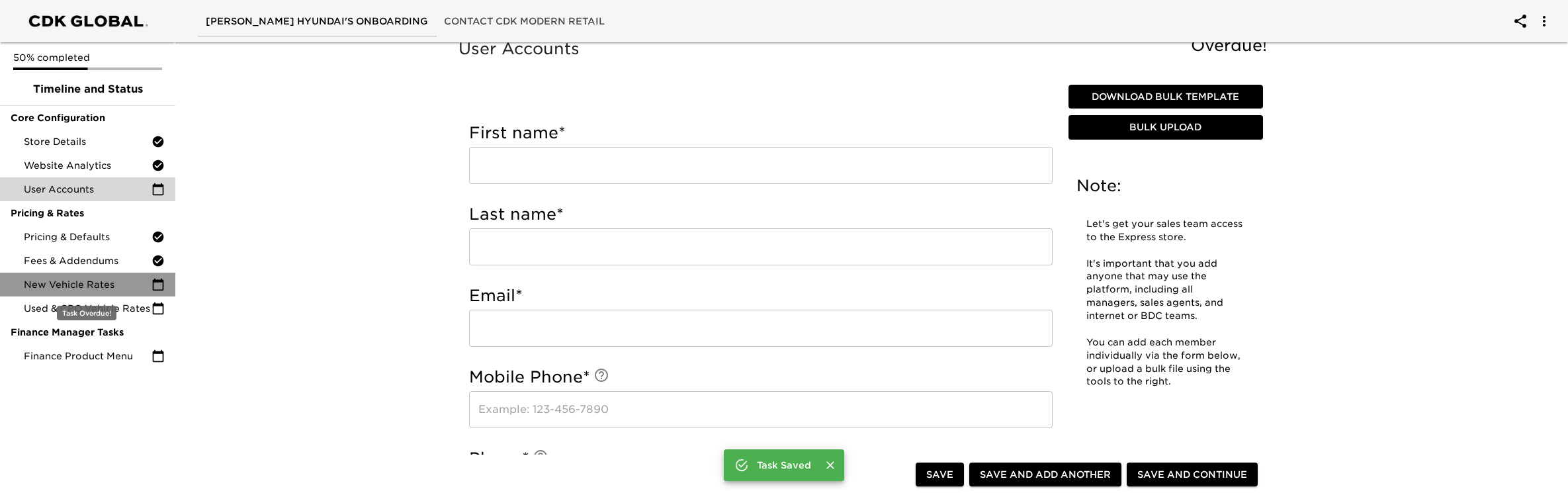
click at [104, 282] on span "New Vehicle Rates" at bounding box center [87, 285] width 128 height 13
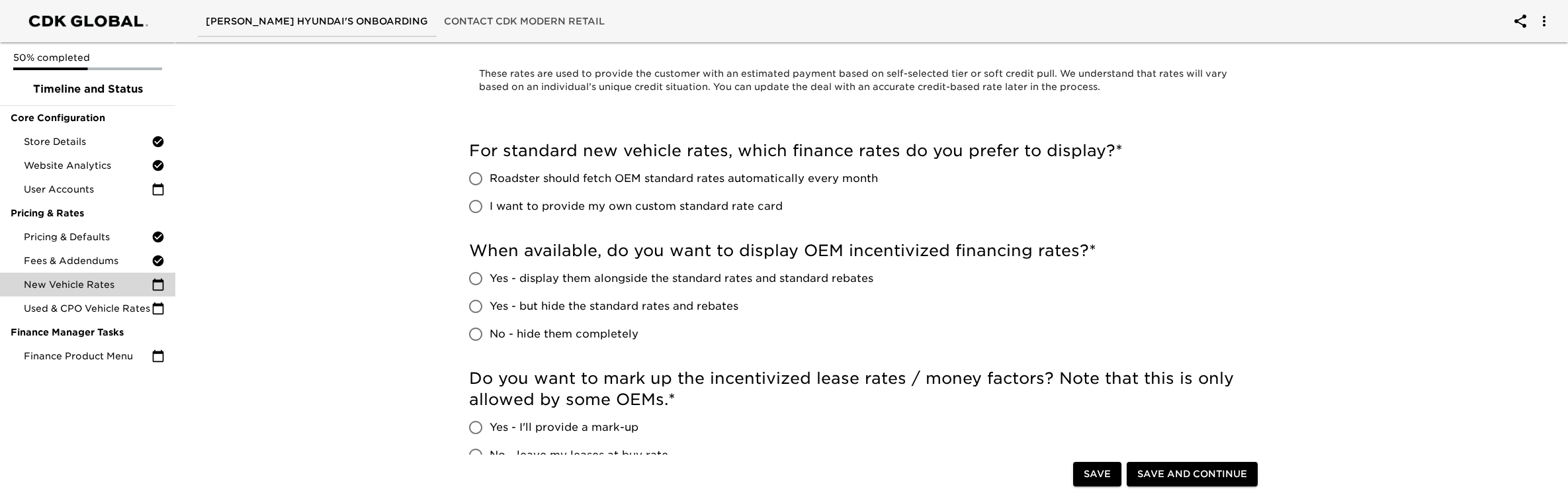
scroll to position [78, 0]
click at [597, 174] on span "Roadster should fetch OEM standard rates automatically every month" at bounding box center [683, 177] width 388 height 16
click at [489, 174] on input "Roadster should fetch OEM standard rates automatically every month" at bounding box center [475, 177] width 28 height 28
radio input "true"
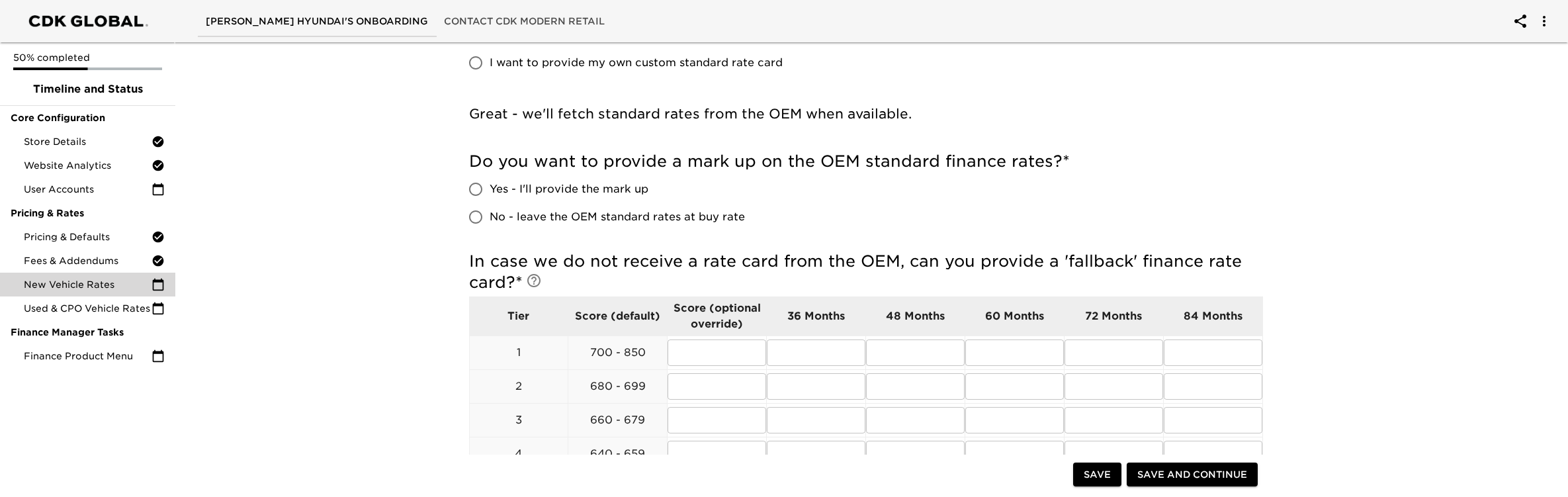
scroll to position [217, 0]
click at [557, 215] on span "No - leave the OEM standard rates at buy rate" at bounding box center [617, 219] width 255 height 16
click at [489, 215] on input "No - leave the OEM standard rates at buy rate" at bounding box center [475, 219] width 28 height 28
radio input "true"
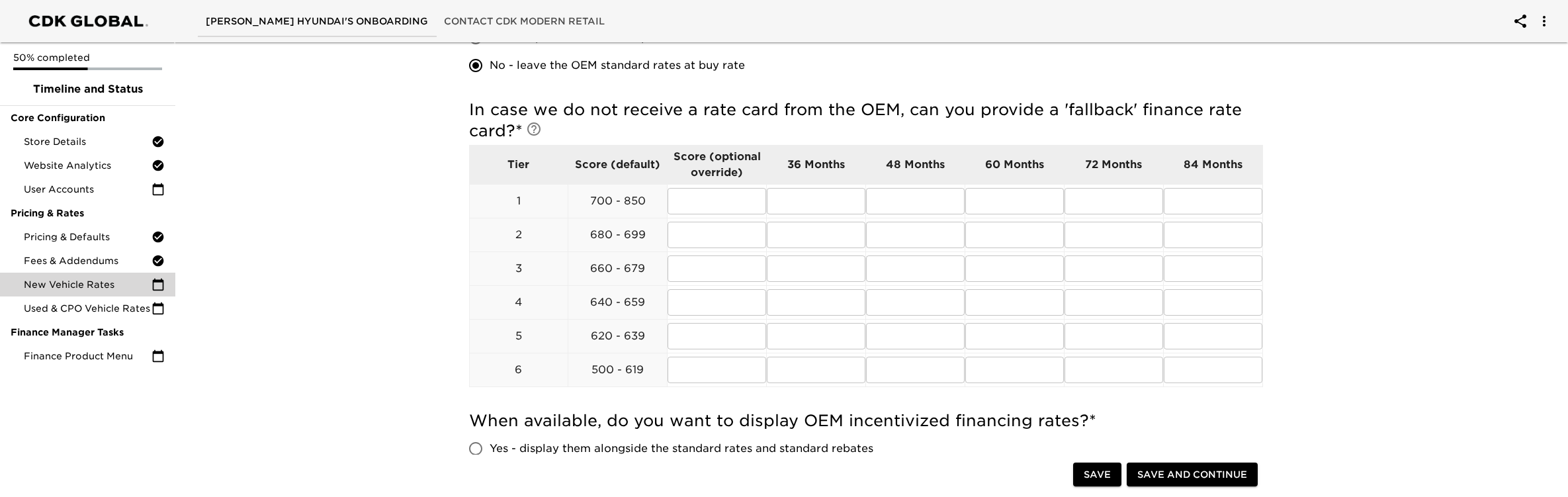
scroll to position [374, 0]
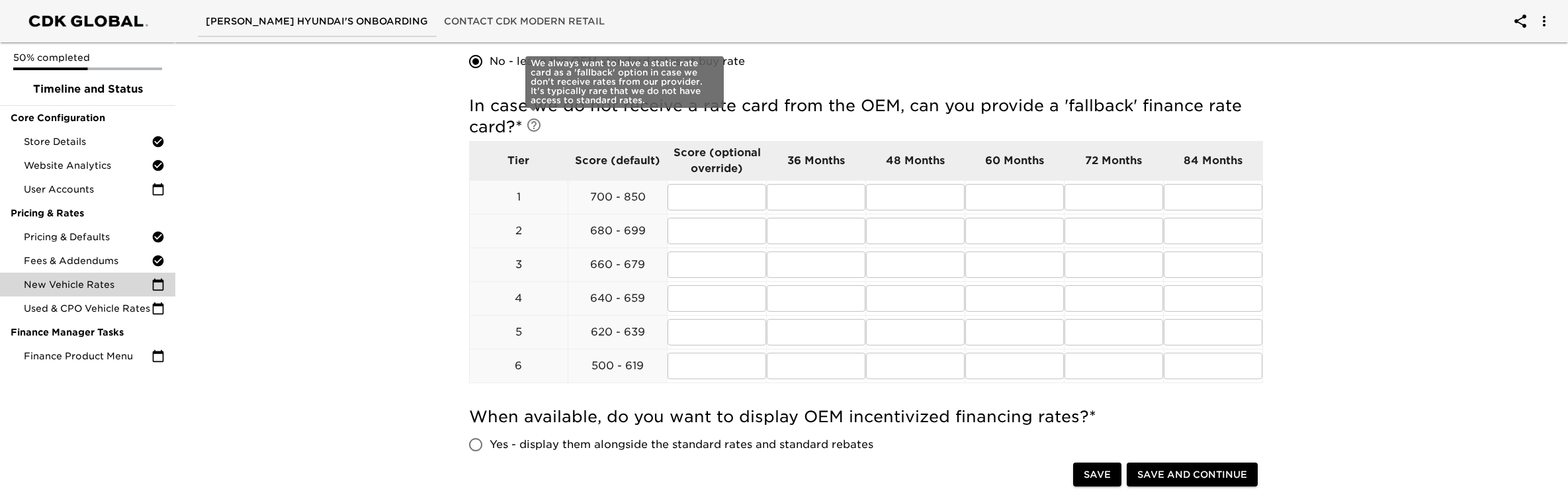
click at [534, 128] on icon at bounding box center [534, 125] width 13 height 13
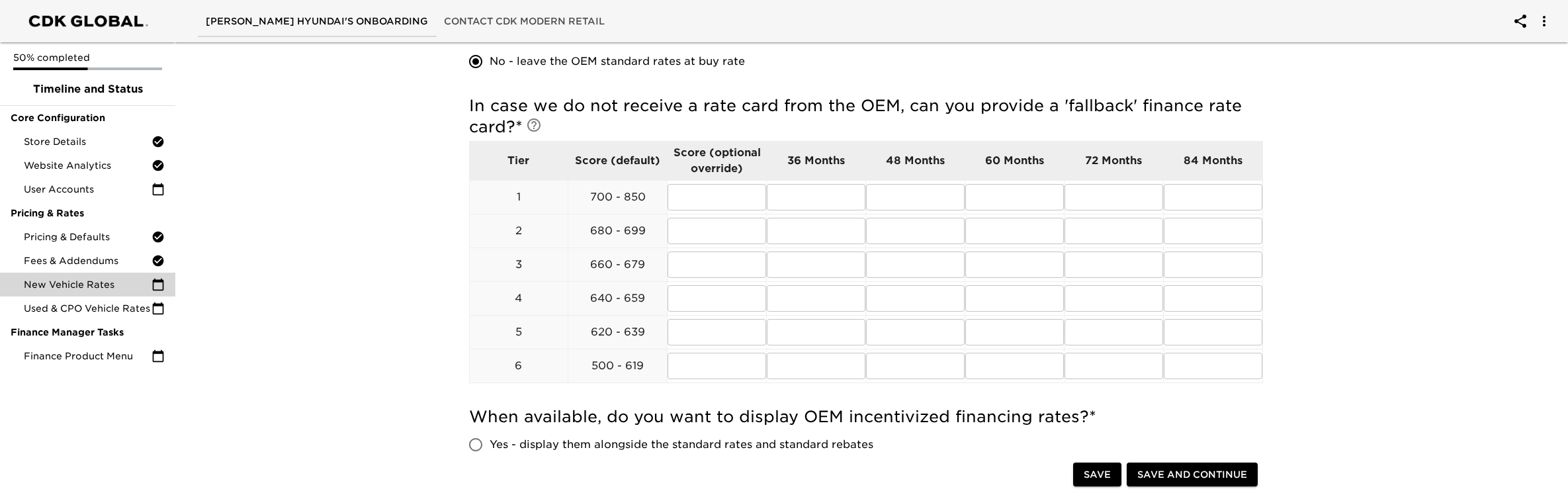
click at [379, 137] on div "New Vehicle Rates Overdue! Note: These rates are used to provide the customer w…" at bounding box center [866, 284] width 1398 height 1243
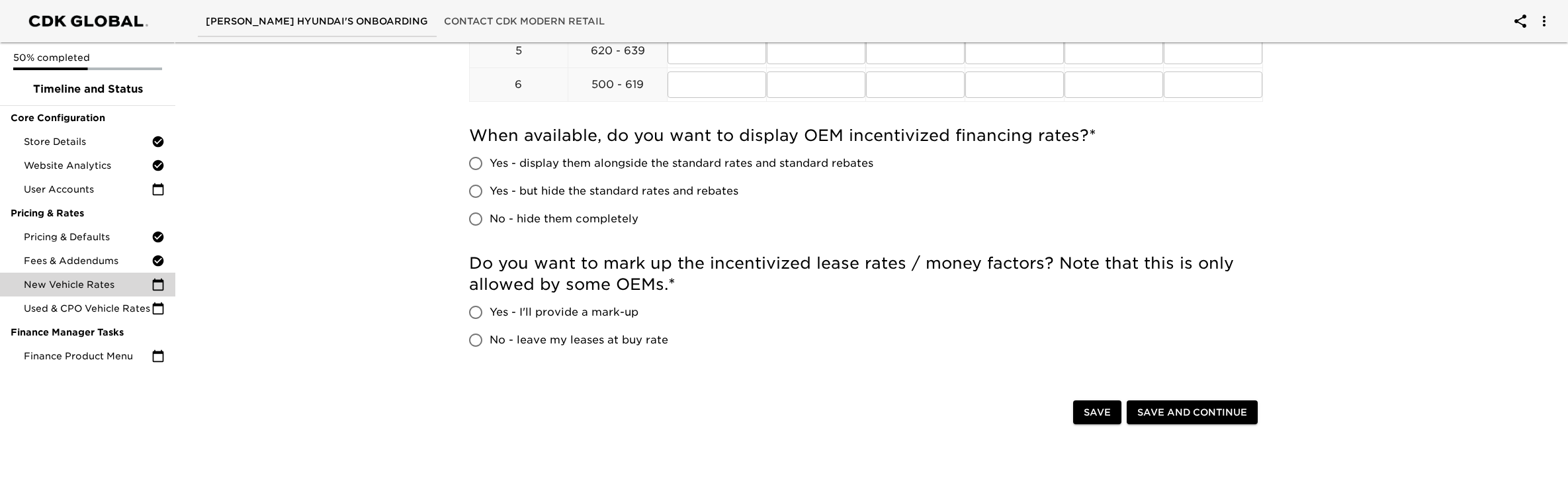
scroll to position [658, 0]
click at [546, 161] on span "Yes - display them alongside the standard rates and standard rebates" at bounding box center [681, 161] width 384 height 16
click at [489, 161] on input "Yes - display them alongside the standard rates and standard rebates" at bounding box center [475, 161] width 28 height 28
radio input "true"
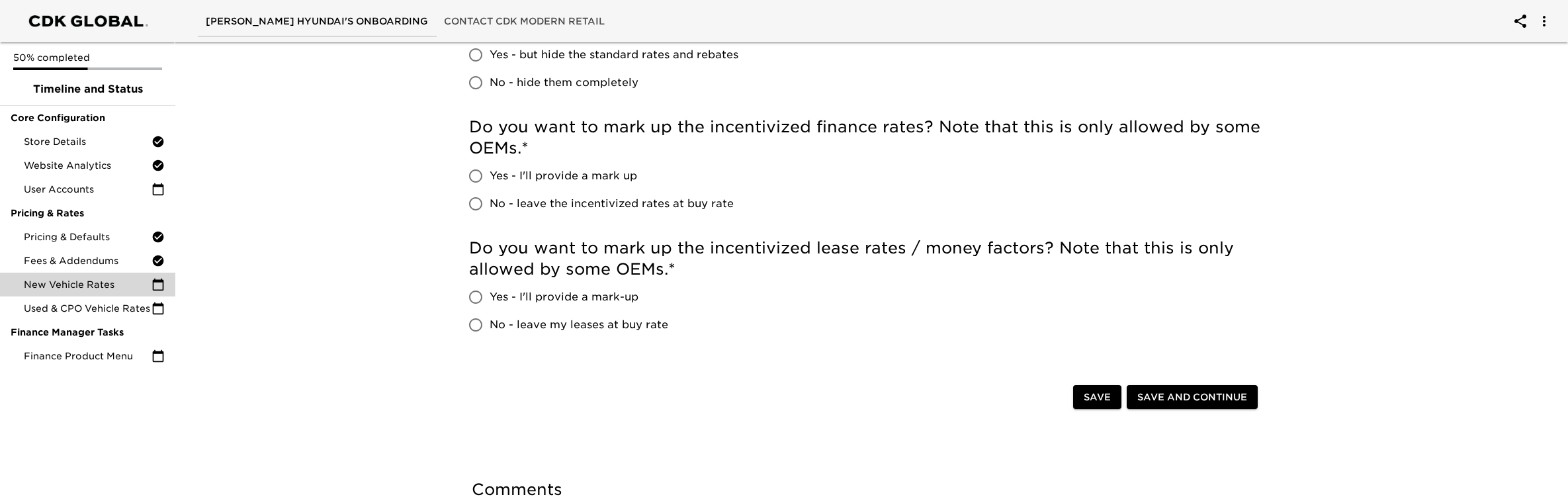
scroll to position [709, 0]
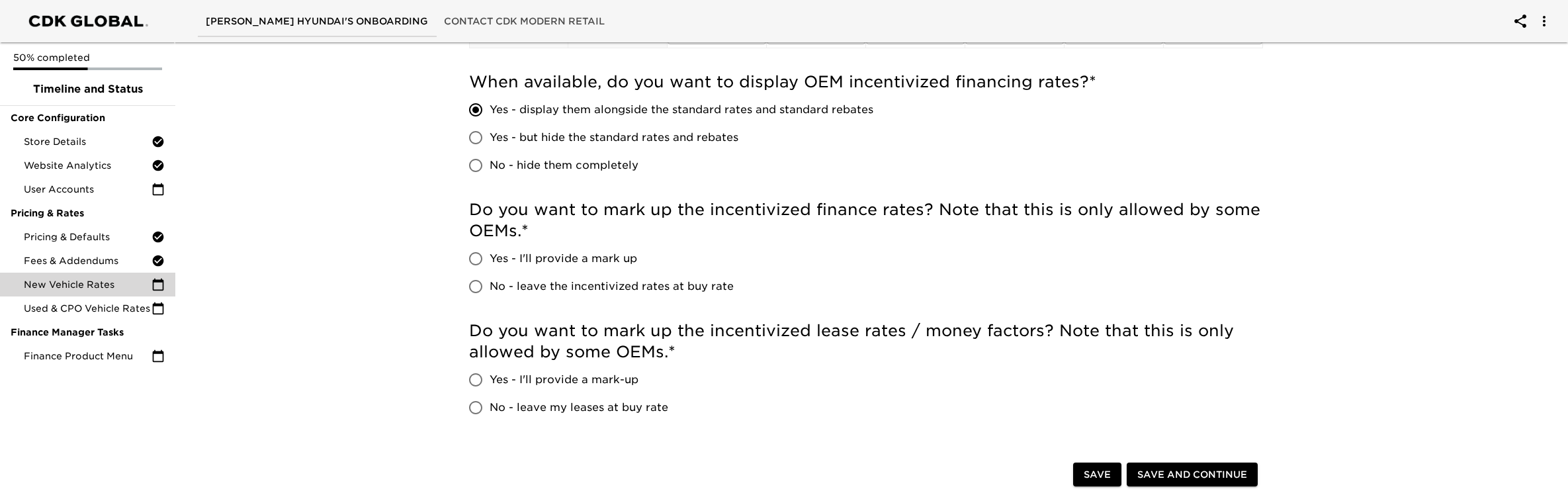
click at [578, 285] on span "No - leave the incentivized rates at buy rate" at bounding box center [611, 286] width 245 height 16
click at [489, 285] on input "No - leave the incentivized rates at buy rate" at bounding box center [475, 286] width 28 height 28
radio input "true"
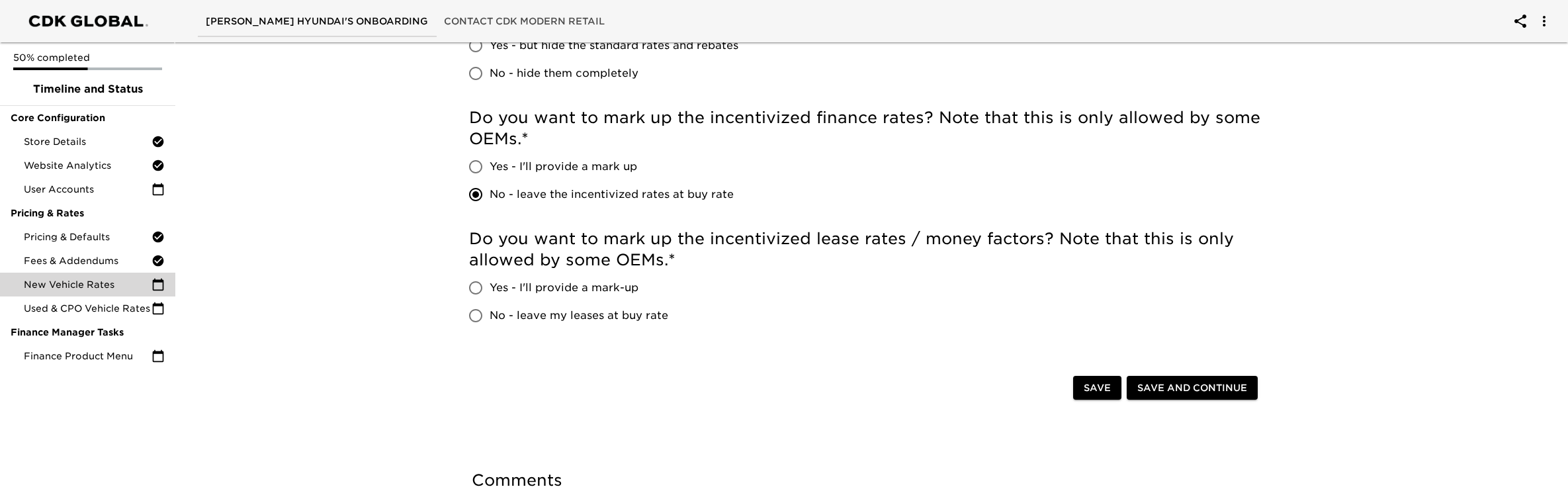
scroll to position [827, 0]
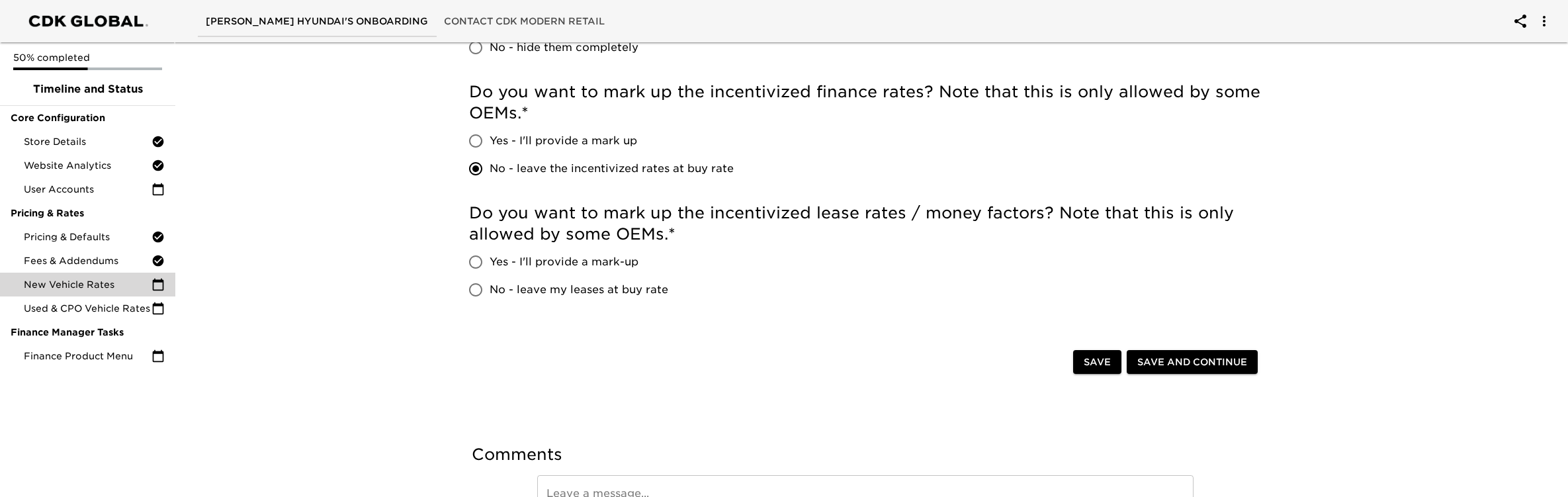
click at [603, 287] on span "No - leave my leases at buy rate" at bounding box center [578, 290] width 178 height 16
click at [489, 287] on input "No - leave my leases at buy rate" at bounding box center [475, 290] width 28 height 28
radio input "true"
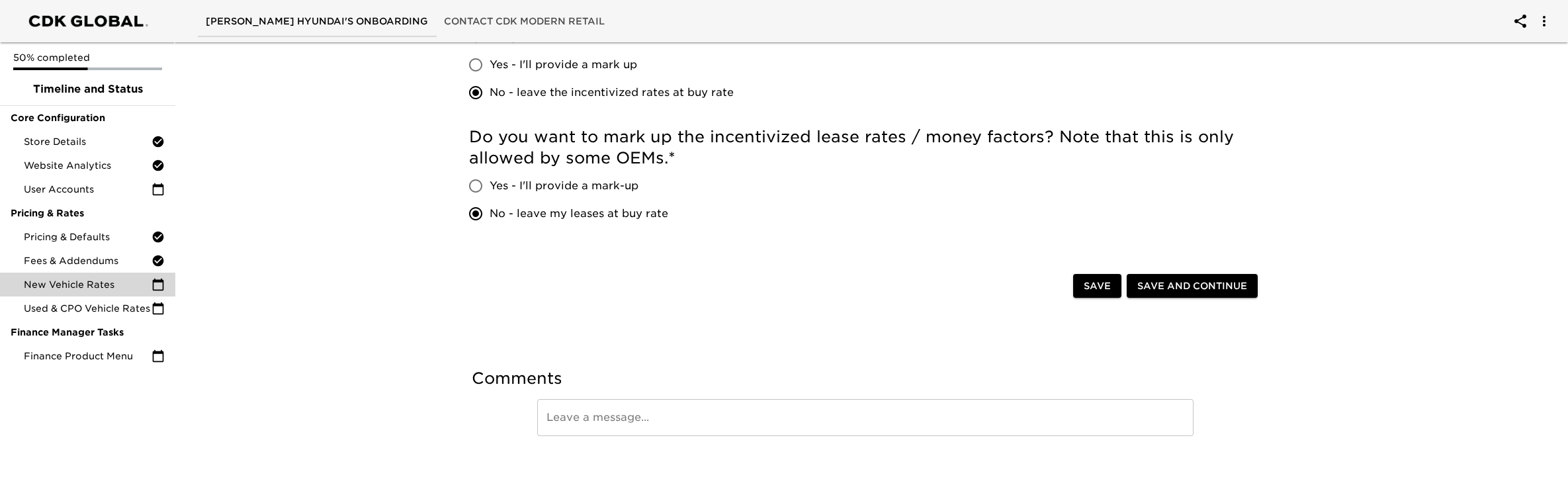
scroll to position [905, 0]
click at [1235, 285] on span "Save and Continue" at bounding box center [1192, 284] width 110 height 16
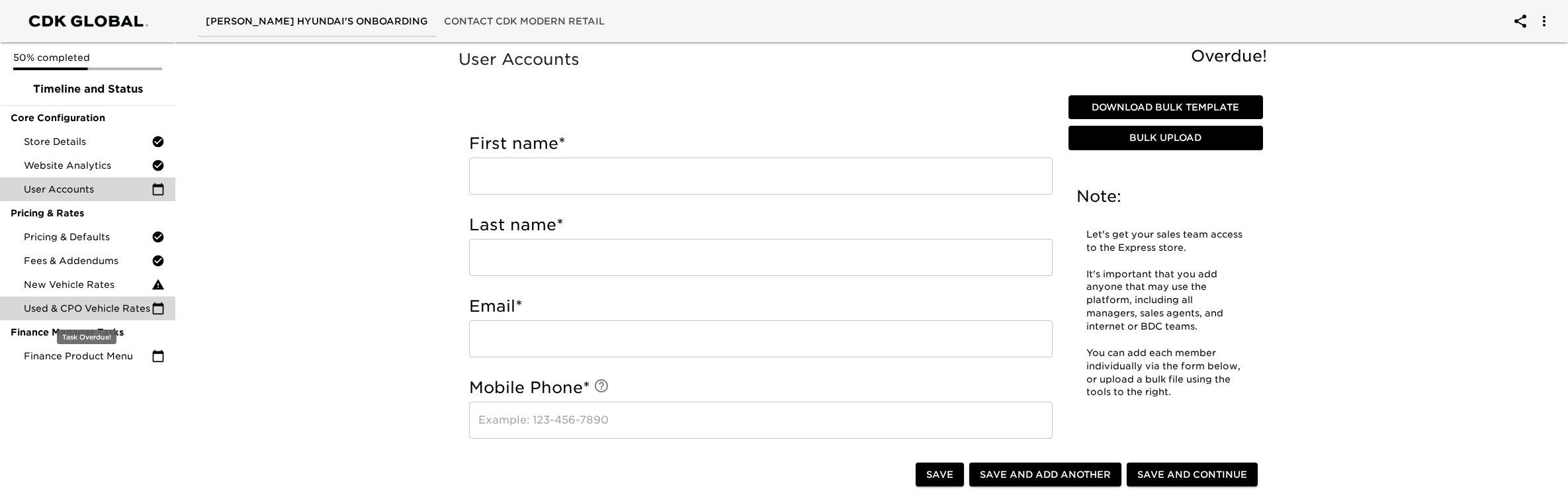
click at [135, 297] on div "Used & CPO Vehicle Rates" at bounding box center [87, 308] width 176 height 24
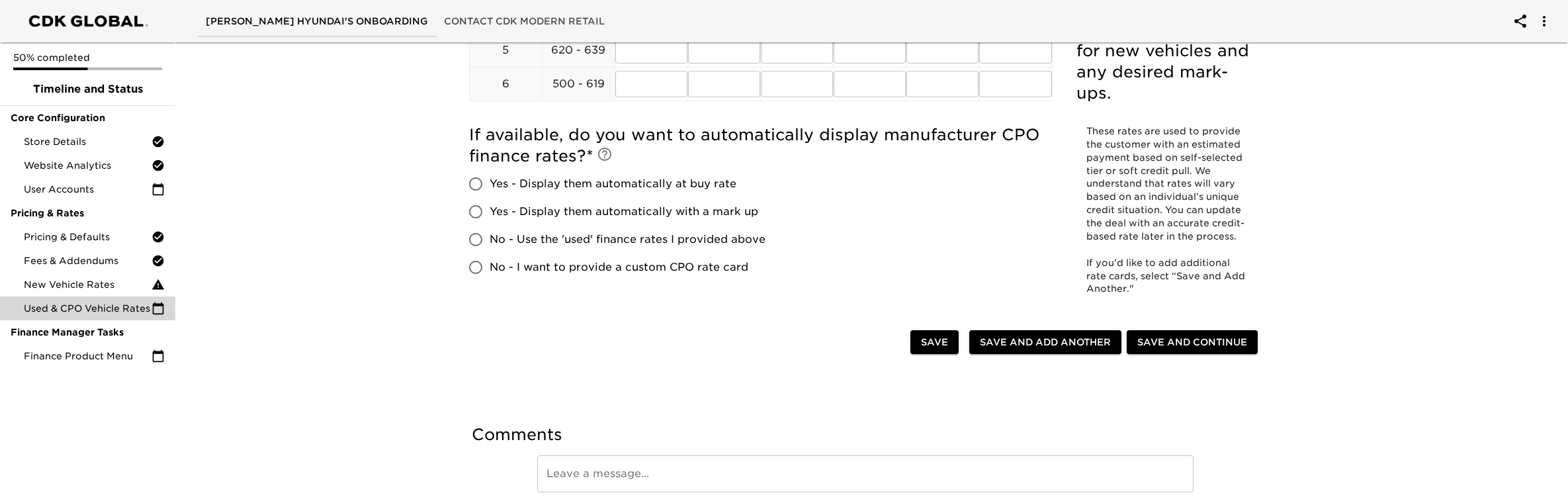
scroll to position [390, 0]
click at [581, 186] on span "Yes - Display them automatically at buy rate" at bounding box center [612, 183] width 246 height 16
click at [489, 186] on input "Yes - Display them automatically at buy rate" at bounding box center [475, 183] width 28 height 28
radio input "true"
click at [1149, 341] on span "Save and Continue" at bounding box center [1192, 342] width 110 height 16
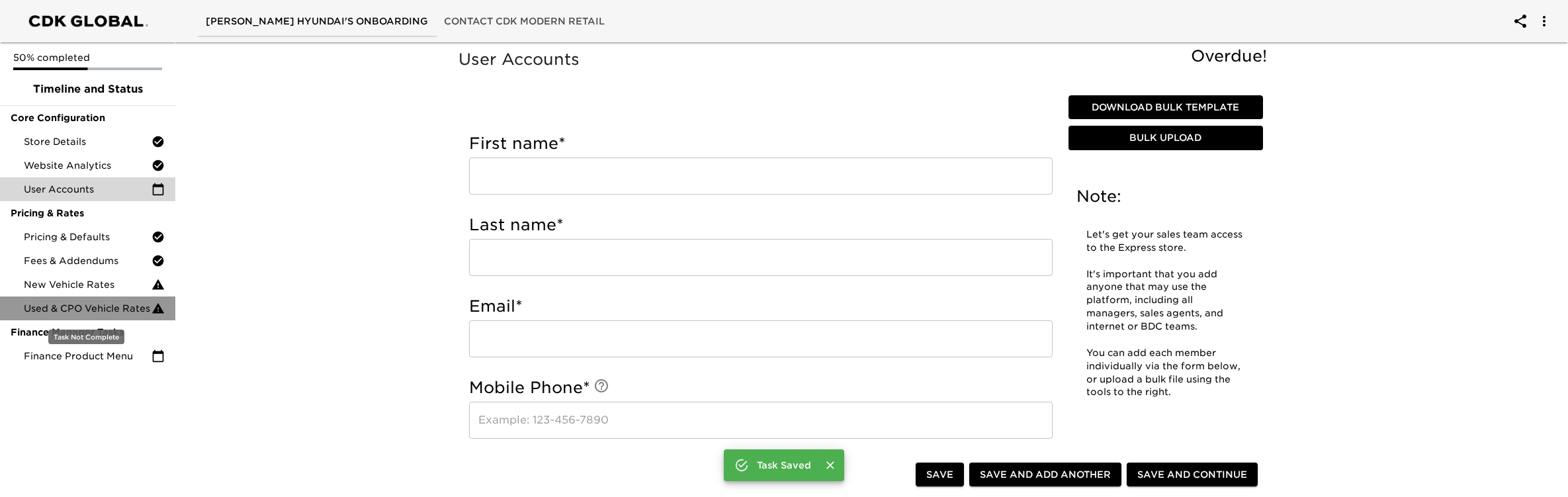
drag, startPoint x: 133, startPoint y: 311, endPoint x: 151, endPoint y: 306, distance: 18.7
click at [133, 311] on span "Used & CPO Vehicle Rates" at bounding box center [87, 309] width 128 height 13
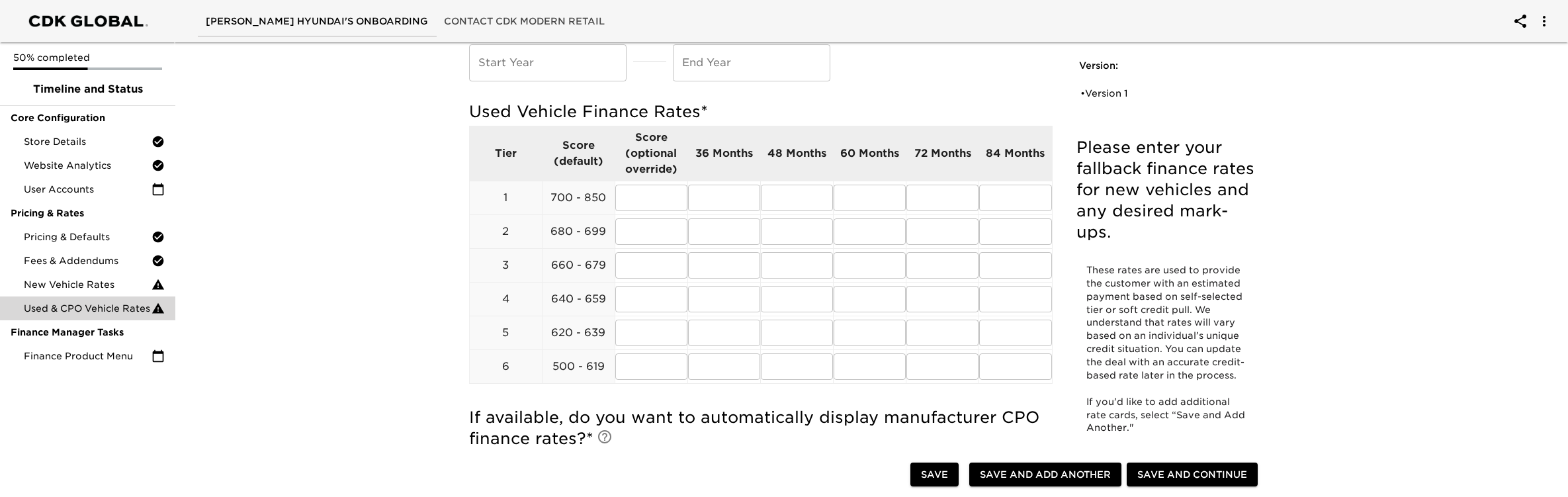
scroll to position [155, 0]
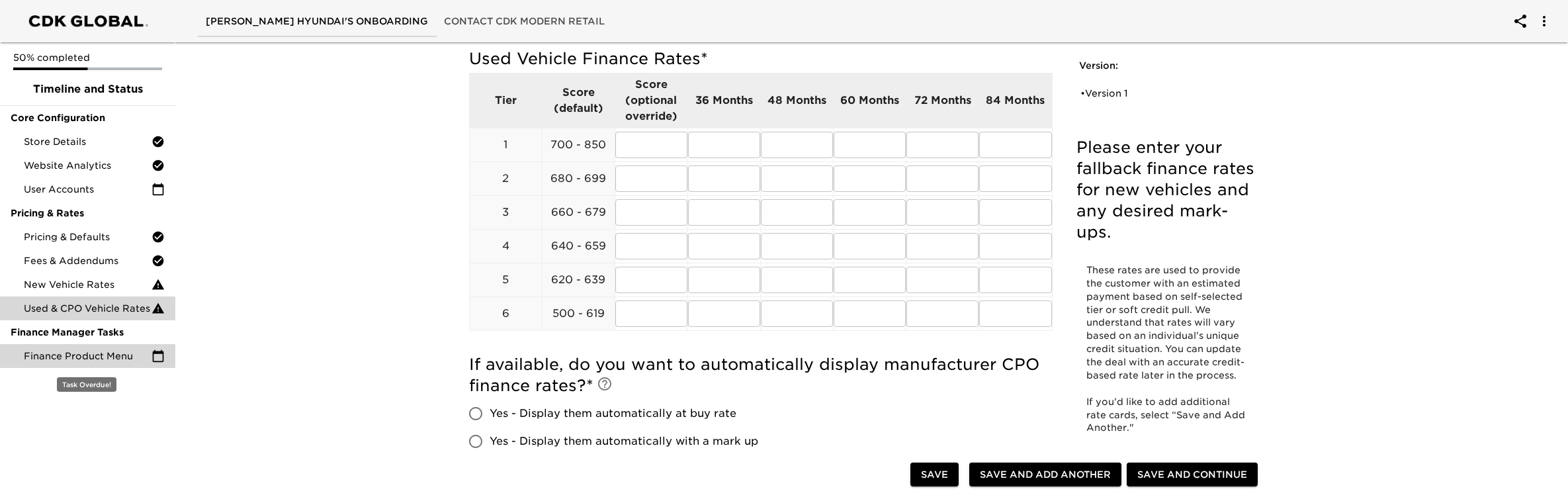
click at [110, 351] on span "Finance Product Menu" at bounding box center [87, 356] width 128 height 13
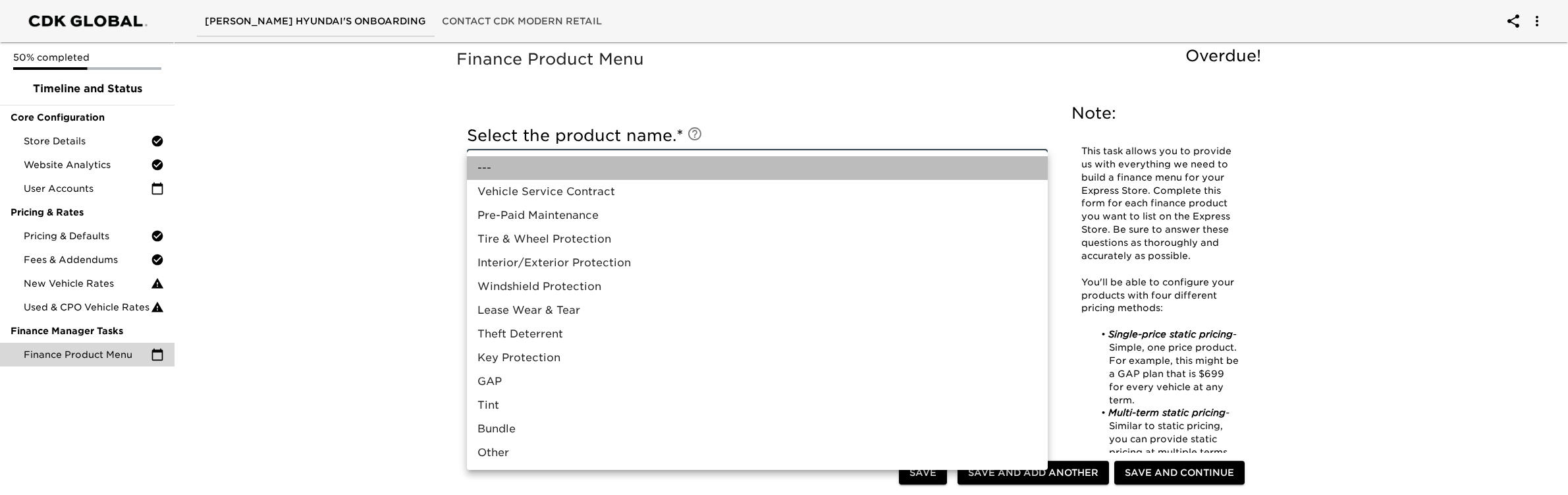
click at [543, 164] on li "---" at bounding box center [757, 167] width 581 height 24
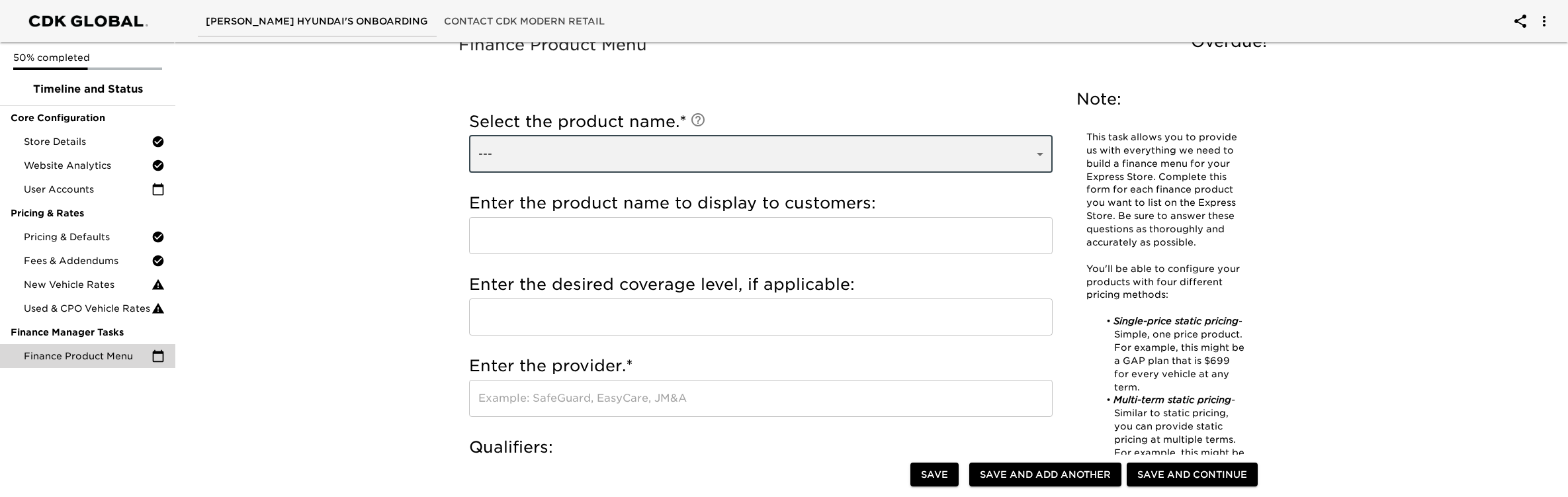
scroll to position [17, 0]
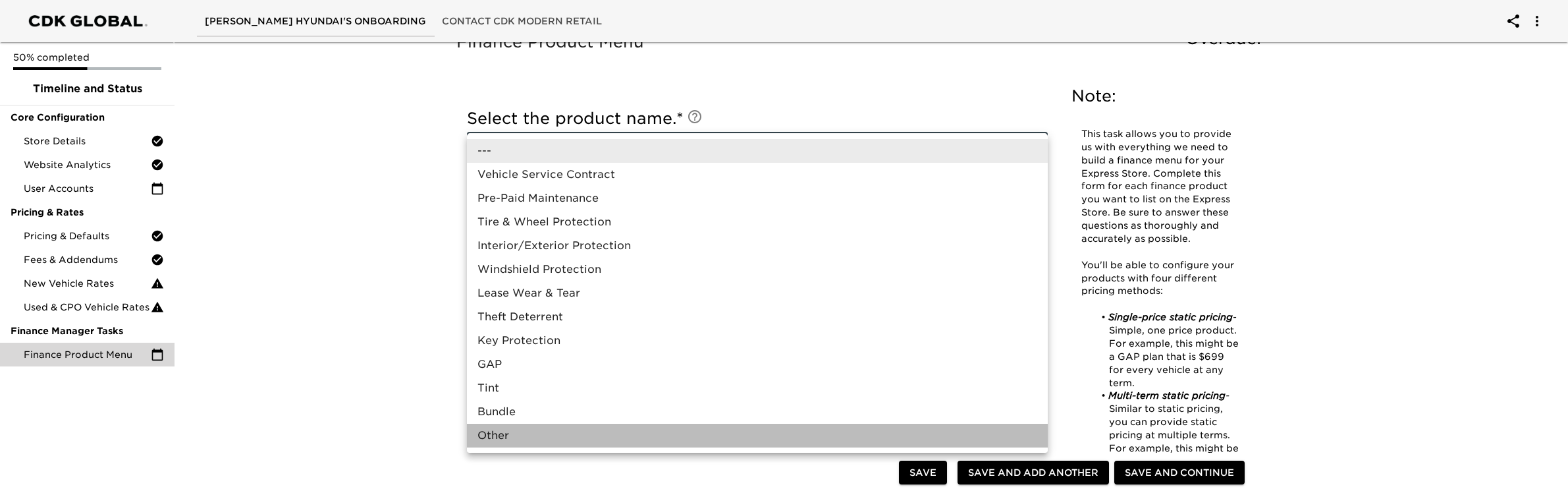
click at [540, 434] on li "Other" at bounding box center [757, 436] width 581 height 24
type input "Other"
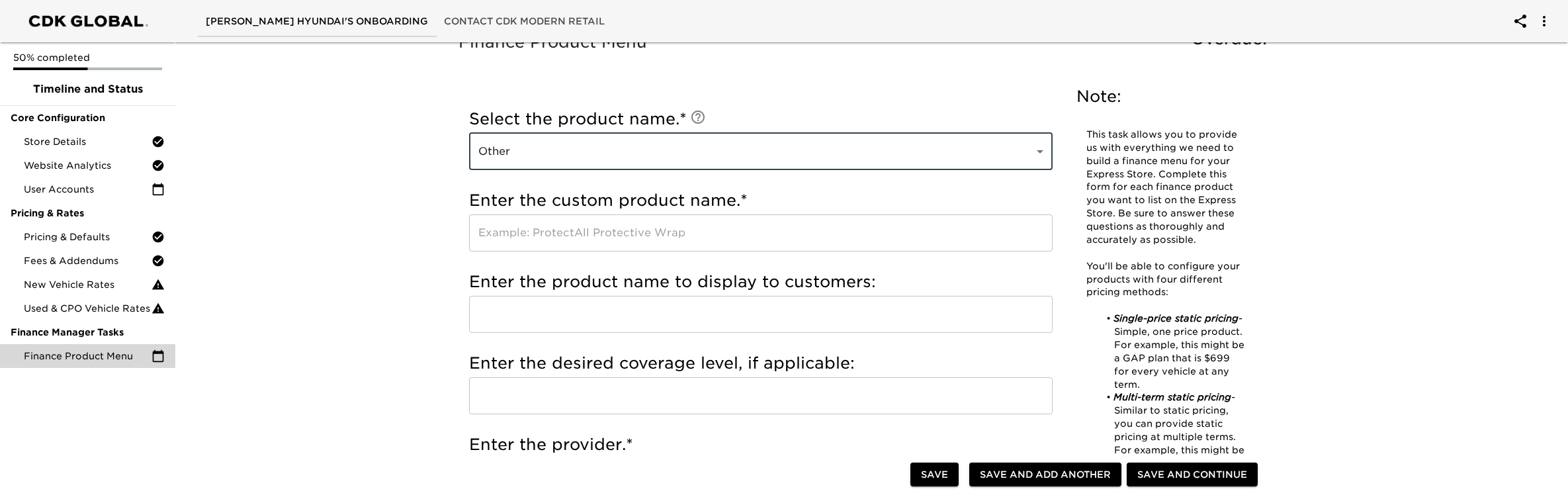
click at [545, 232] on input "text" at bounding box center [761, 232] width 583 height 37
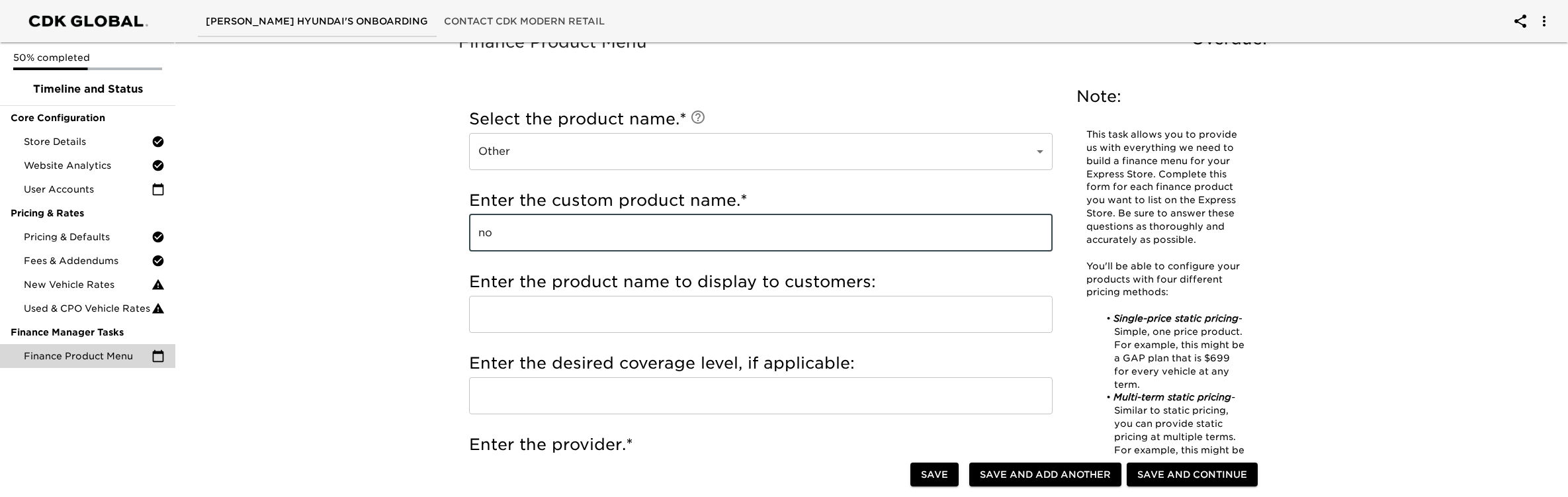
type input "n"
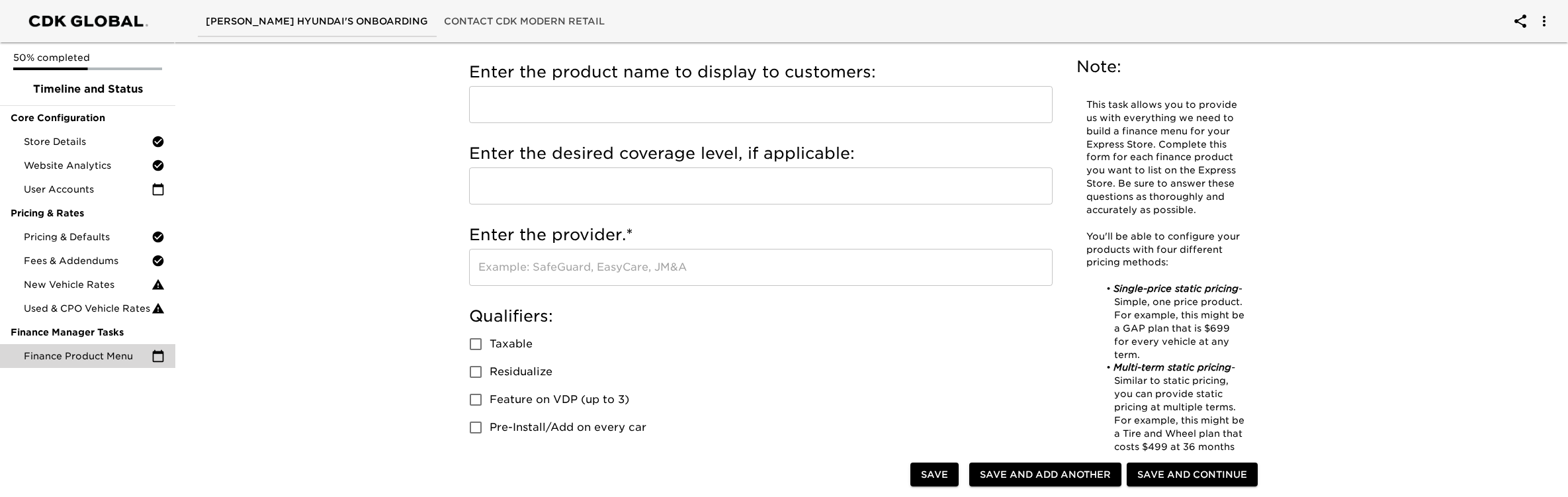
scroll to position [248, 0]
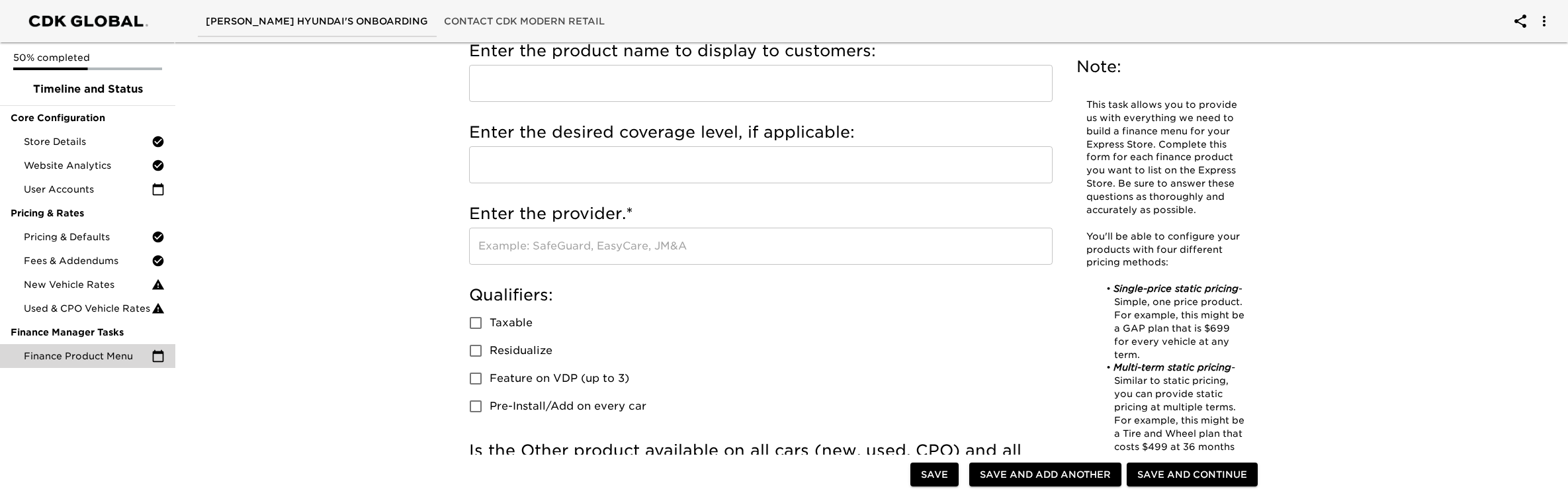
type input "NOT APPLICABLE"
click at [613, 251] on input "text" at bounding box center [761, 246] width 583 height 37
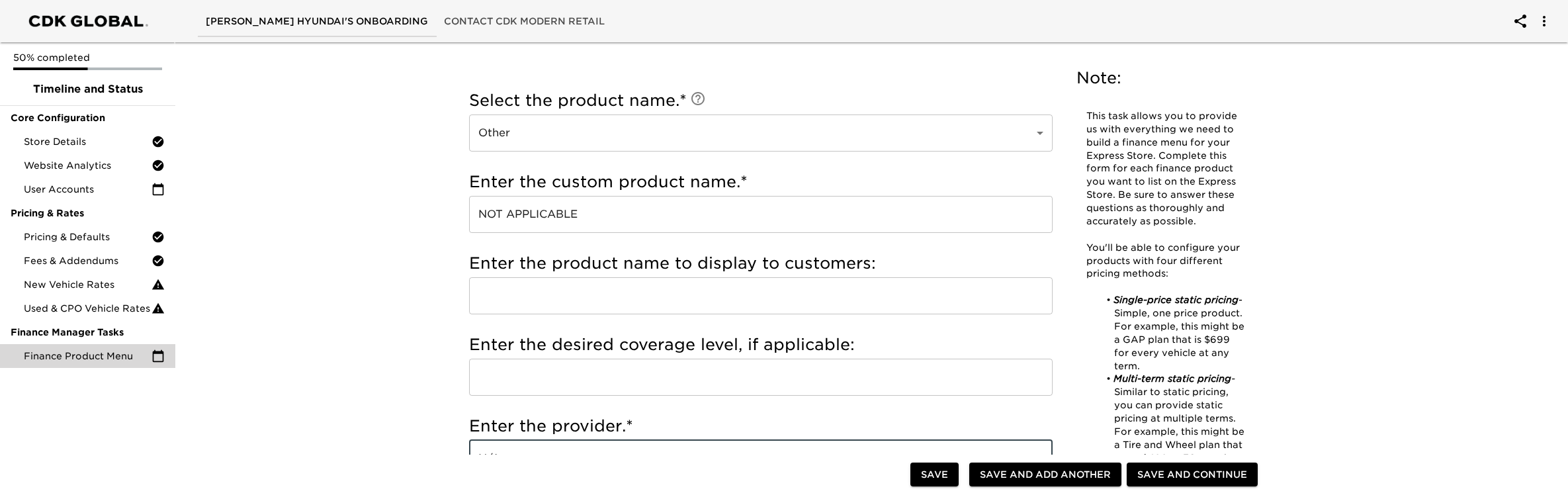
scroll to position [0, 0]
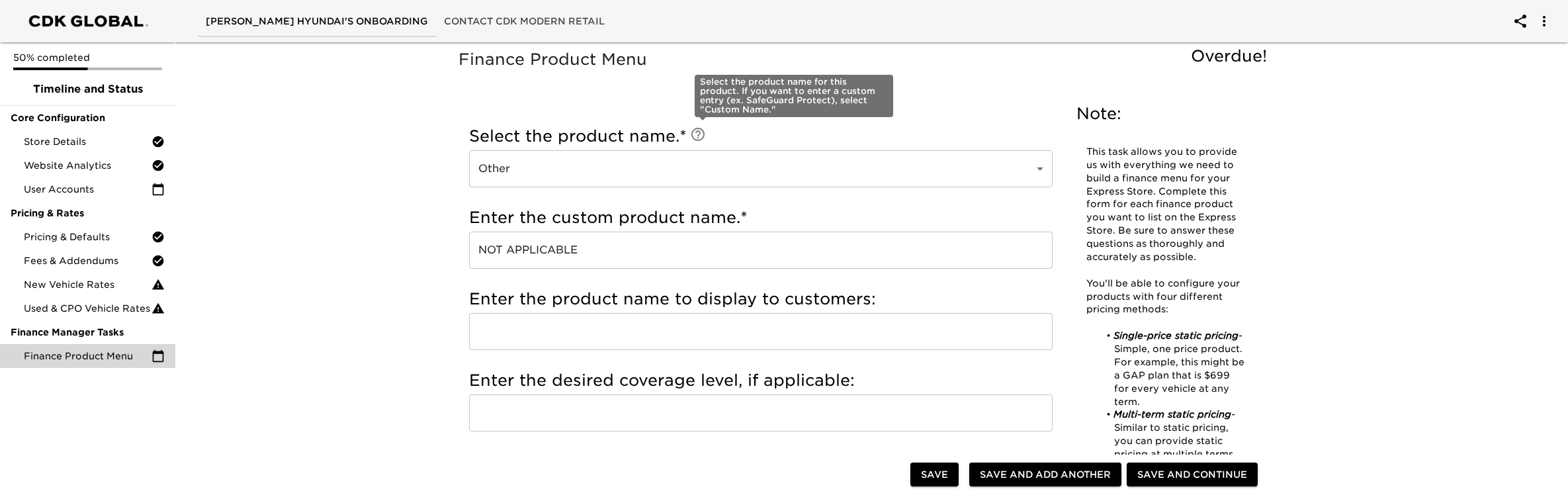
type input "N/A"
click at [701, 135] on icon at bounding box center [697, 134] width 16 height 16
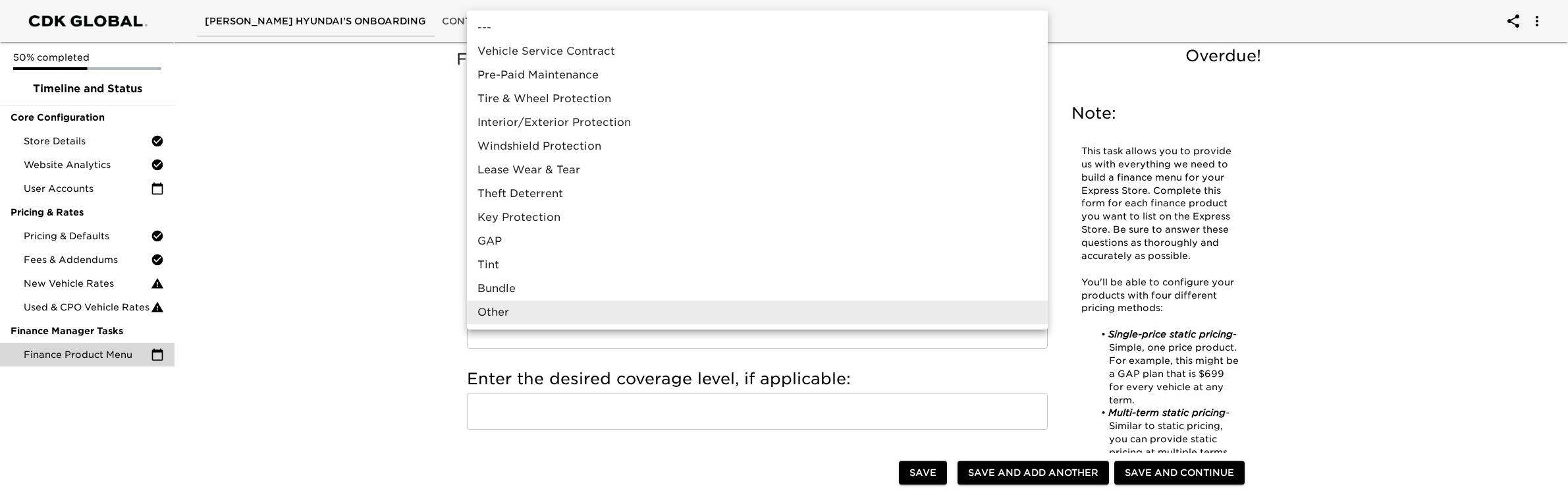
drag, startPoint x: 379, startPoint y: 141, endPoint x: 392, endPoint y: 142, distance: 13.0
click at [378, 141] on div at bounding box center [784, 248] width 1568 height 495
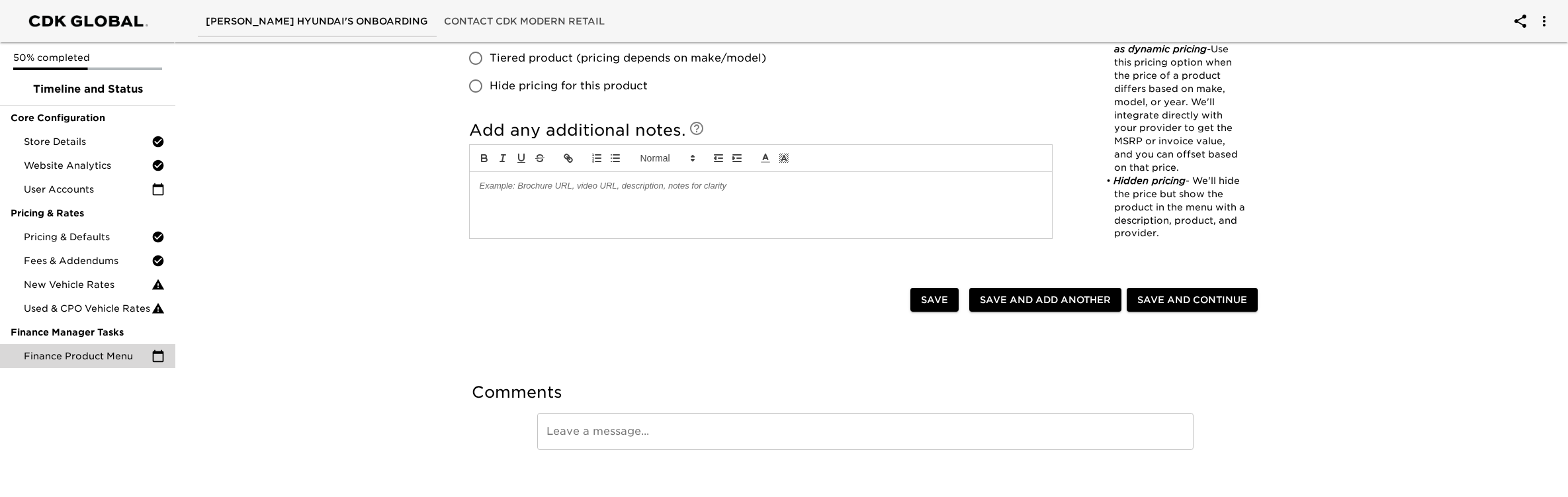
scroll to position [857, 0]
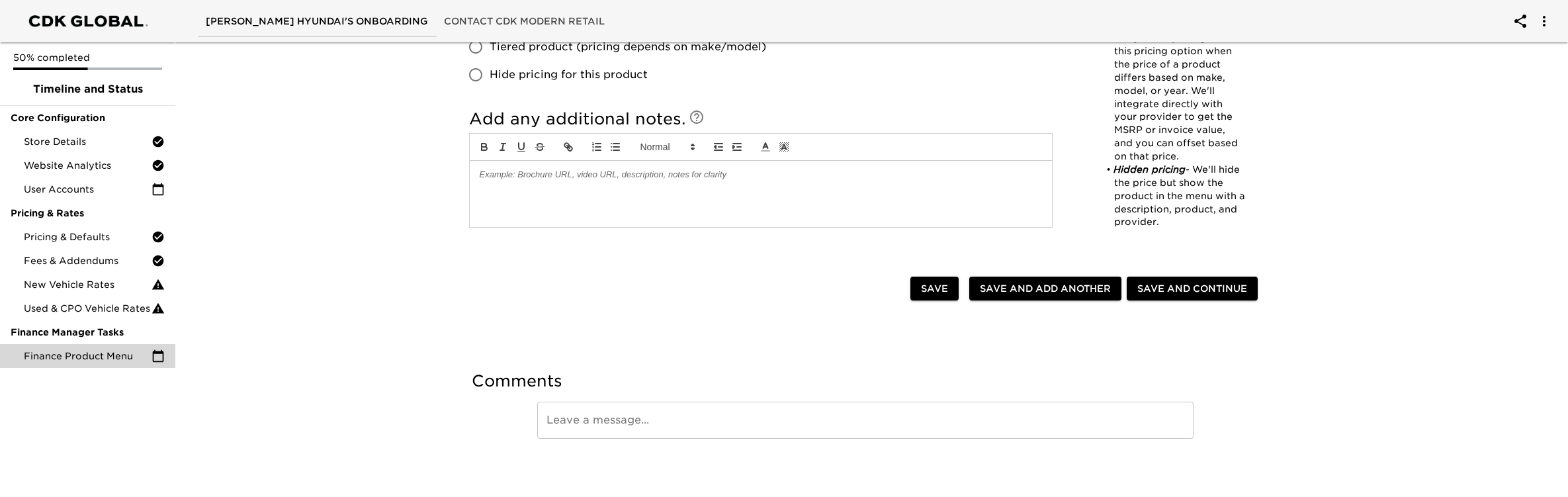
click at [651, 200] on div at bounding box center [761, 194] width 582 height 66
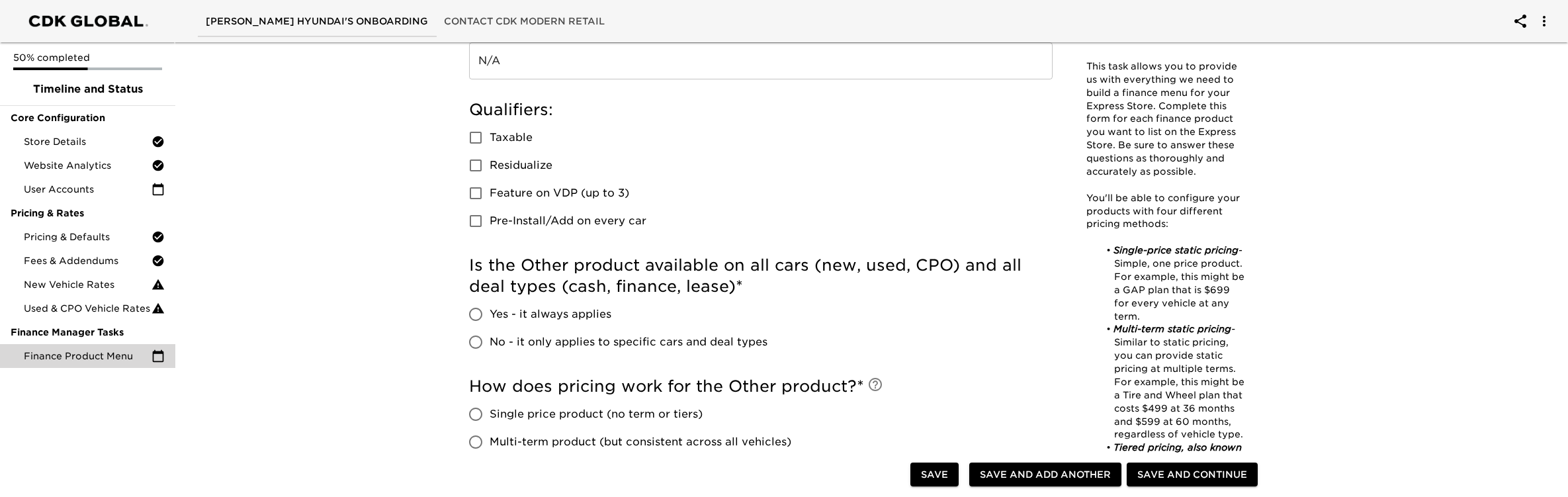
scroll to position [505, 0]
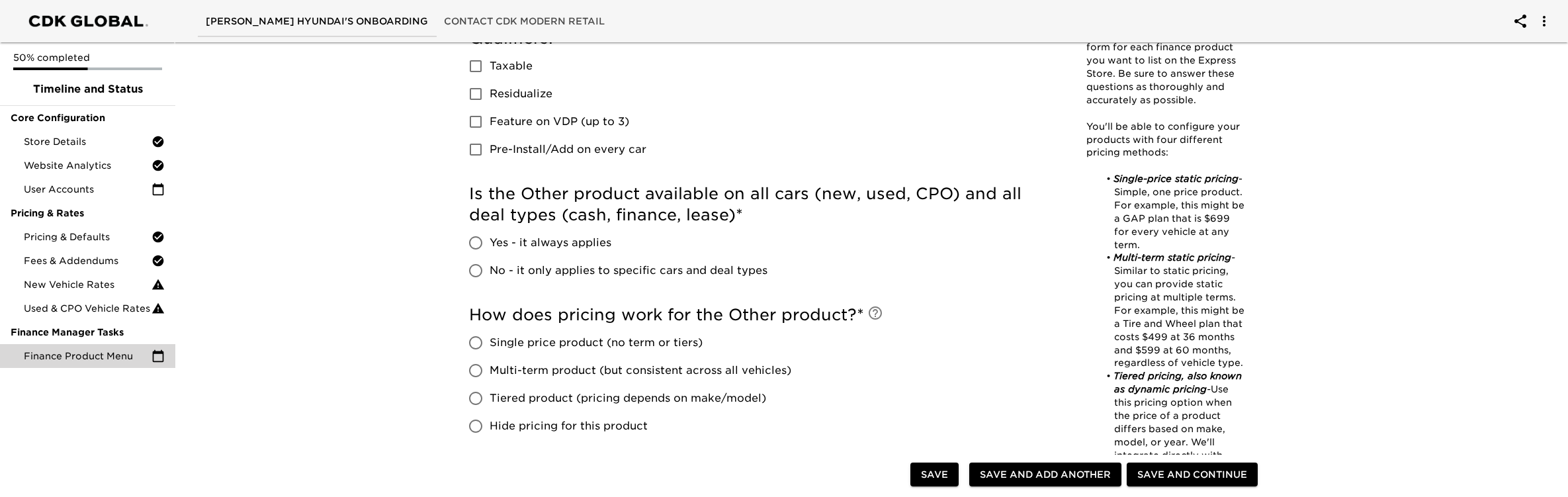
click at [589, 270] on span "No - it only applies to specific cars and deal types" at bounding box center [628, 271] width 278 height 16
click at [489, 270] on input "No - it only applies to specific cars and deal types" at bounding box center [475, 271] width 28 height 28
radio input "true"
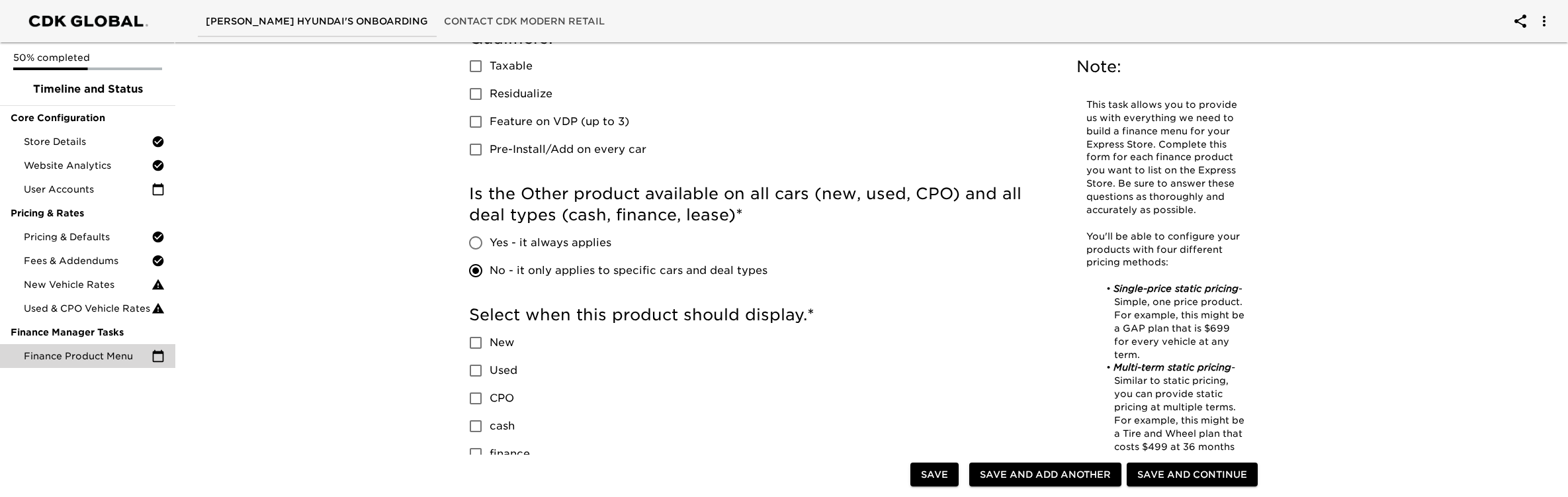
click at [551, 238] on span "Yes - it always applies" at bounding box center [550, 243] width 122 height 16
click at [489, 238] on input "Yes - it always applies" at bounding box center [475, 243] width 28 height 28
radio input "true"
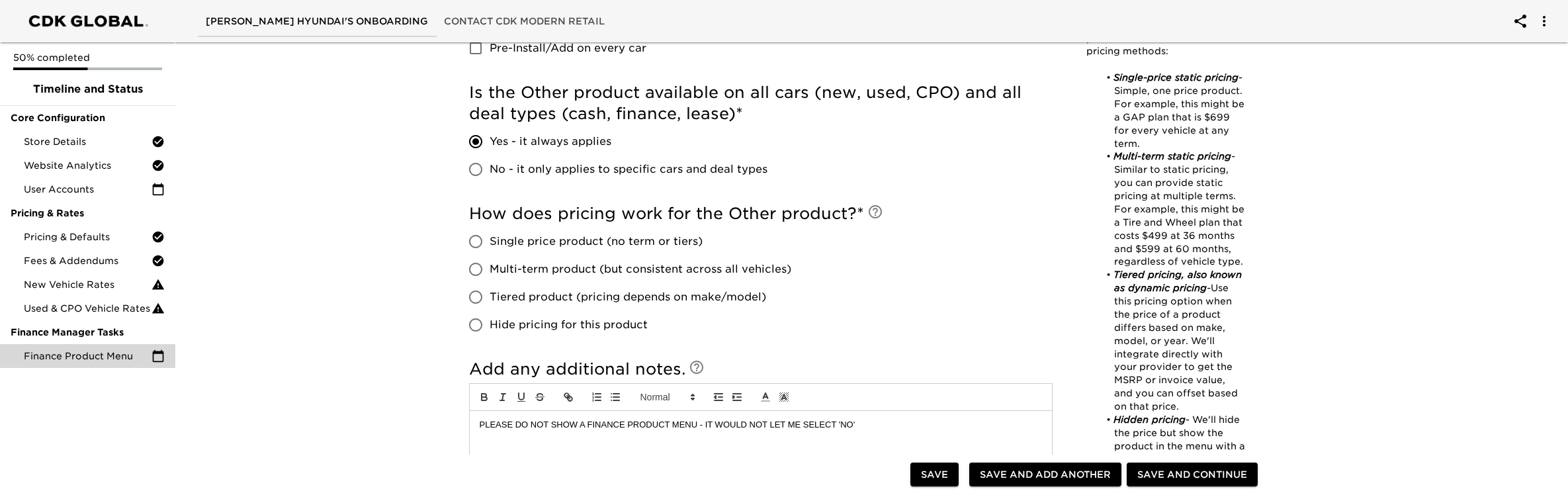
scroll to position [609, 0]
click at [584, 320] on span "Hide pricing for this product" at bounding box center [568, 321] width 158 height 16
click at [489, 320] on input "Hide pricing for this product" at bounding box center [475, 321] width 28 height 28
radio input "true"
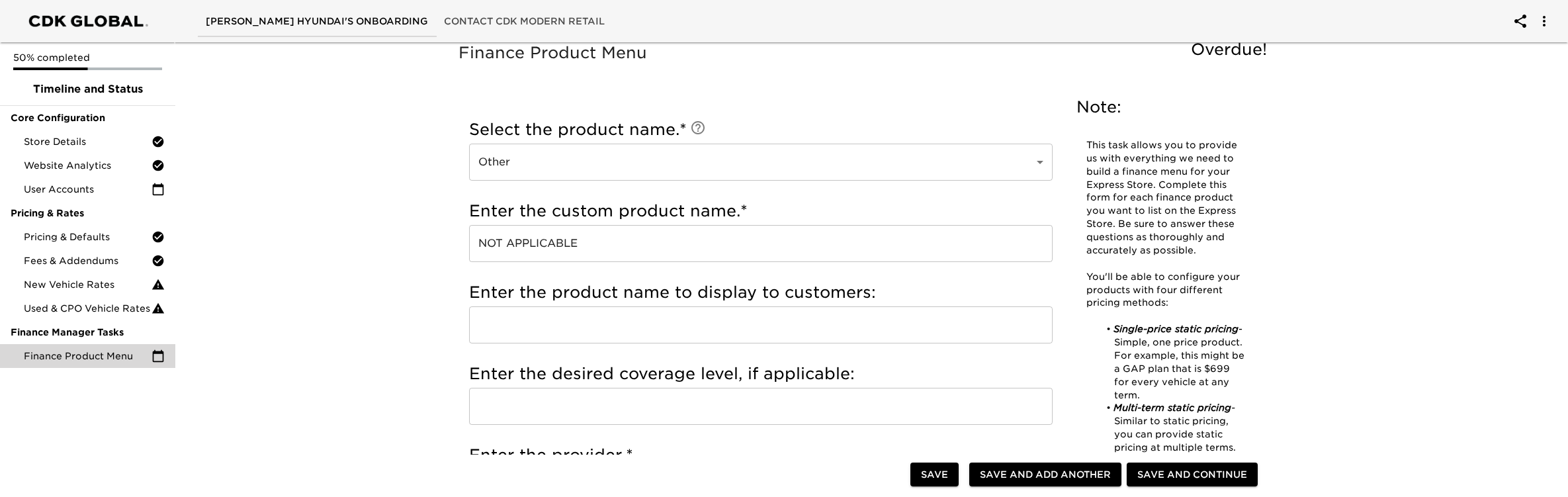
scroll to position [5, 0]
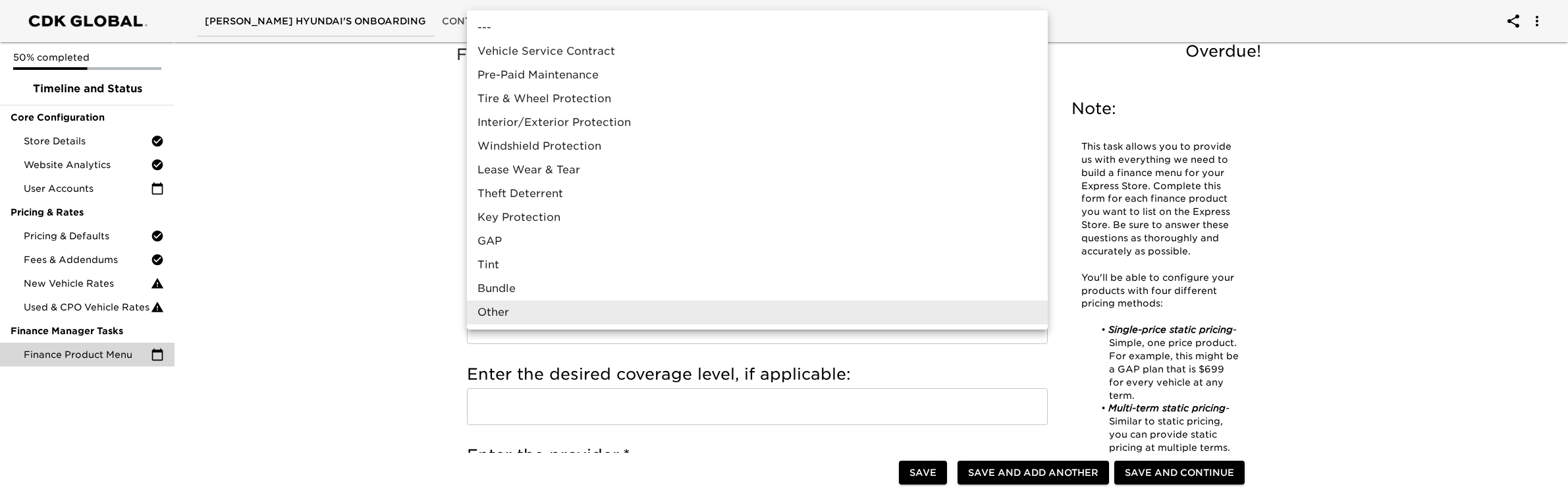
click at [320, 101] on div at bounding box center [784, 248] width 1568 height 495
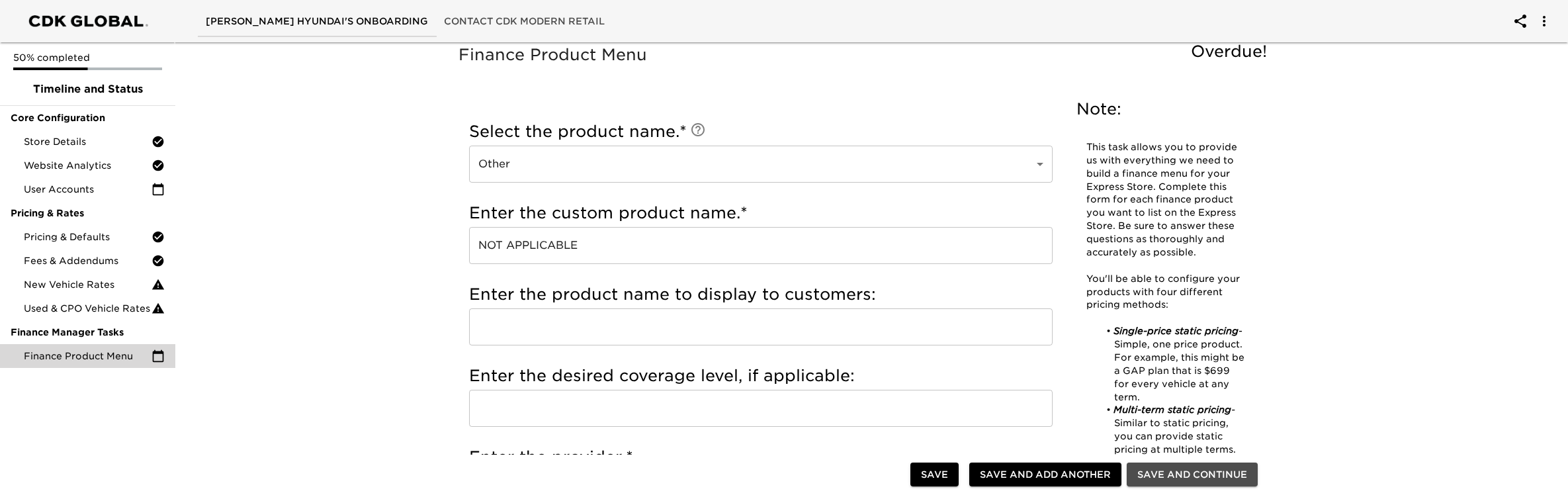
click at [1158, 470] on span "Save and Continue" at bounding box center [1192, 474] width 110 height 16
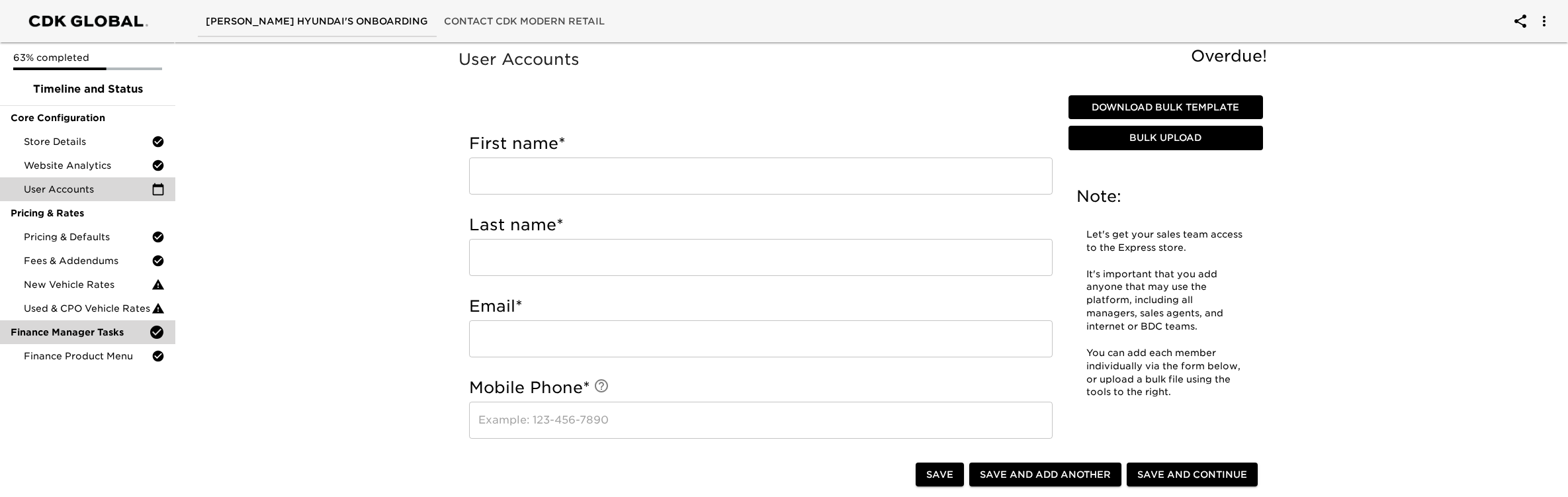
click at [154, 332] on icon at bounding box center [157, 332] width 13 height 13
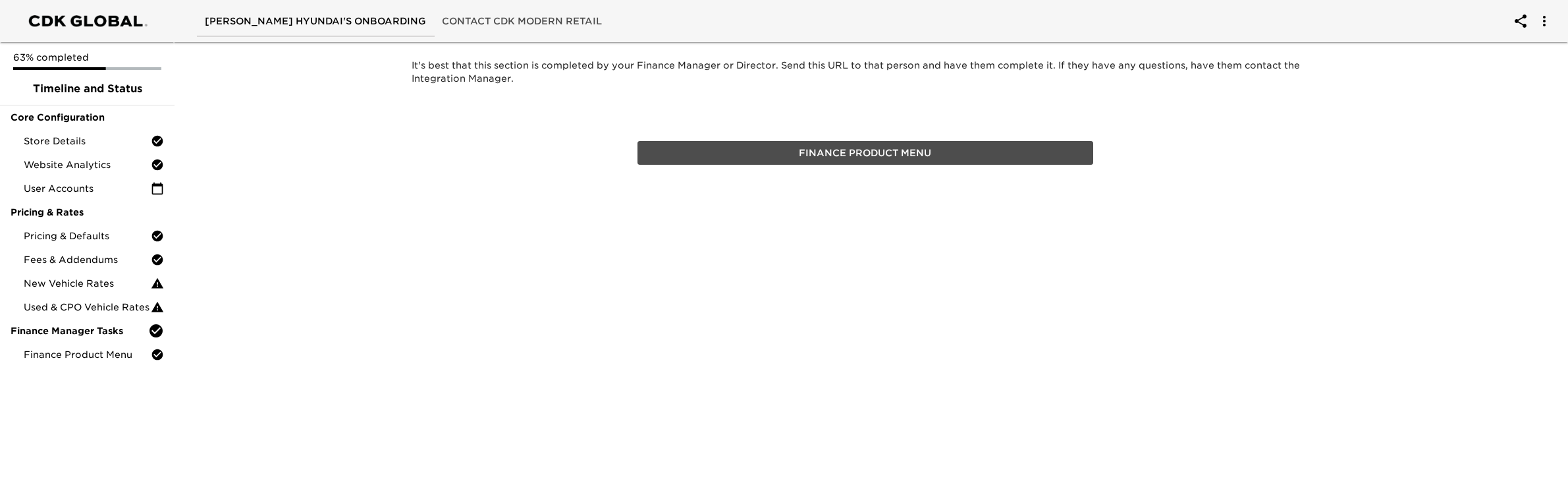
click at [821, 149] on span "Finance Product Menu" at bounding box center [865, 153] width 445 height 16
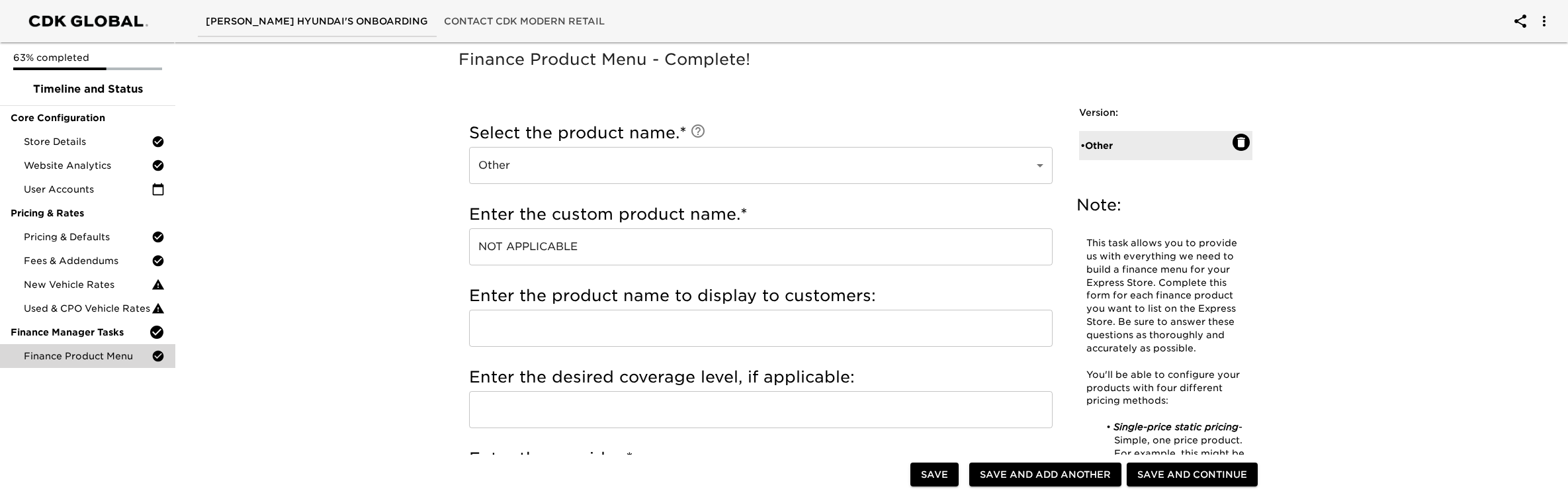
drag, startPoint x: 1243, startPoint y: 143, endPoint x: 1328, endPoint y: 153, distance: 85.6
click at [133, 286] on span "New Vehicle Rates" at bounding box center [87, 285] width 128 height 13
